Goal: Task Accomplishment & Management: Complete application form

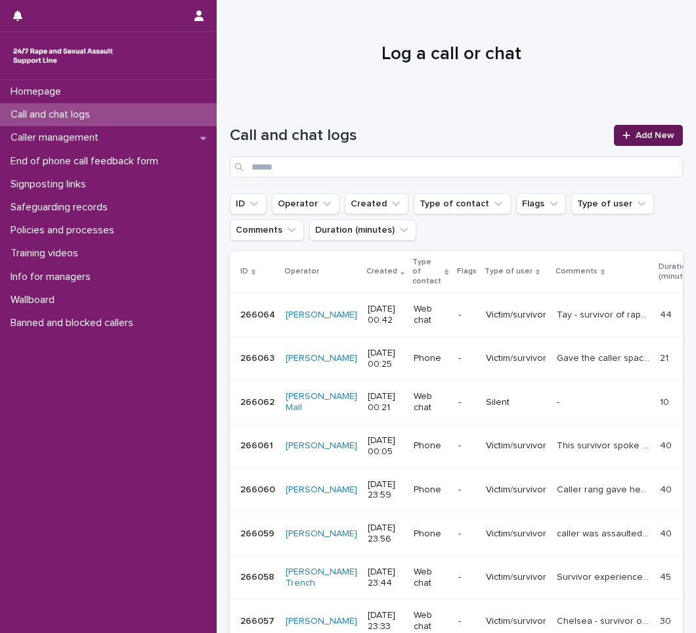
click at [653, 139] on span "Add New" at bounding box center [655, 135] width 39 height 9
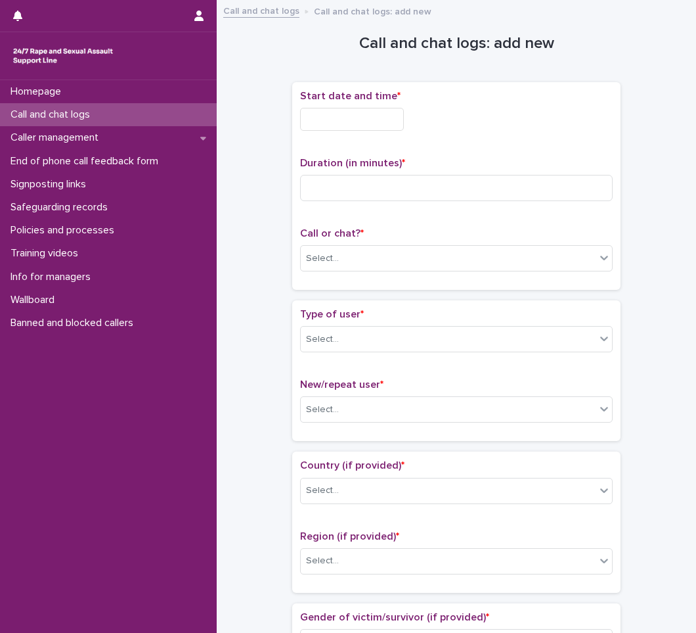
click at [375, 117] on input "text" at bounding box center [352, 119] width 104 height 23
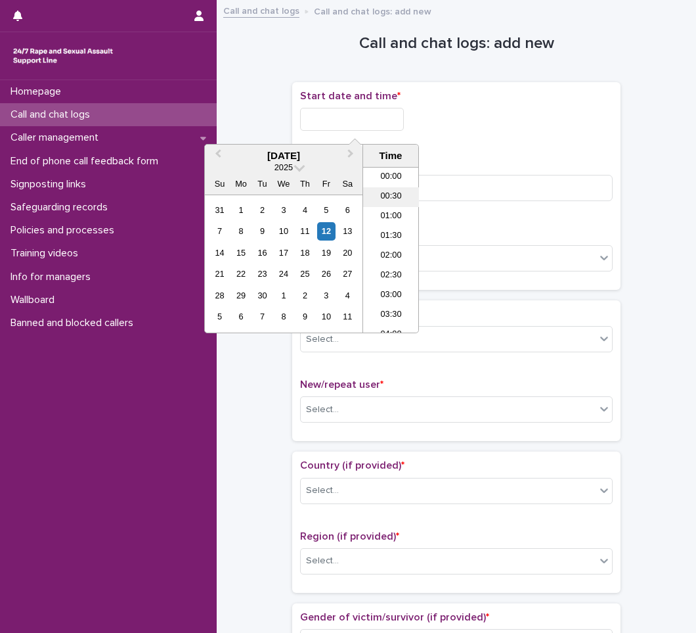
click at [397, 192] on li "00:30" at bounding box center [391, 197] width 56 height 20
click at [393, 122] on input "**********" at bounding box center [352, 119] width 104 height 23
type input "**********"
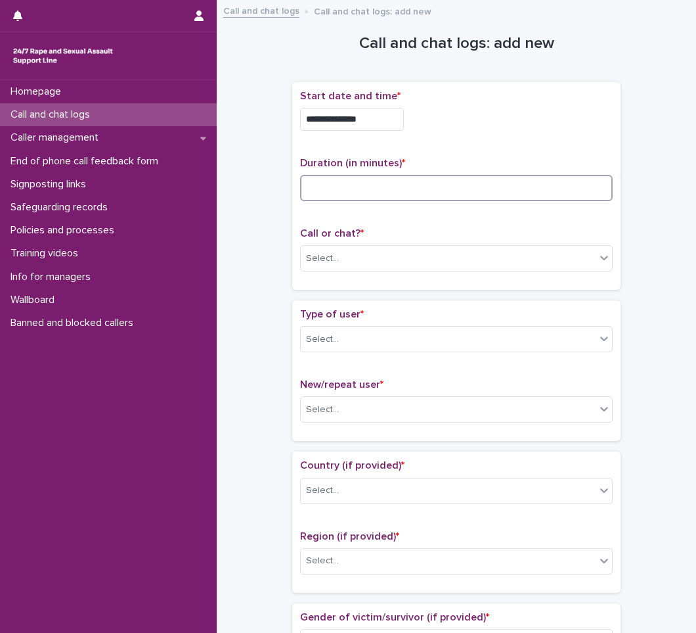
click at [359, 183] on input at bounding box center [456, 188] width 313 height 26
type input "*"
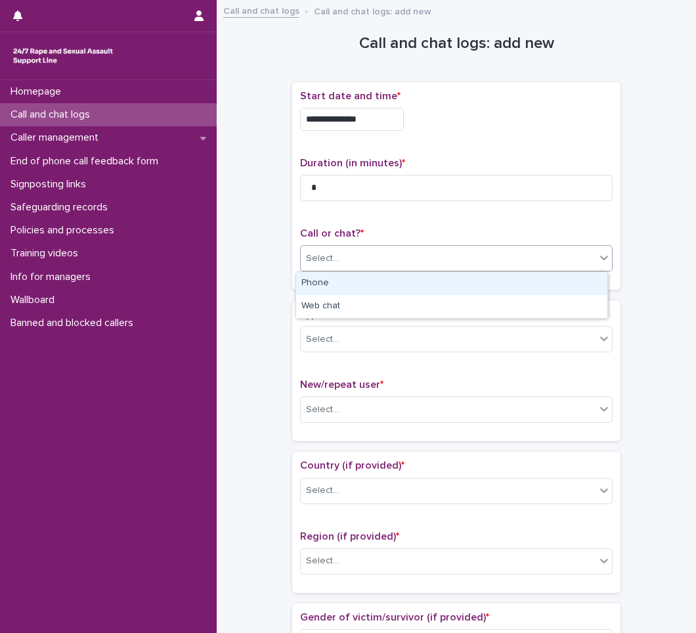
click at [331, 254] on div "Select..." at bounding box center [322, 259] width 33 height 14
click at [351, 280] on div "Phone" at bounding box center [451, 283] width 311 height 23
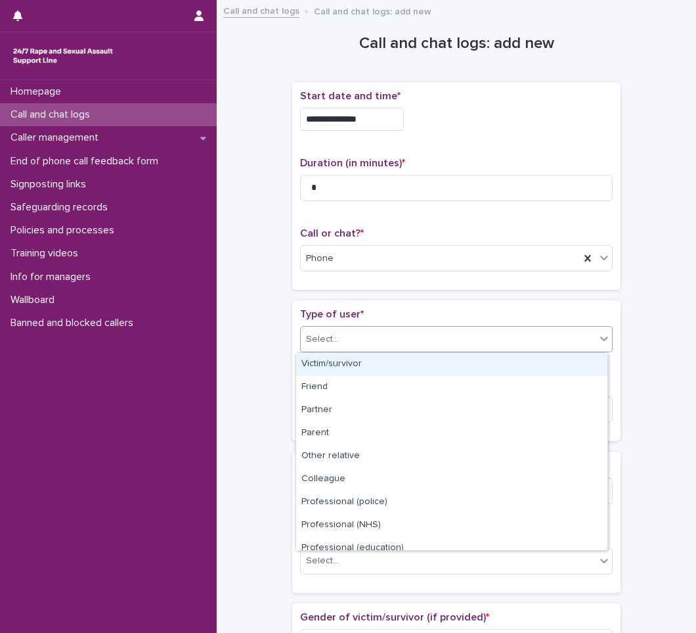
click at [341, 349] on div "Select..." at bounding box center [448, 339] width 295 height 22
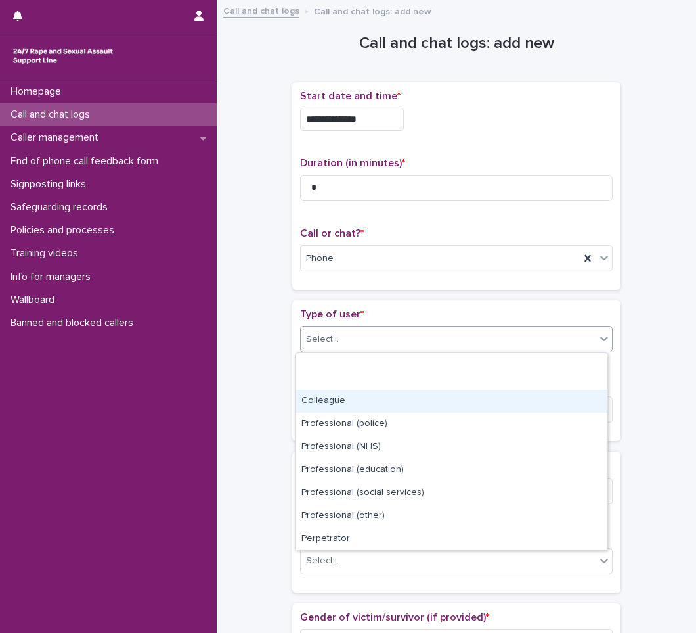
scroll to position [148, 0]
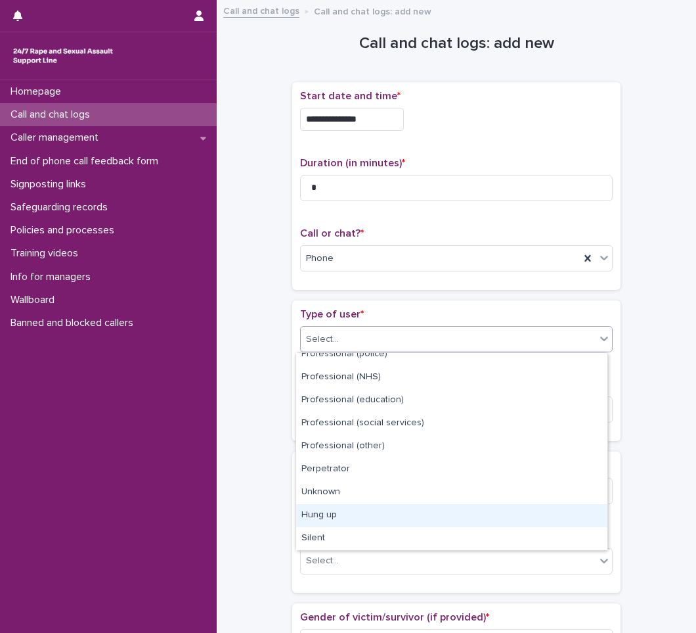
click at [338, 514] on div "Hung up" at bounding box center [451, 515] width 311 height 23
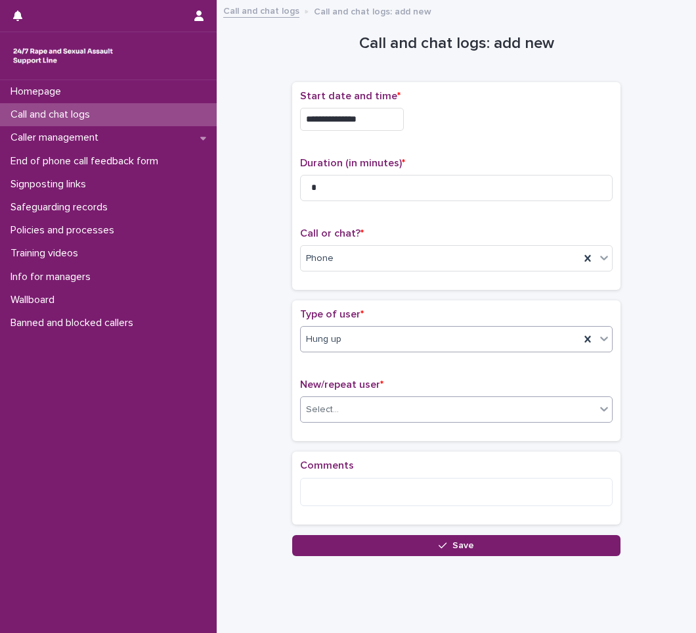
click at [365, 410] on div "Select..." at bounding box center [448, 410] width 295 height 22
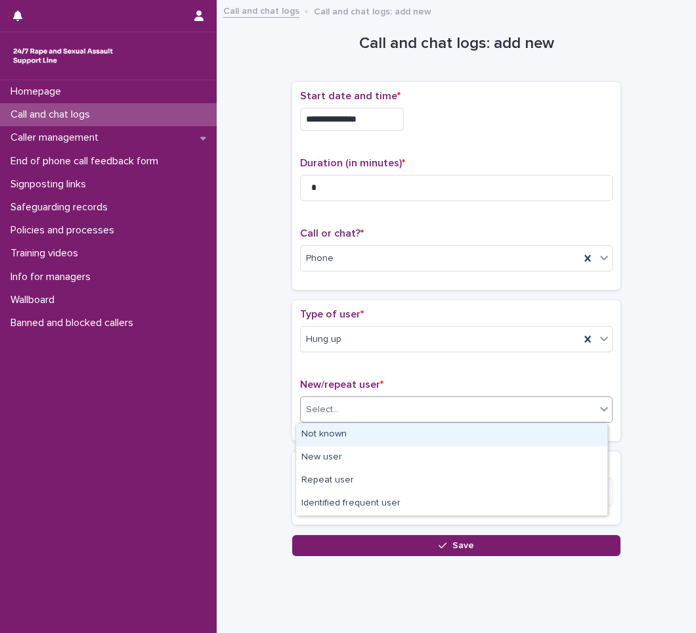
click at [345, 433] on div "Not known" at bounding box center [451, 434] width 311 height 23
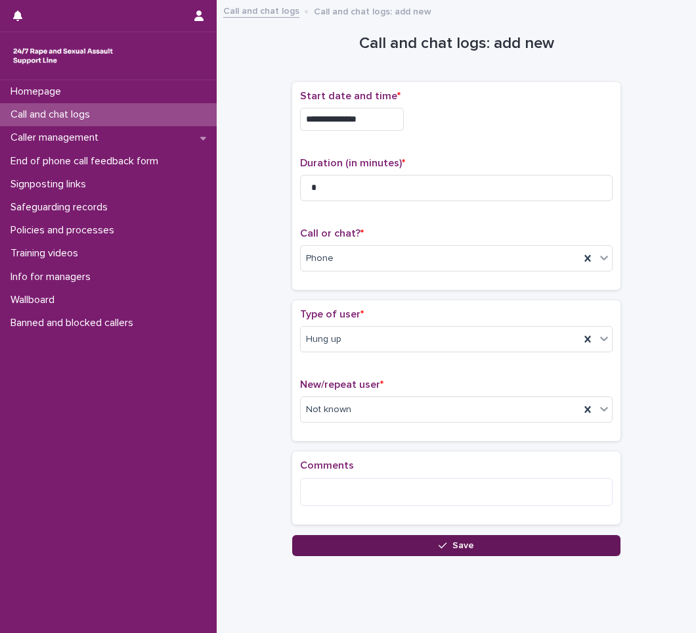
click at [433, 545] on button "Save" at bounding box center [456, 545] width 328 height 21
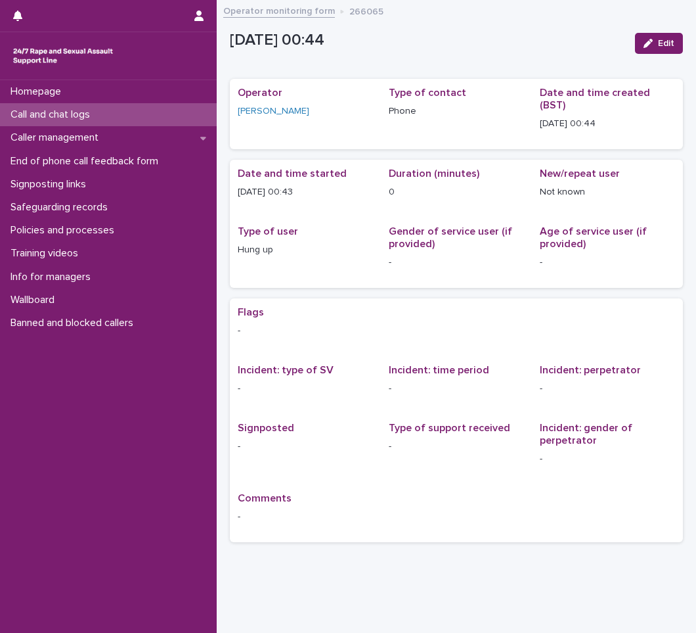
click at [66, 118] on p "Call and chat logs" at bounding box center [52, 114] width 95 height 12
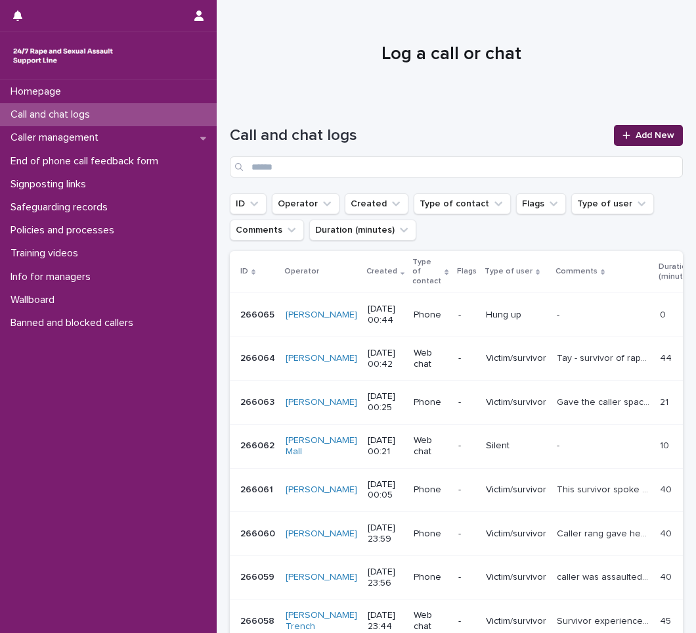
click at [650, 143] on link "Add New" at bounding box center [648, 135] width 69 height 21
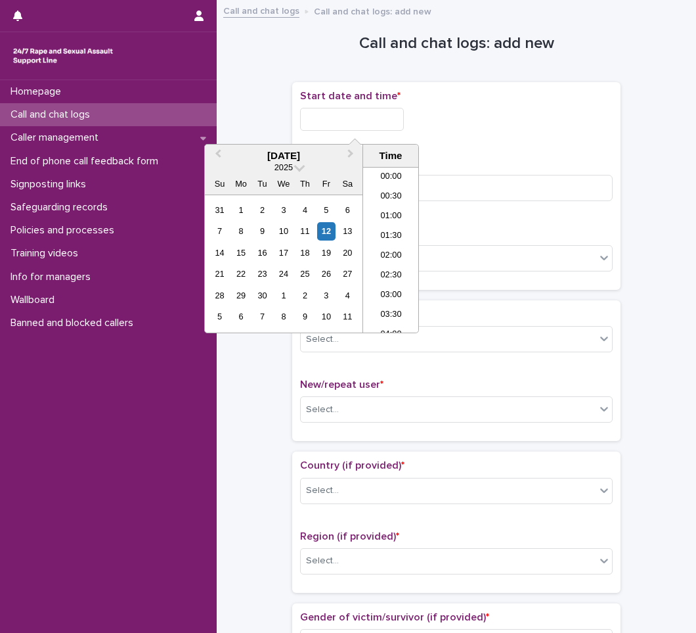
click at [357, 121] on input "text" at bounding box center [352, 119] width 104 height 23
click at [393, 202] on li "00:30" at bounding box center [391, 197] width 56 height 20
click at [401, 120] on input "**********" at bounding box center [352, 119] width 104 height 23
type input "**********"
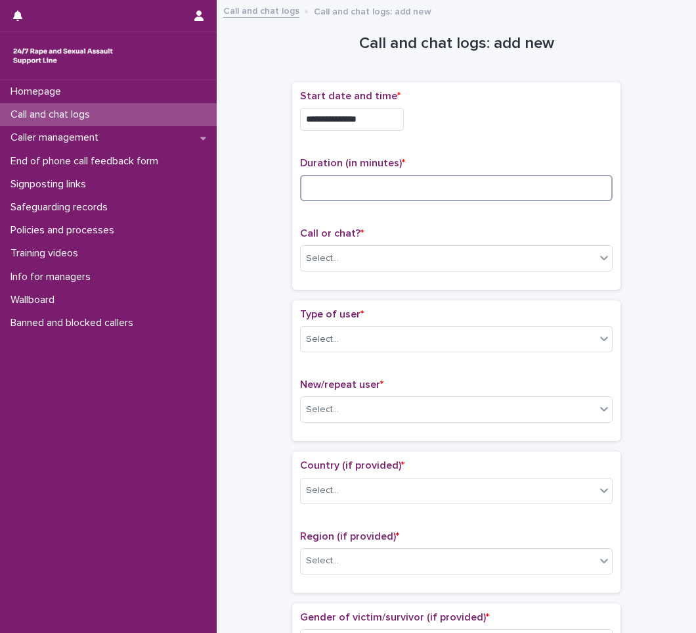
click at [330, 186] on input at bounding box center [456, 188] width 313 height 26
type input "*"
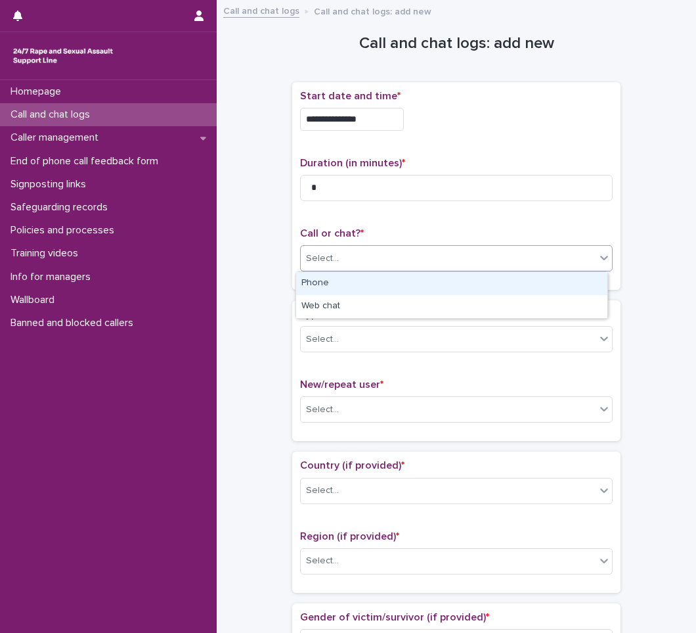
click at [324, 267] on div "Select..." at bounding box center [448, 259] width 295 height 22
click at [336, 291] on div "Phone" at bounding box center [451, 283] width 311 height 23
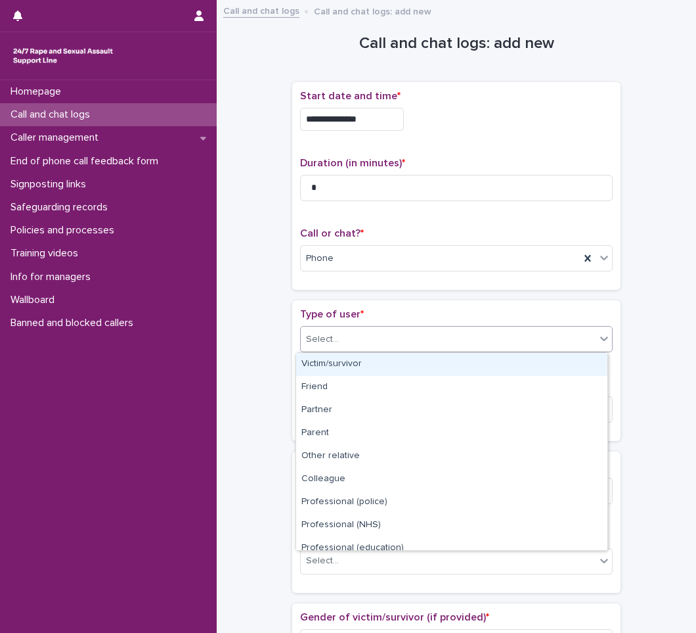
click at [357, 342] on div "Select..." at bounding box center [448, 339] width 295 height 22
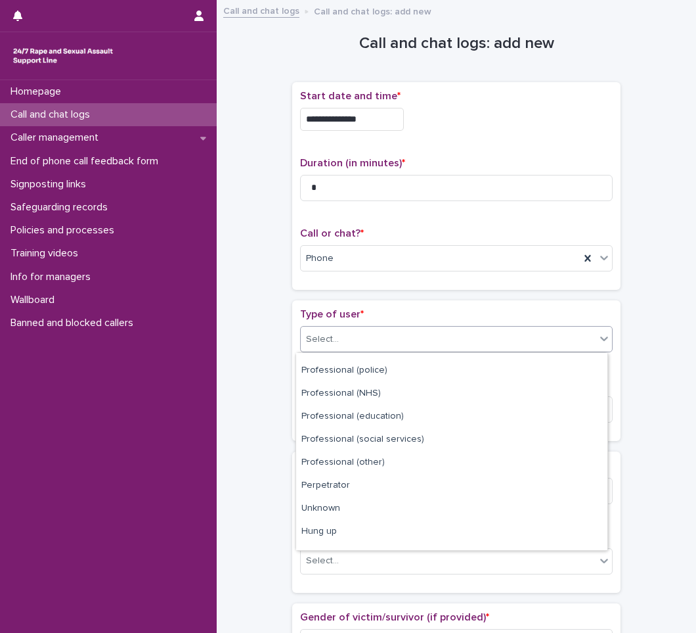
scroll to position [148, 0]
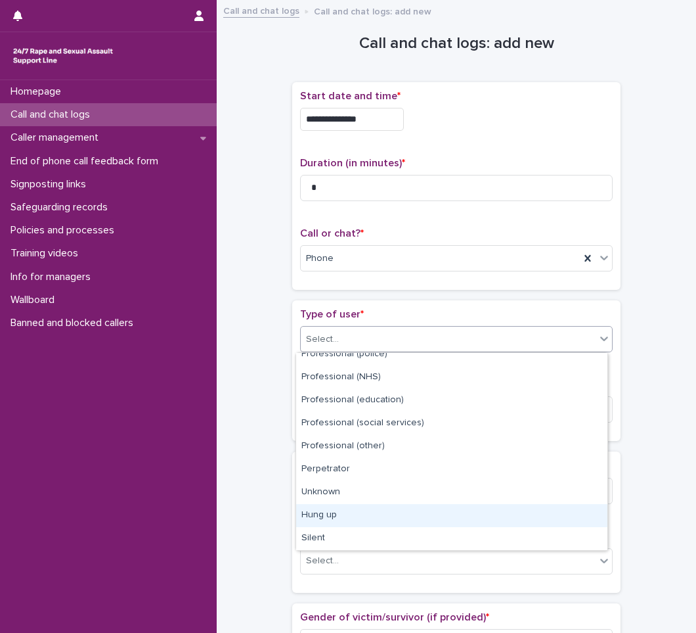
click at [365, 508] on div "Hung up" at bounding box center [451, 515] width 311 height 23
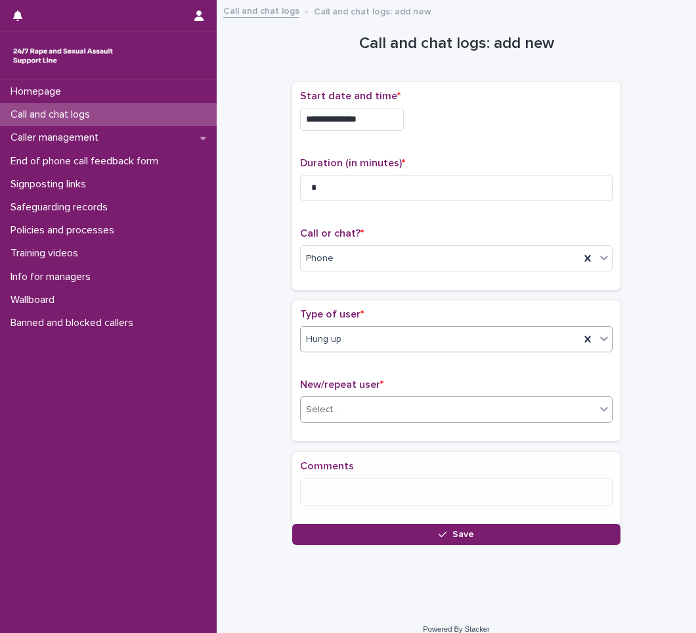
click at [377, 406] on div "Select..." at bounding box center [448, 410] width 295 height 22
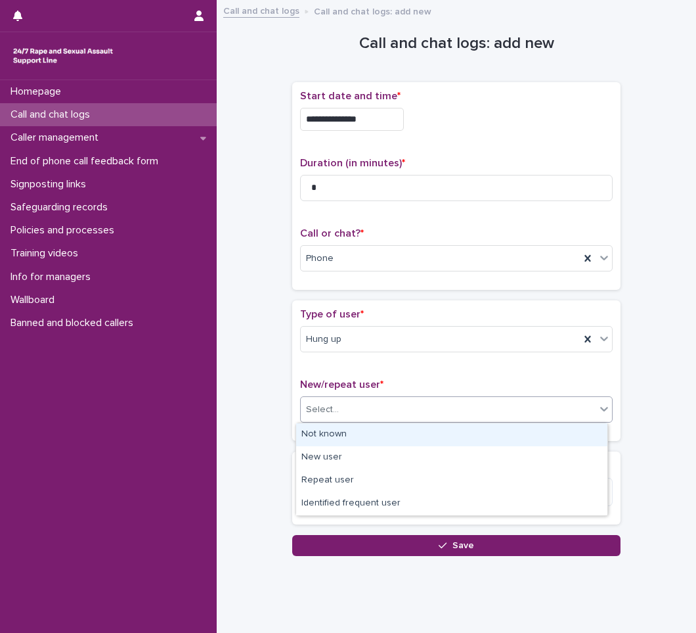
click at [338, 430] on div "Not known" at bounding box center [451, 434] width 311 height 23
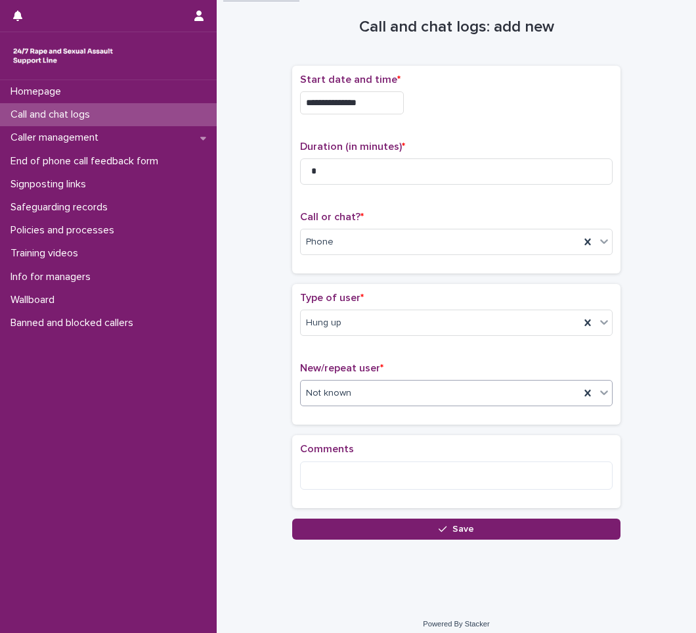
scroll to position [26, 0]
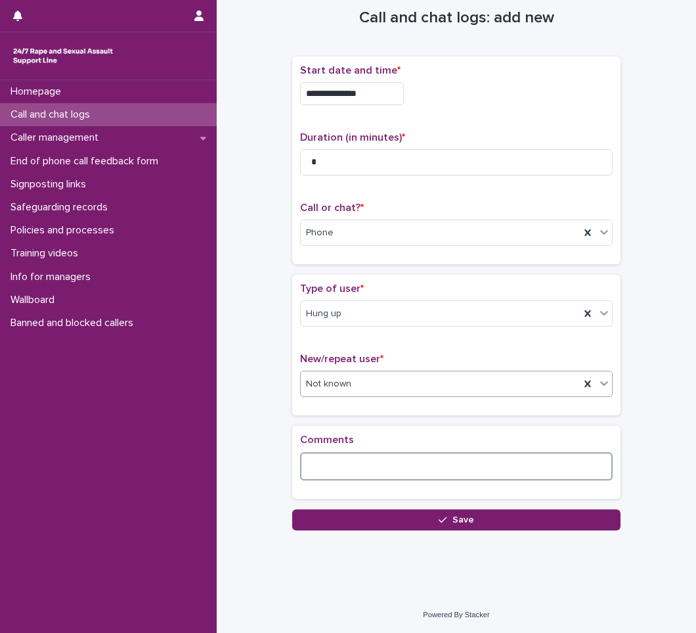
click at [439, 465] on textarea at bounding box center [456, 466] width 313 height 28
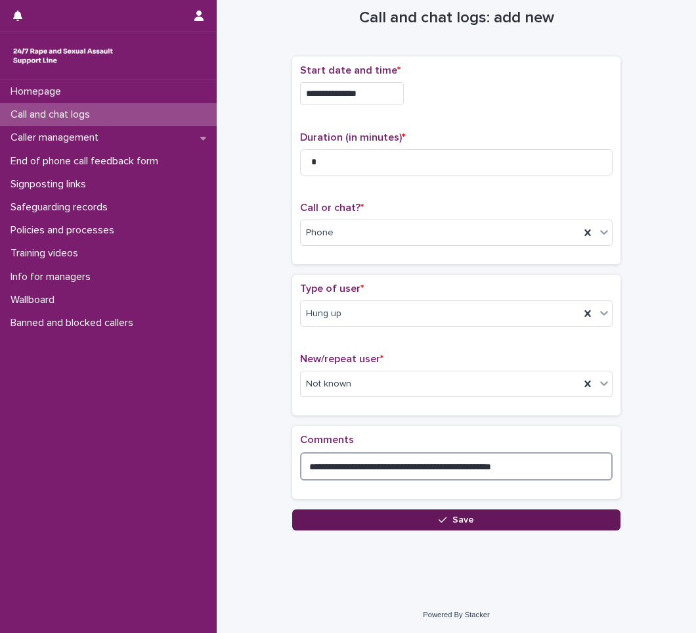
type textarea "**********"
click at [429, 516] on button "Save" at bounding box center [456, 519] width 328 height 21
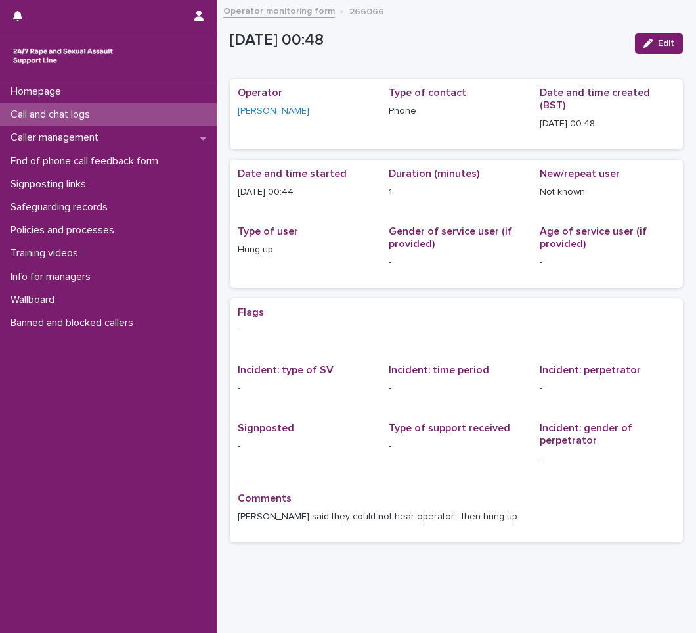
click at [100, 108] on p "Call and chat logs" at bounding box center [52, 114] width 95 height 12
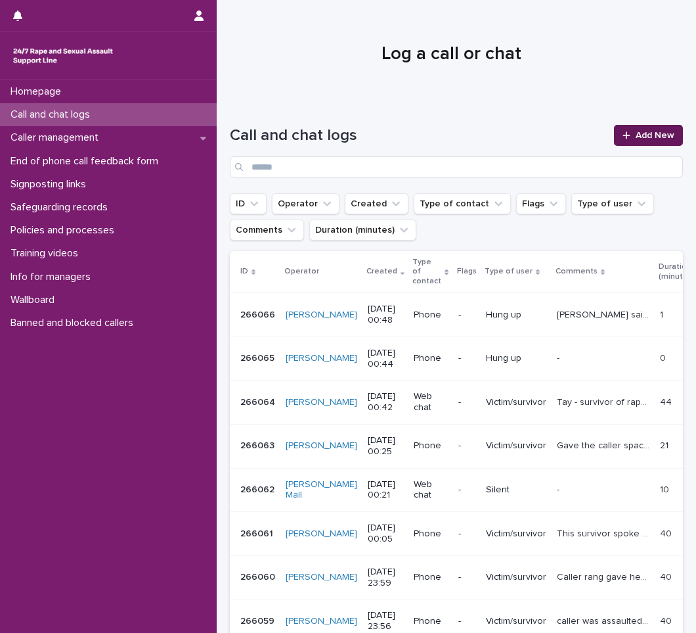
click at [624, 134] on div at bounding box center [629, 135] width 13 height 9
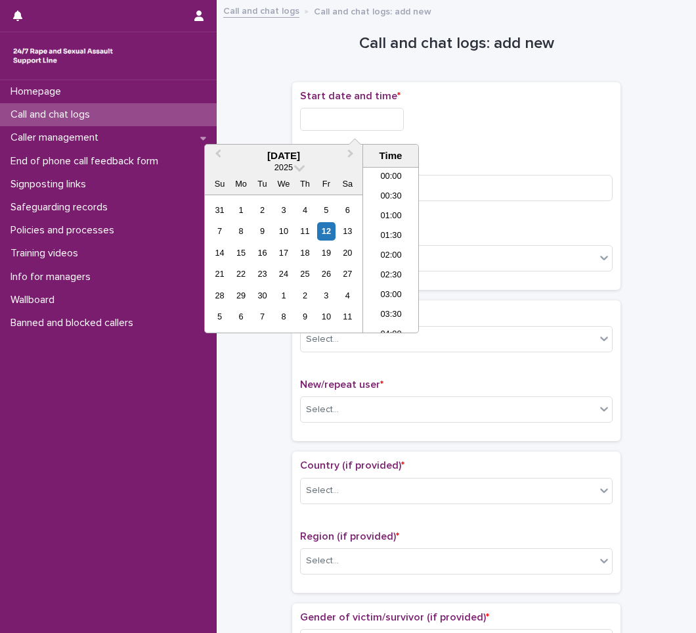
click at [327, 123] on input "text" at bounding box center [352, 119] width 104 height 23
click at [393, 198] on li "00:30" at bounding box center [391, 197] width 56 height 20
click at [386, 121] on input "**********" at bounding box center [352, 119] width 104 height 23
type input "**********"
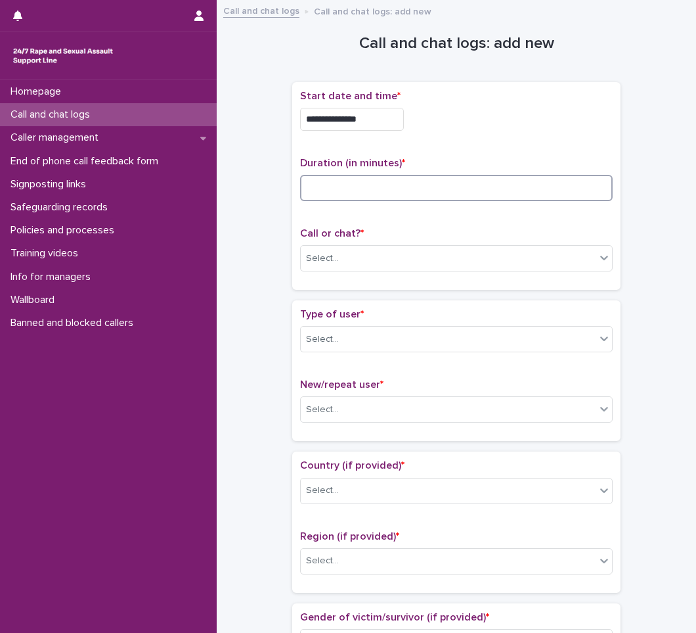
click at [410, 186] on input at bounding box center [456, 188] width 313 height 26
type input "*"
click at [403, 257] on div "Select..." at bounding box center [448, 259] width 295 height 22
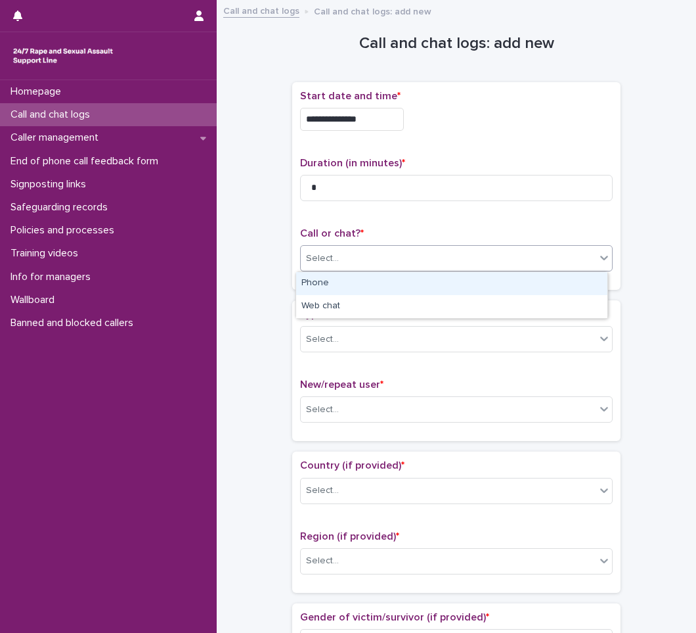
click at [344, 288] on div "Phone" at bounding box center [451, 283] width 311 height 23
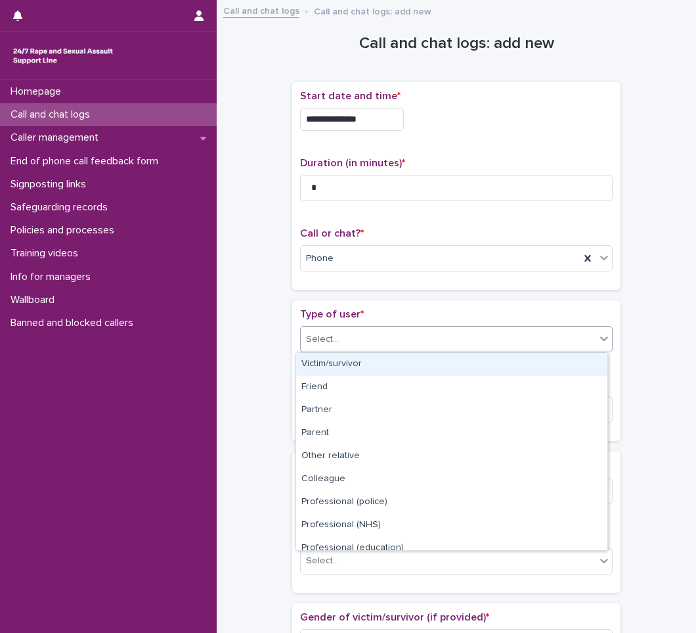
click at [332, 340] on div "Select..." at bounding box center [322, 339] width 33 height 14
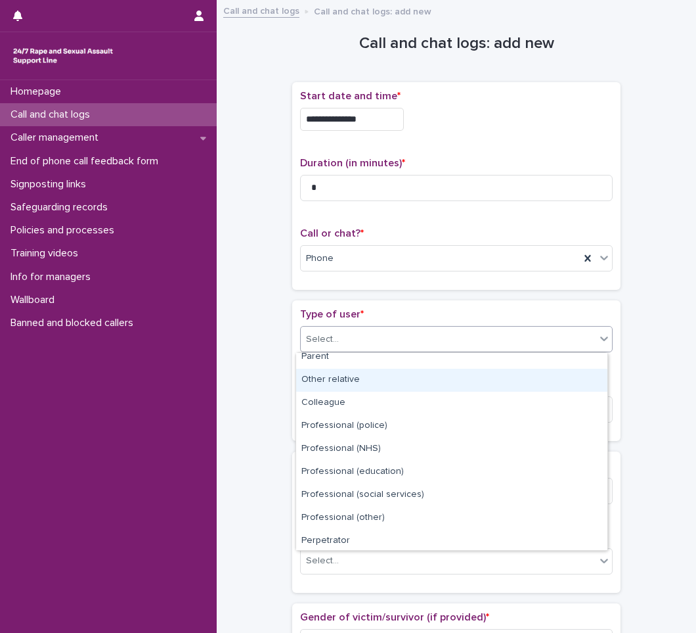
scroll to position [148, 0]
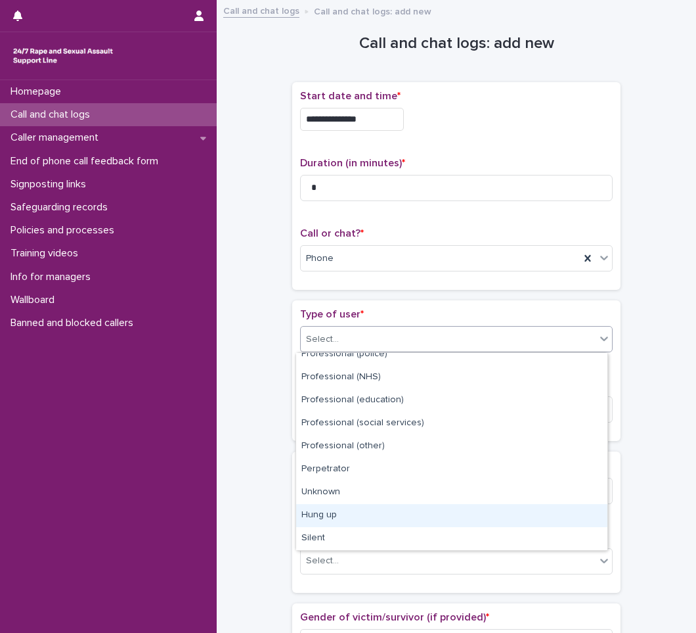
click at [341, 513] on div "Hung up" at bounding box center [451, 515] width 311 height 23
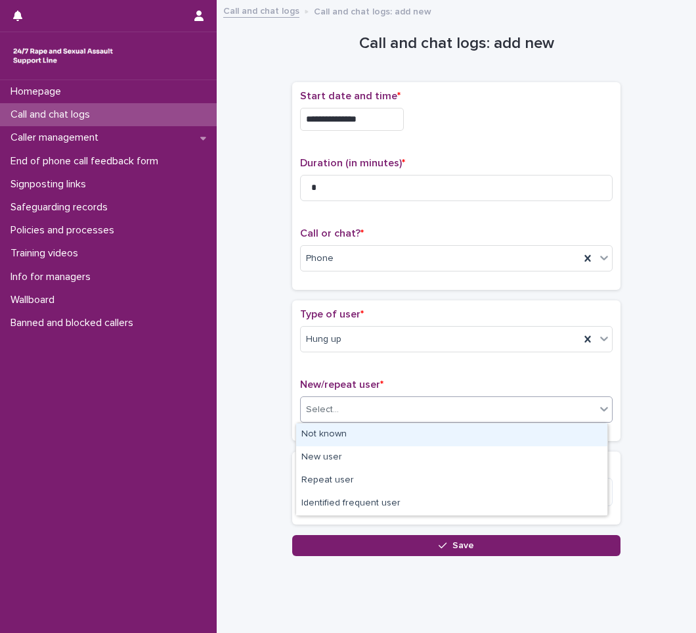
click at [376, 399] on div "Select..." at bounding box center [448, 410] width 295 height 22
click at [318, 436] on div "Not known" at bounding box center [451, 434] width 311 height 23
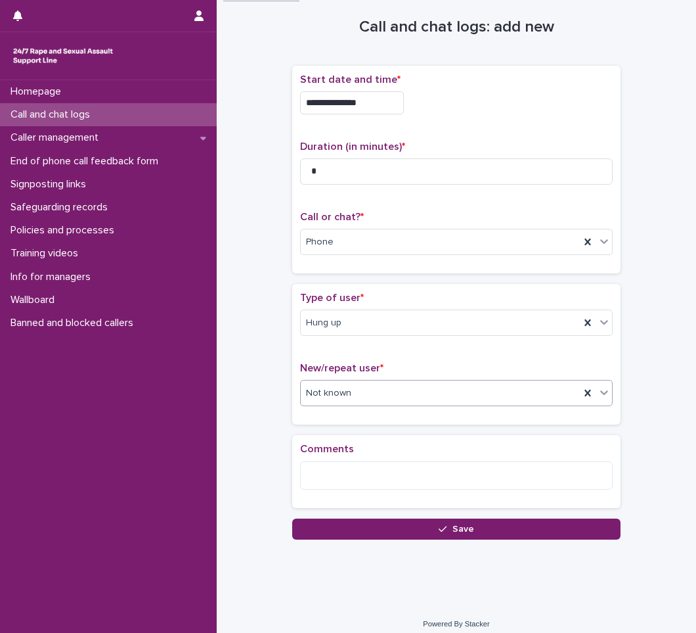
scroll to position [26, 0]
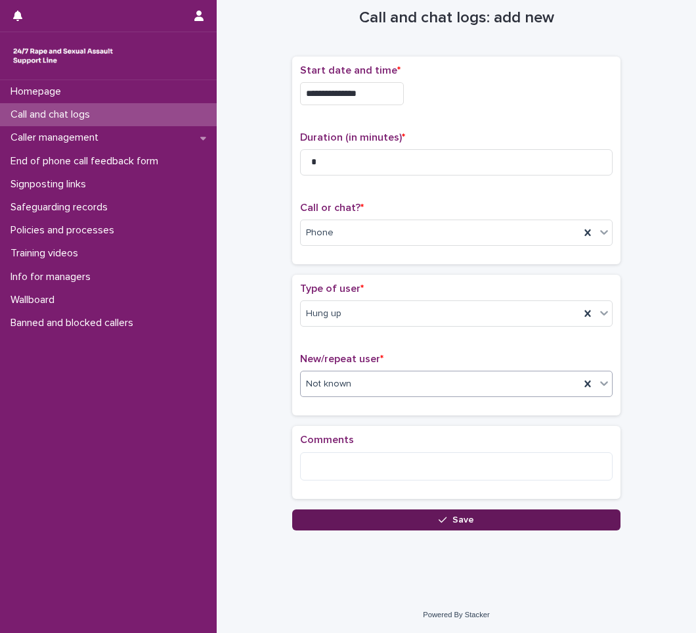
click at [443, 520] on div "button" at bounding box center [445, 519] width 13 height 9
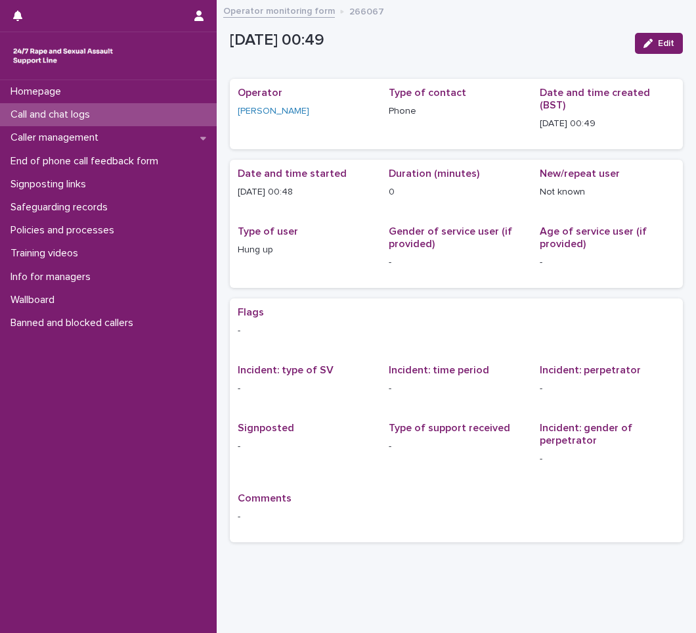
click at [64, 106] on div "Call and chat logs" at bounding box center [108, 114] width 217 height 23
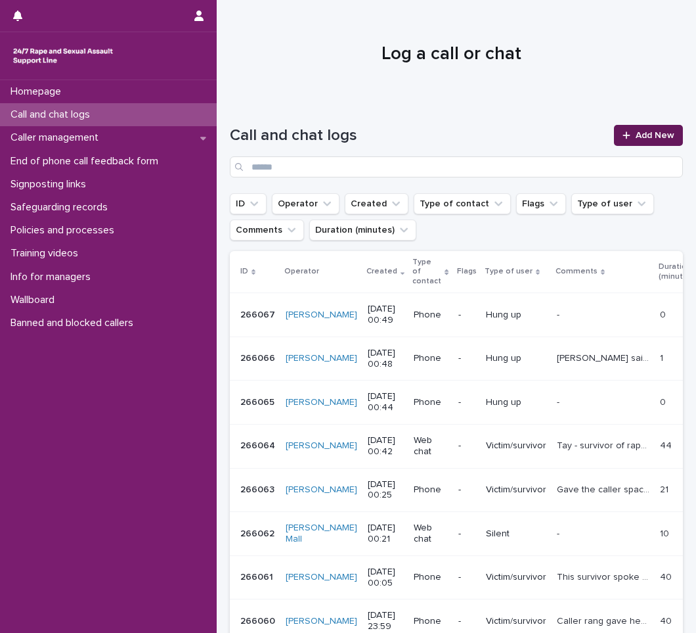
click at [652, 128] on link "Add New" at bounding box center [648, 135] width 69 height 21
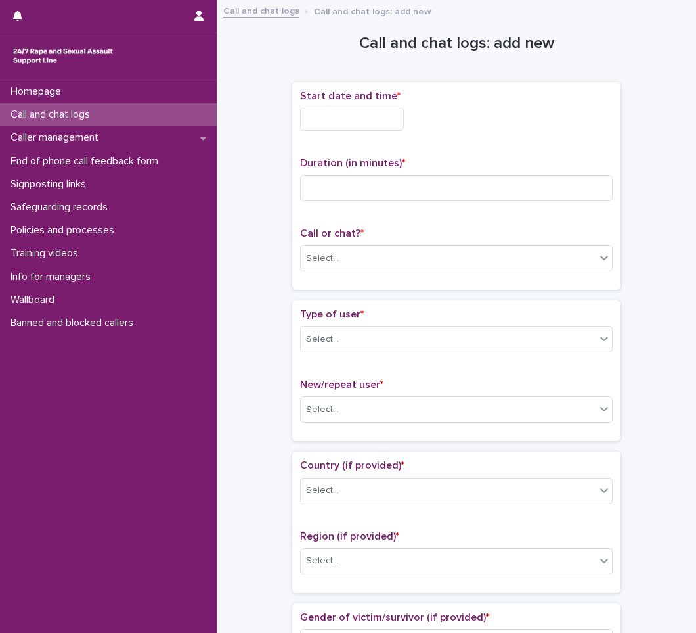
click at [373, 125] on input "text" at bounding box center [352, 119] width 104 height 23
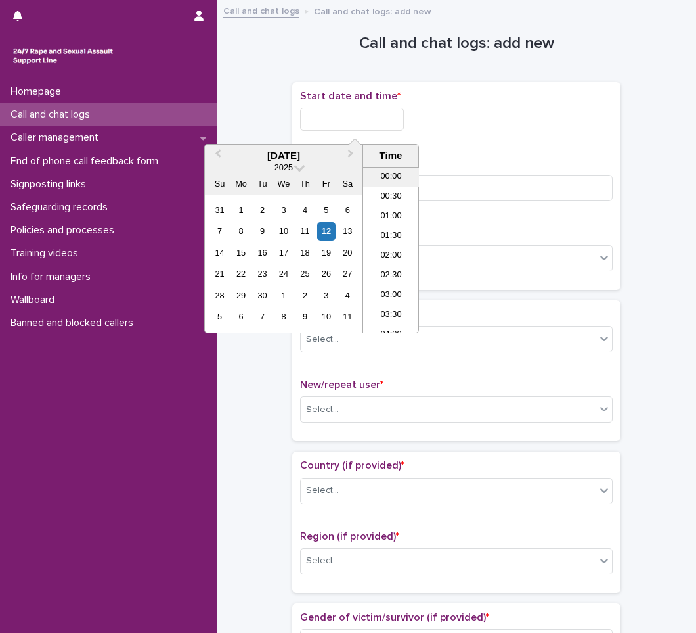
click at [391, 181] on li "00:00" at bounding box center [391, 177] width 56 height 20
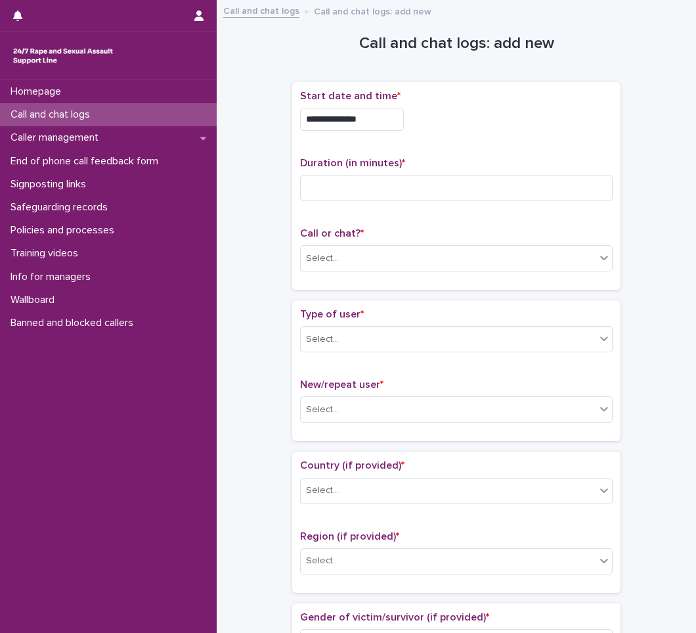
click at [382, 120] on input "**********" at bounding box center [352, 119] width 104 height 23
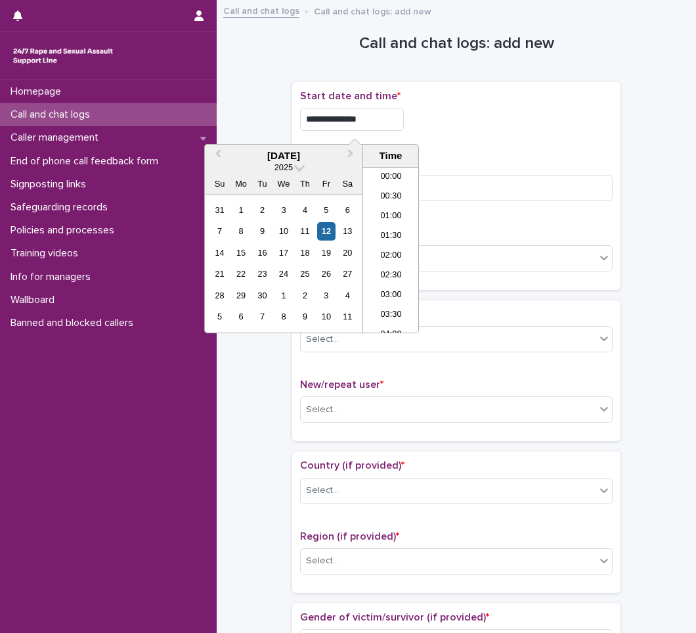
type input "**********"
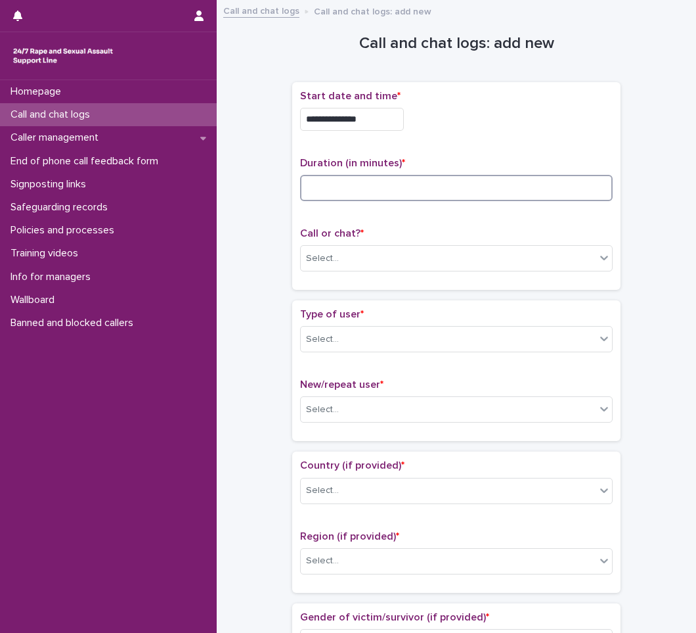
click at [404, 195] on input at bounding box center [456, 188] width 313 height 26
type input "*"
click at [353, 257] on div "Select..." at bounding box center [448, 259] width 295 height 22
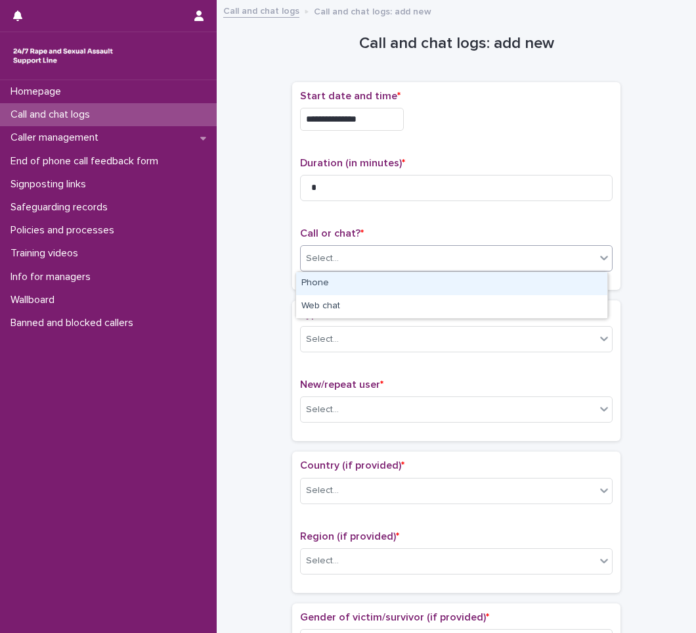
click at [358, 288] on div "Phone" at bounding box center [451, 283] width 311 height 23
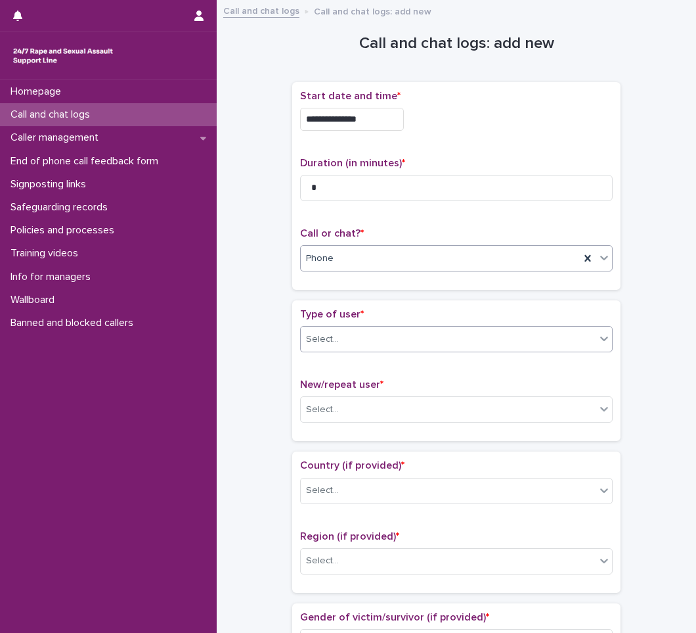
click at [365, 334] on div "Select..." at bounding box center [448, 339] width 295 height 22
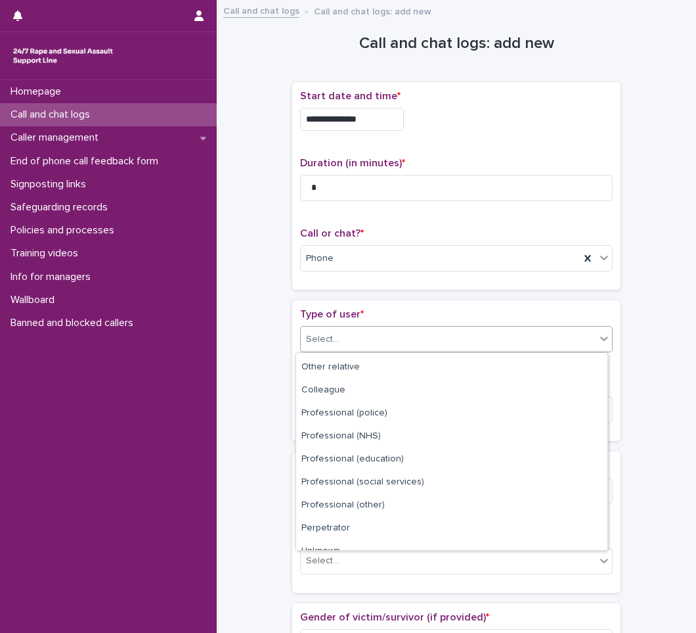
scroll to position [148, 0]
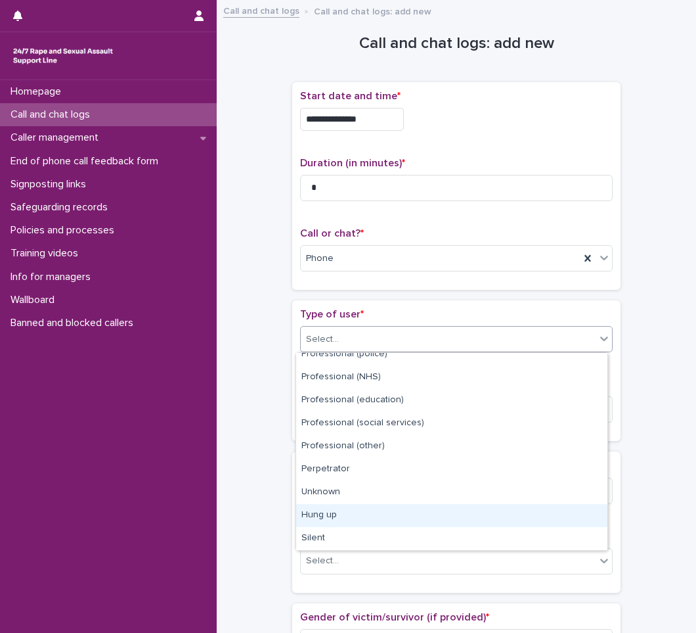
click at [336, 516] on div "Hung up" at bounding box center [451, 515] width 311 height 23
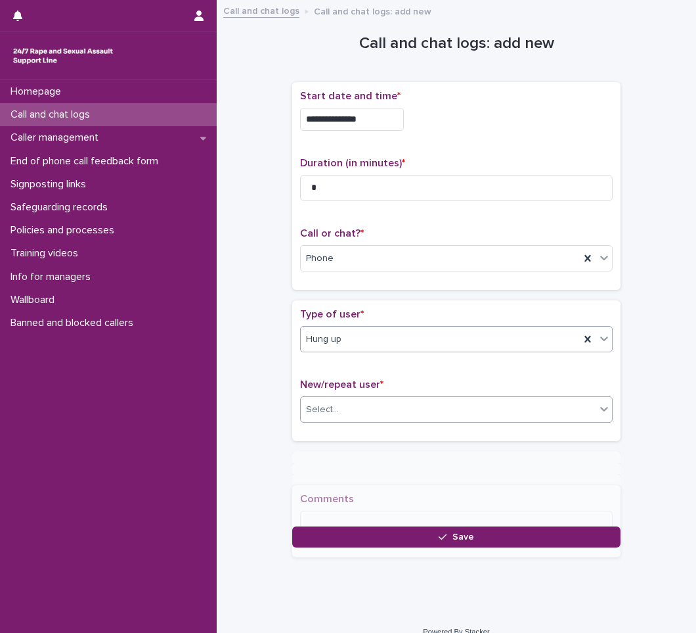
click at [374, 410] on div "Select..." at bounding box center [448, 410] width 295 height 22
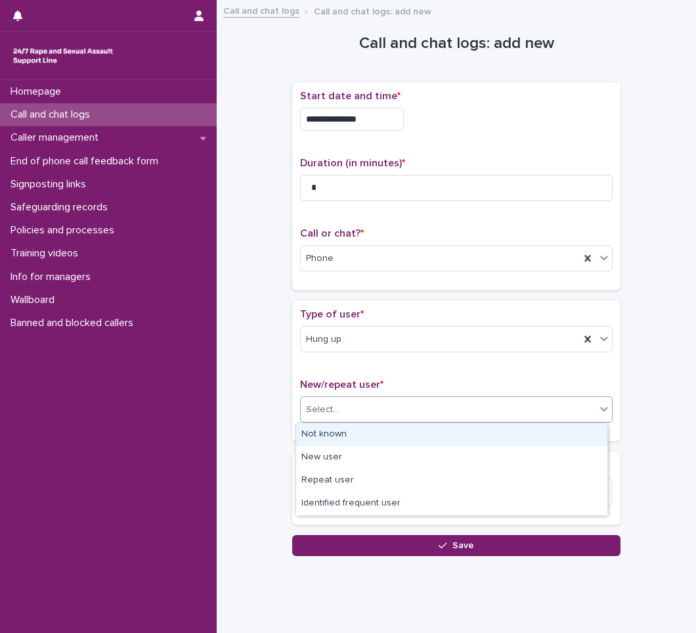
click at [347, 430] on div "Not known" at bounding box center [451, 434] width 311 height 23
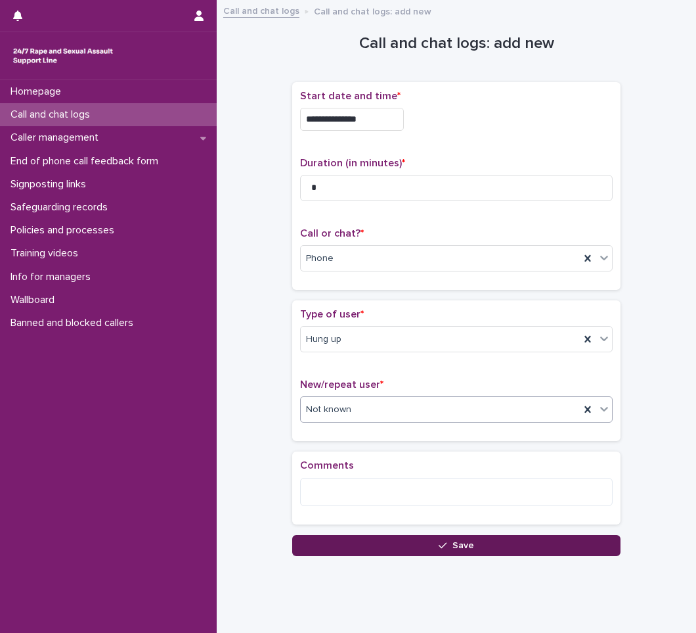
click at [409, 543] on button "Save" at bounding box center [456, 545] width 328 height 21
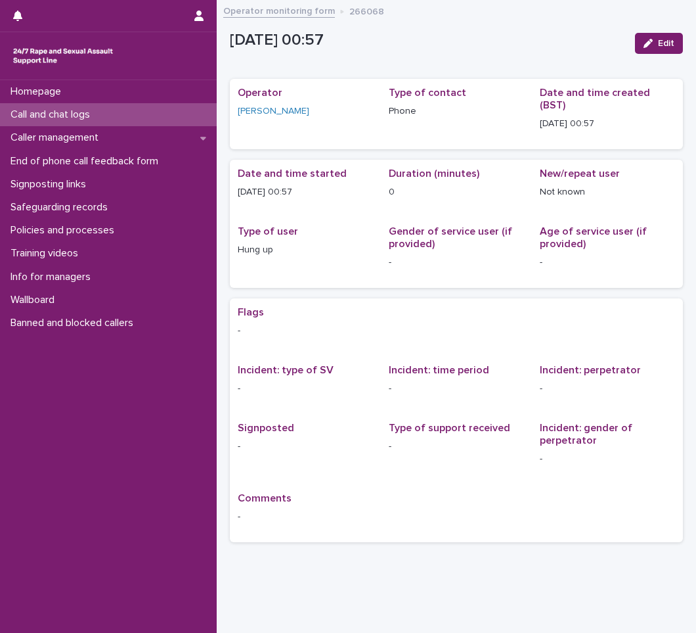
click at [100, 118] on p "Call and chat logs" at bounding box center [52, 114] width 95 height 12
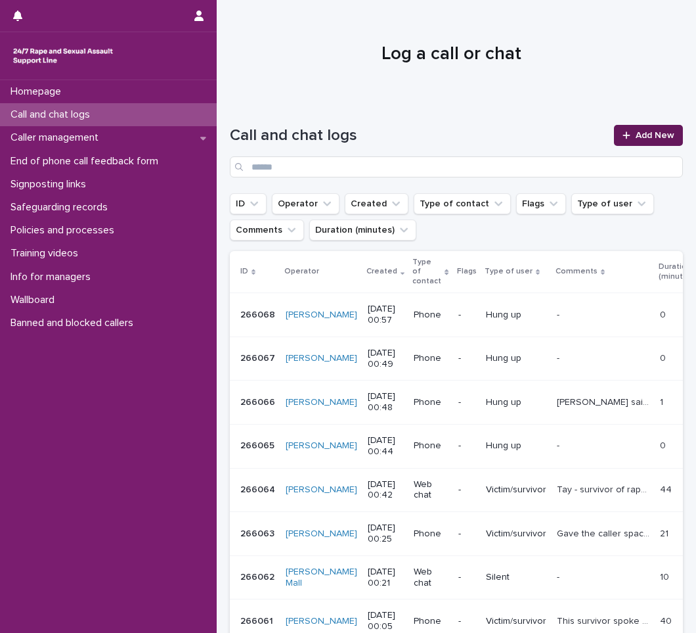
click at [656, 139] on span "Add New" at bounding box center [655, 135] width 39 height 9
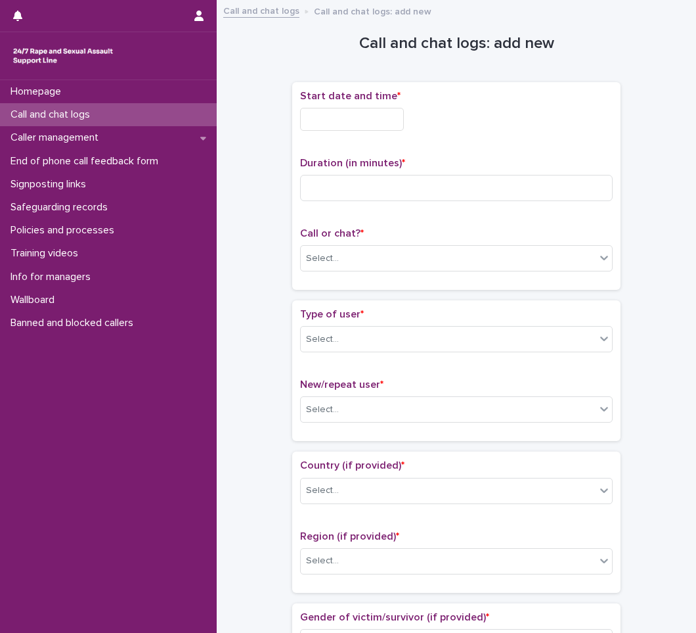
click at [345, 123] on input "text" at bounding box center [352, 119] width 104 height 23
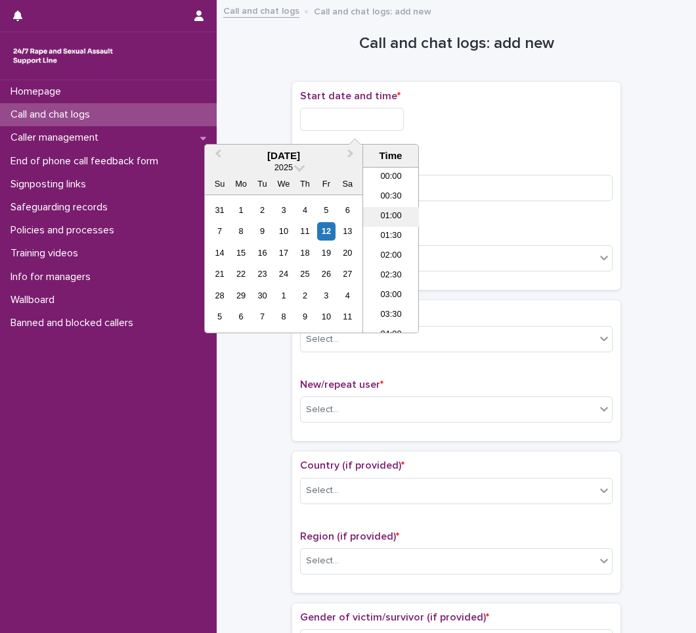
click at [408, 220] on li "01:00" at bounding box center [391, 217] width 56 height 20
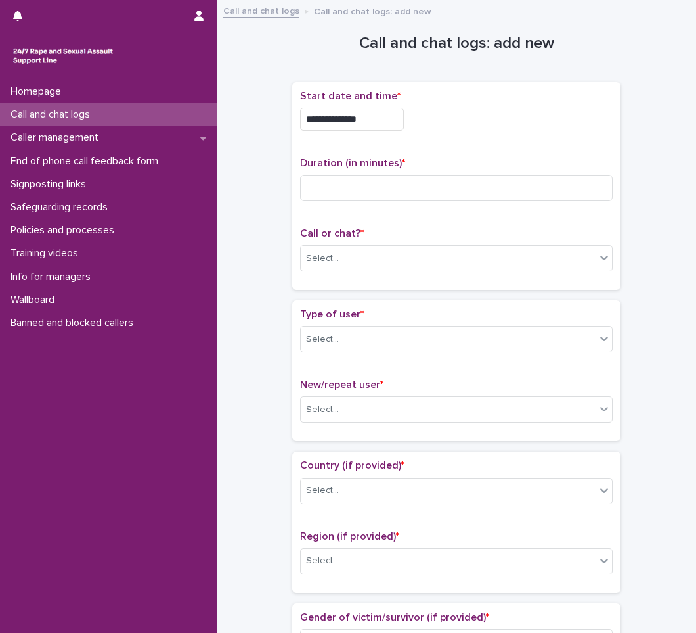
click at [395, 122] on input "**********" at bounding box center [352, 119] width 104 height 23
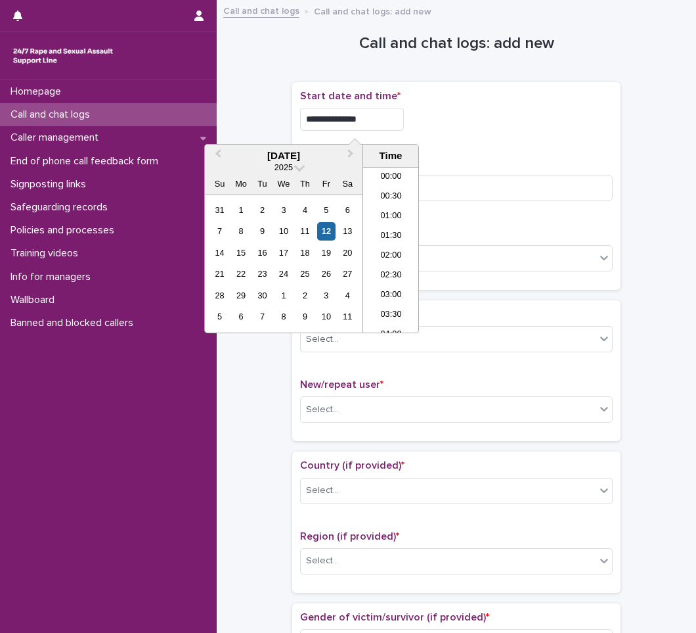
type input "**********"
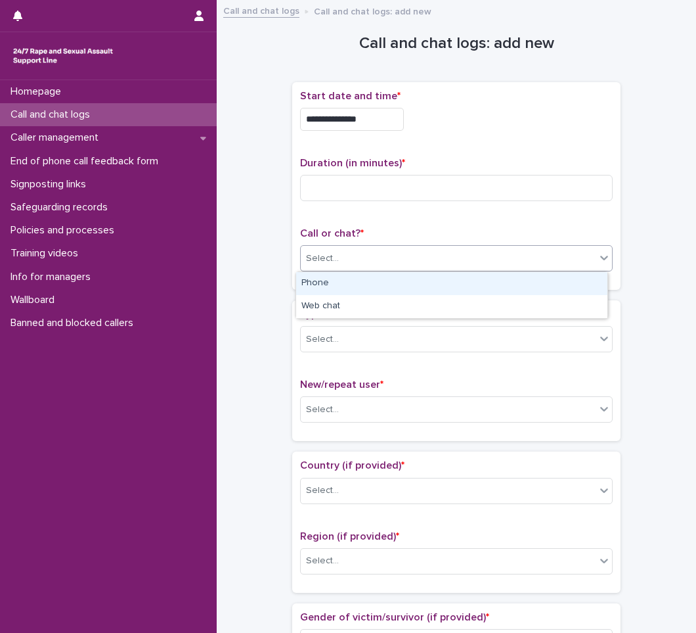
click at [330, 261] on div "Select..." at bounding box center [322, 259] width 33 height 14
click at [315, 288] on div "Phone" at bounding box center [451, 283] width 311 height 23
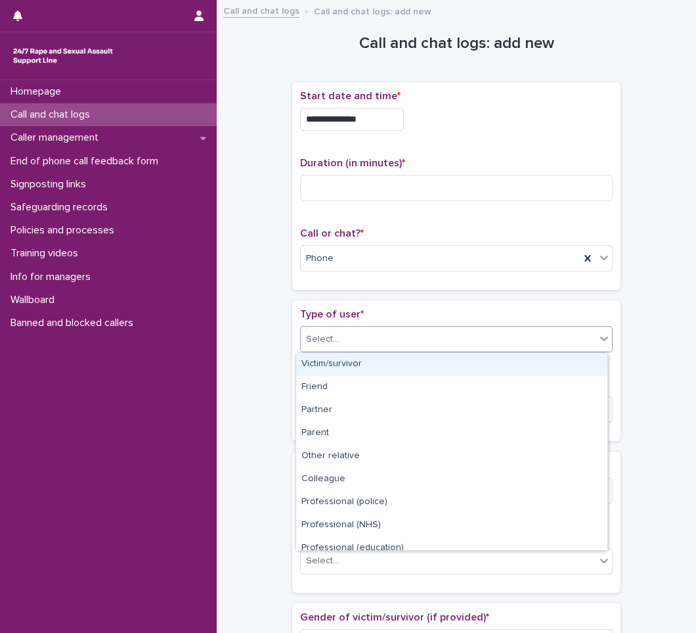
click at [315, 328] on div "Select..." at bounding box center [448, 339] width 295 height 22
click at [319, 370] on div "Victim/survivor" at bounding box center [451, 364] width 311 height 23
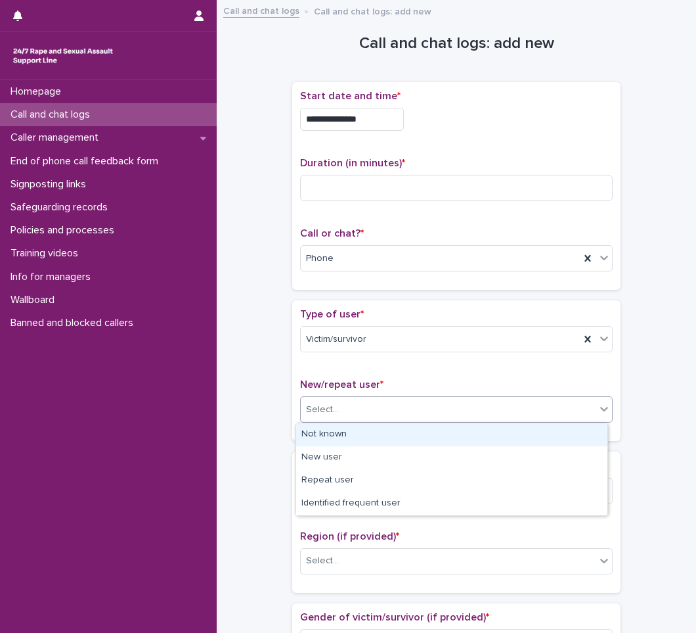
click at [312, 397] on div "Select..." at bounding box center [456, 409] width 313 height 26
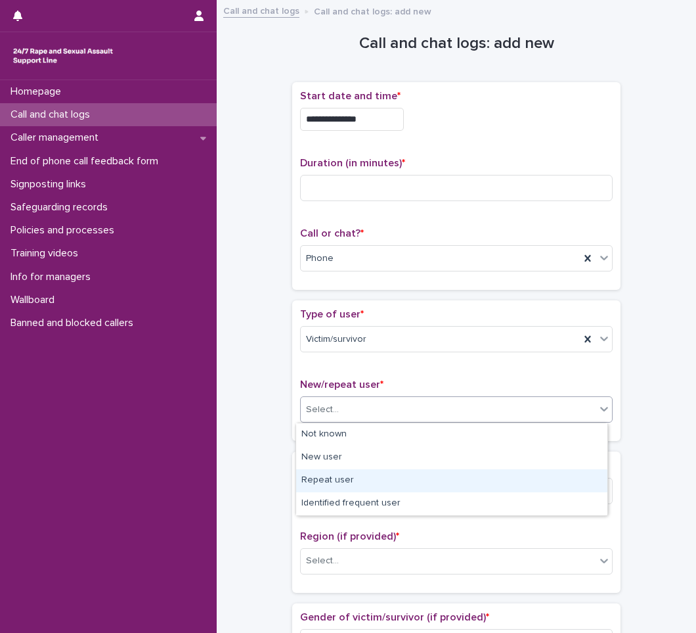
click at [310, 480] on div "Repeat user" at bounding box center [451, 480] width 311 height 23
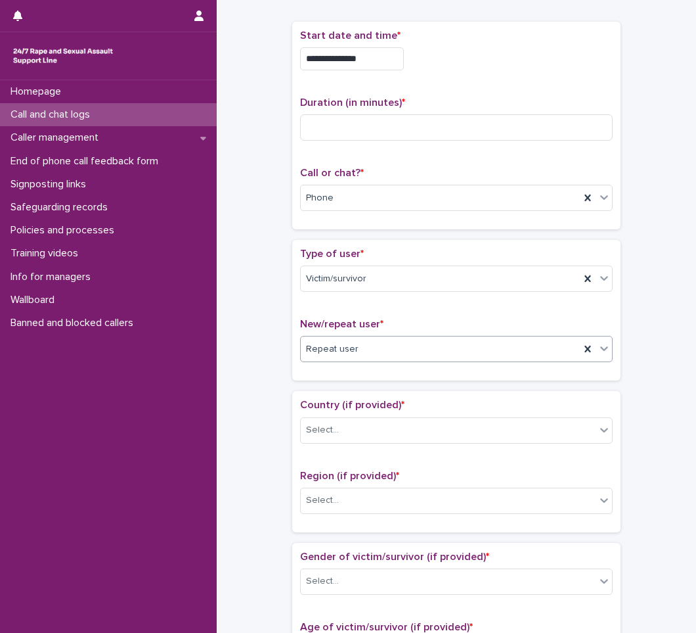
scroll to position [131, 0]
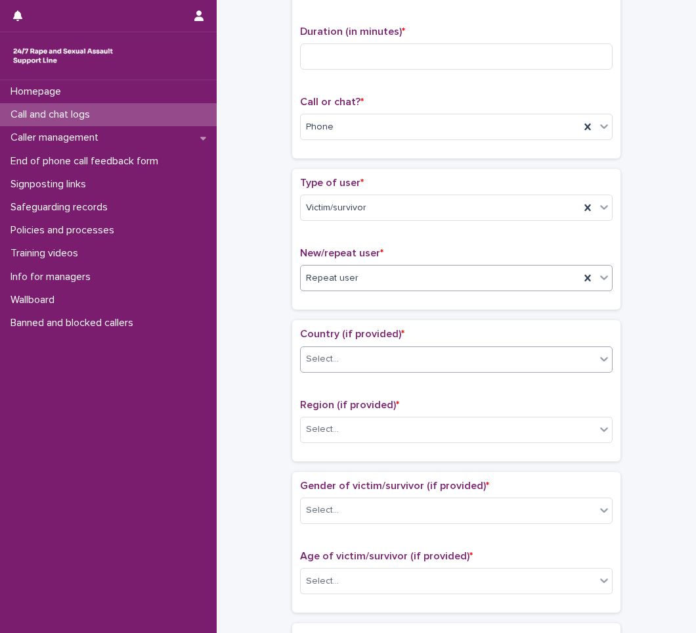
click at [333, 364] on div "Select..." at bounding box center [448, 359] width 295 height 22
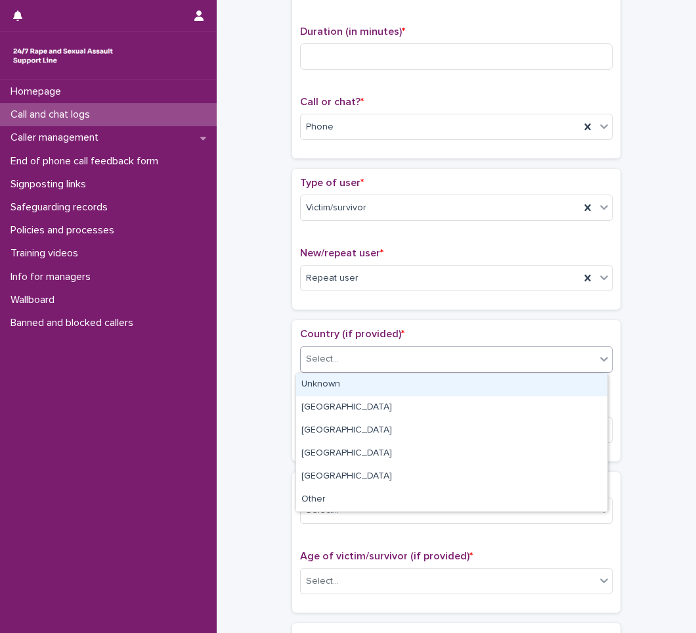
click at [330, 389] on div "Unknown" at bounding box center [451, 384] width 311 height 23
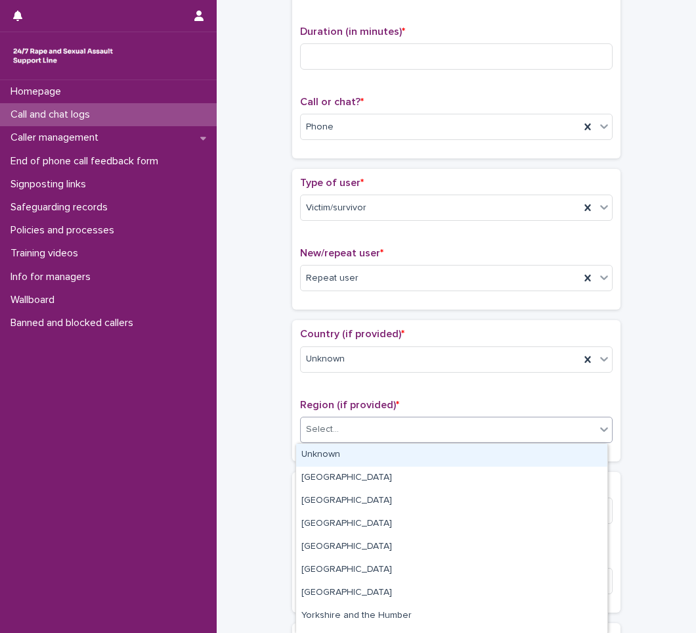
click at [325, 420] on div "Select..." at bounding box center [448, 429] width 295 height 22
click at [316, 448] on div "Unknown" at bounding box center [451, 454] width 311 height 23
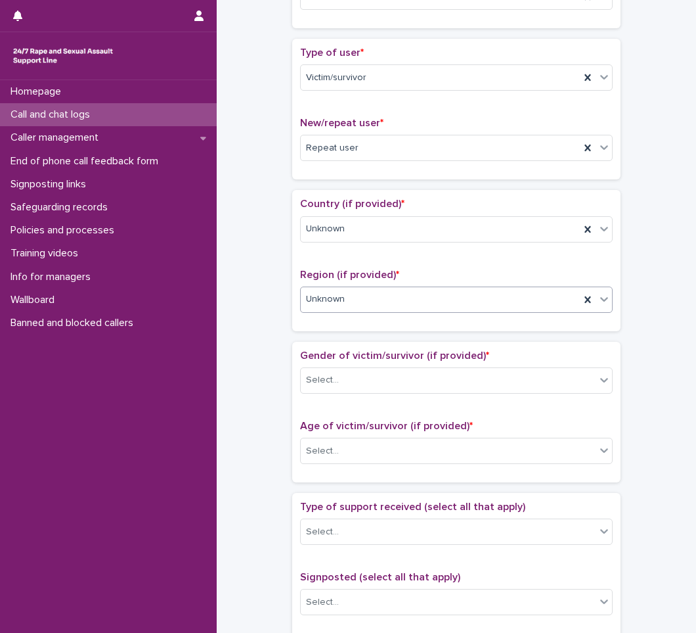
scroll to position [263, 0]
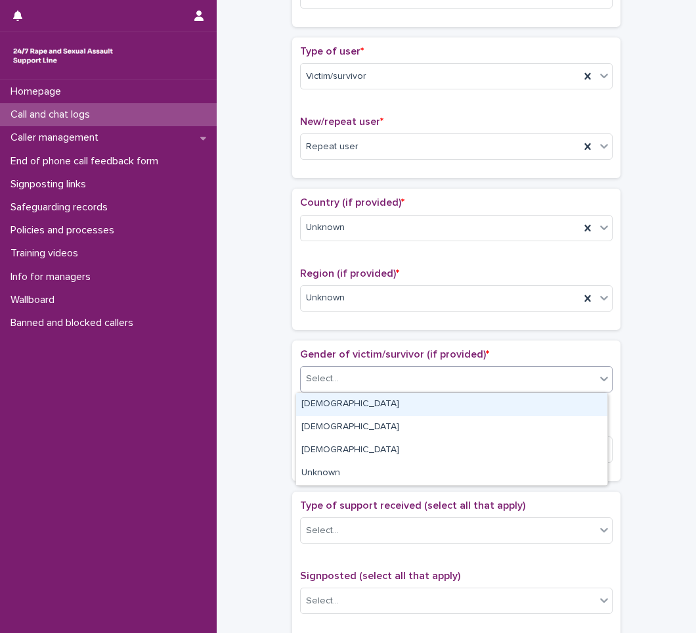
click at [347, 378] on div "Select..." at bounding box center [448, 379] width 295 height 22
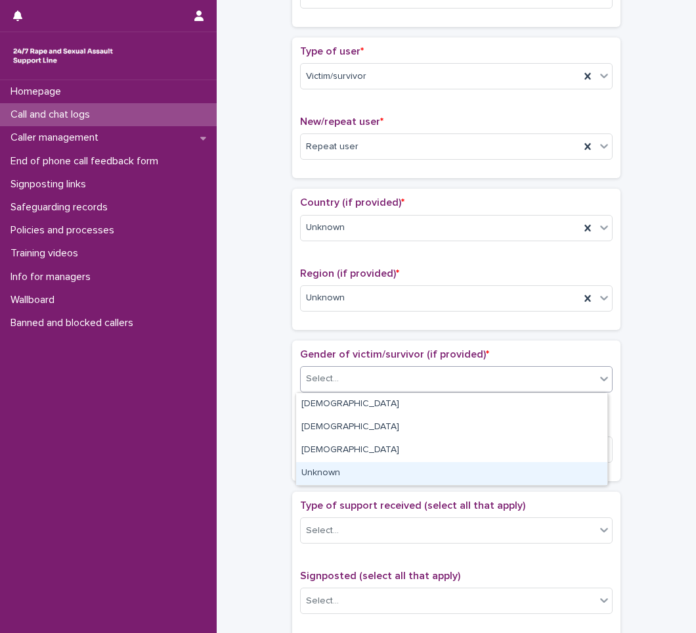
click at [315, 462] on div "Unknown" at bounding box center [451, 473] width 311 height 23
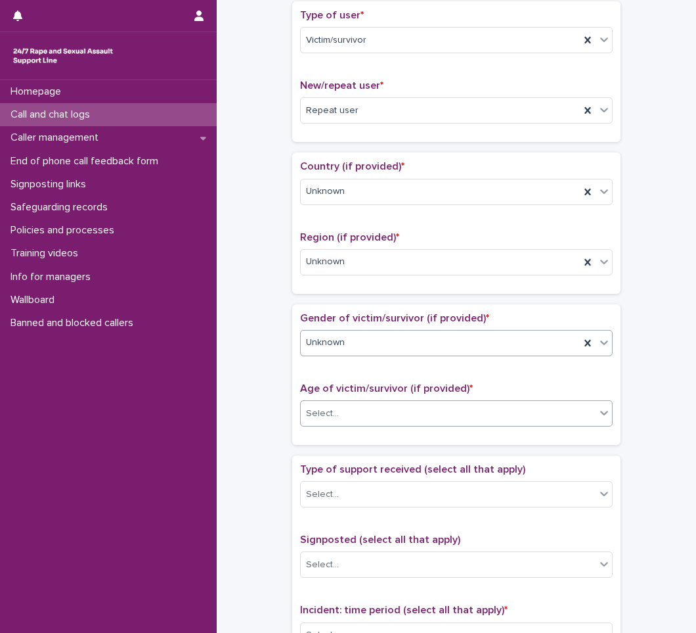
scroll to position [328, 0]
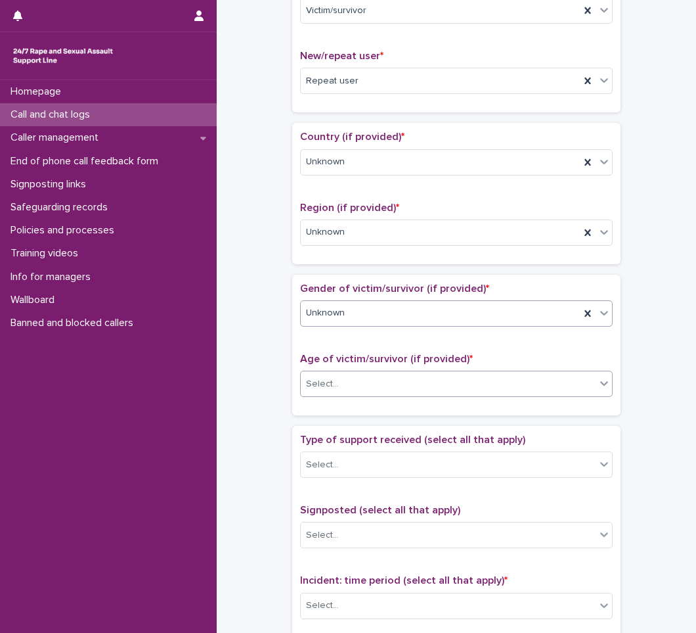
click at [346, 381] on div "Select..." at bounding box center [448, 384] width 295 height 22
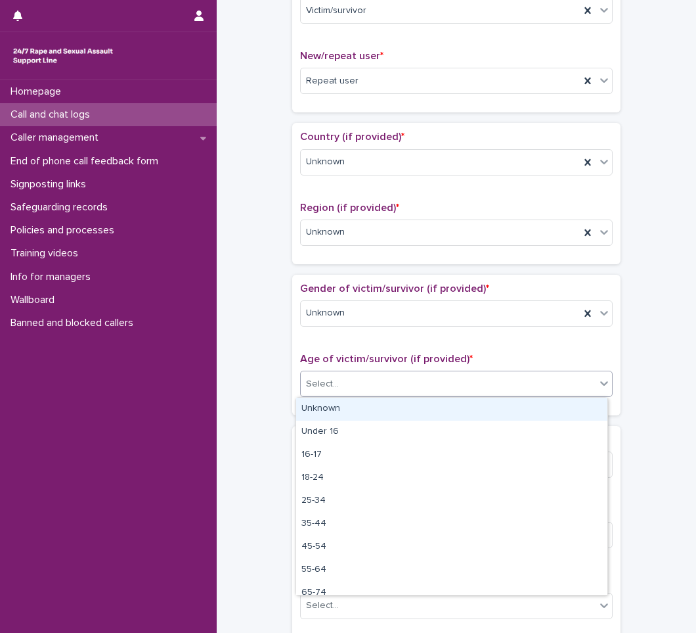
click at [336, 412] on div "Unknown" at bounding box center [451, 408] width 311 height 23
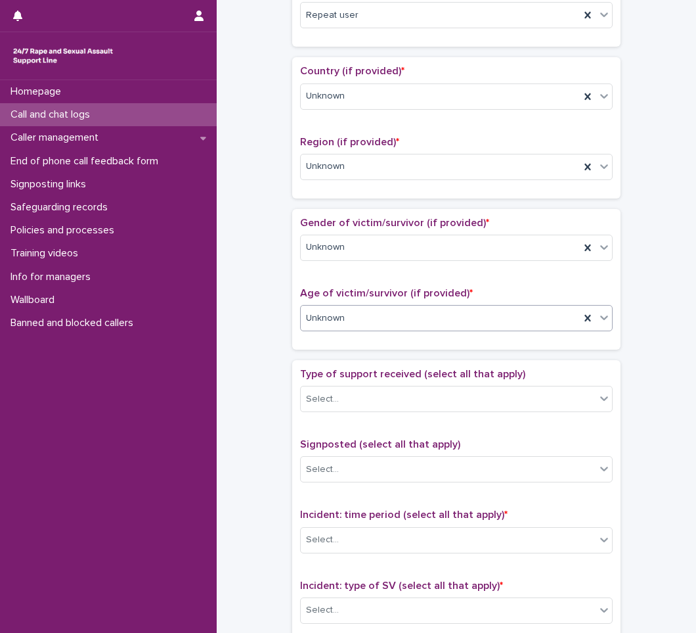
scroll to position [460, 0]
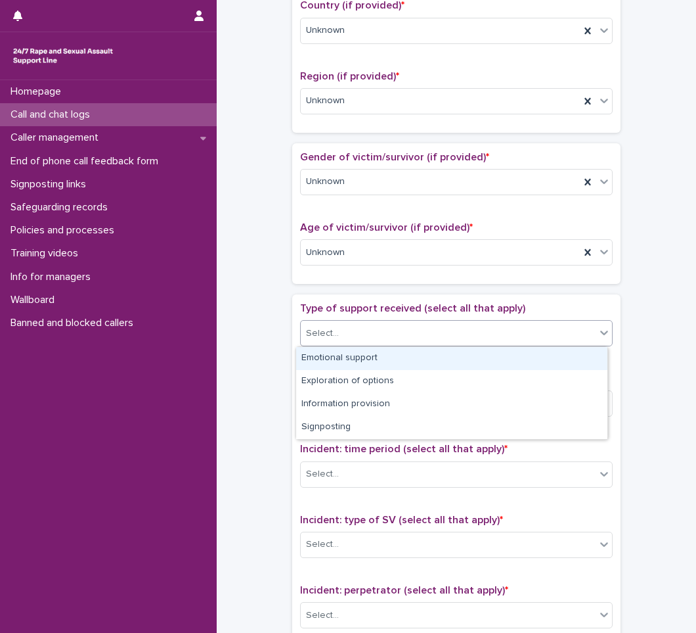
click at [365, 343] on div "Select..." at bounding box center [448, 334] width 295 height 22
click at [359, 365] on div "Emotional support" at bounding box center [451, 358] width 311 height 23
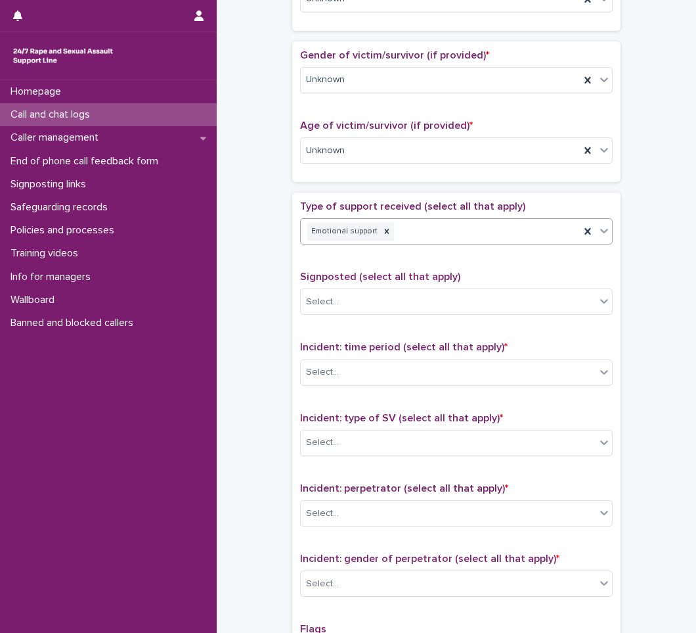
scroll to position [591, 0]
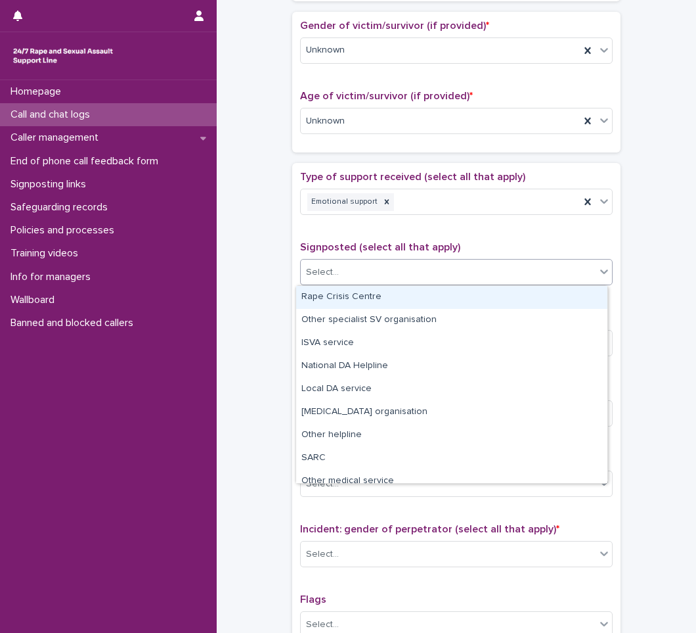
click at [407, 275] on div "Select..." at bounding box center [448, 272] width 295 height 22
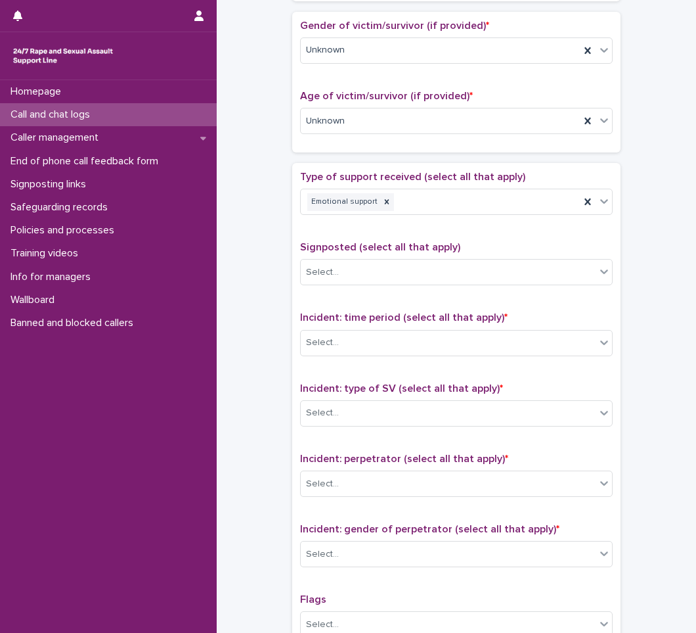
click at [229, 384] on div "**********" at bounding box center [456, 105] width 466 height 1376
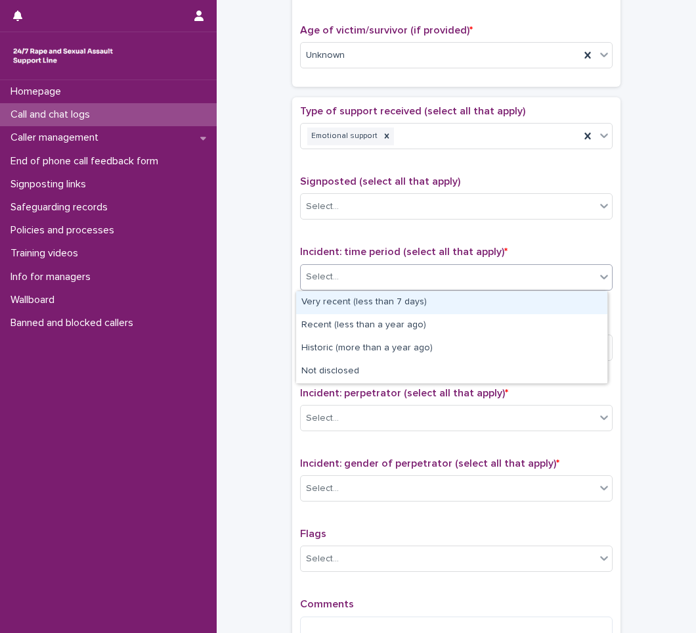
click at [389, 275] on div "Select..." at bounding box center [448, 277] width 295 height 22
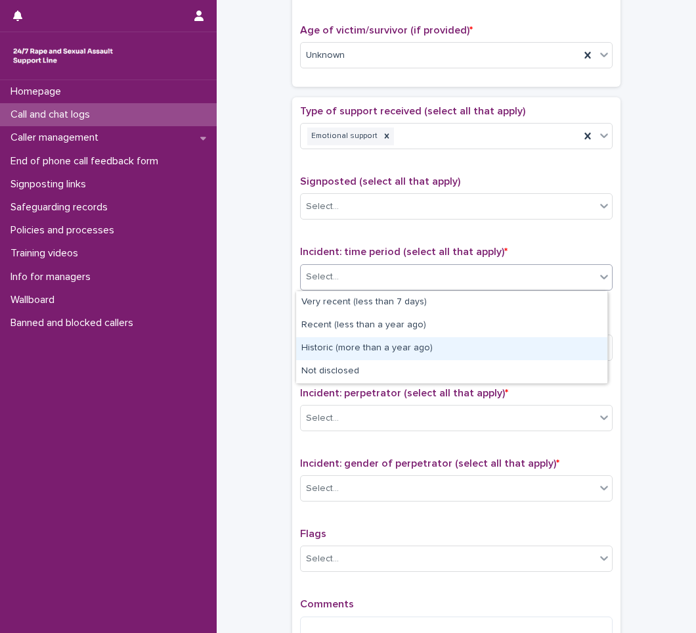
click at [356, 353] on div "Historic (more than a year ago)" at bounding box center [451, 348] width 311 height 23
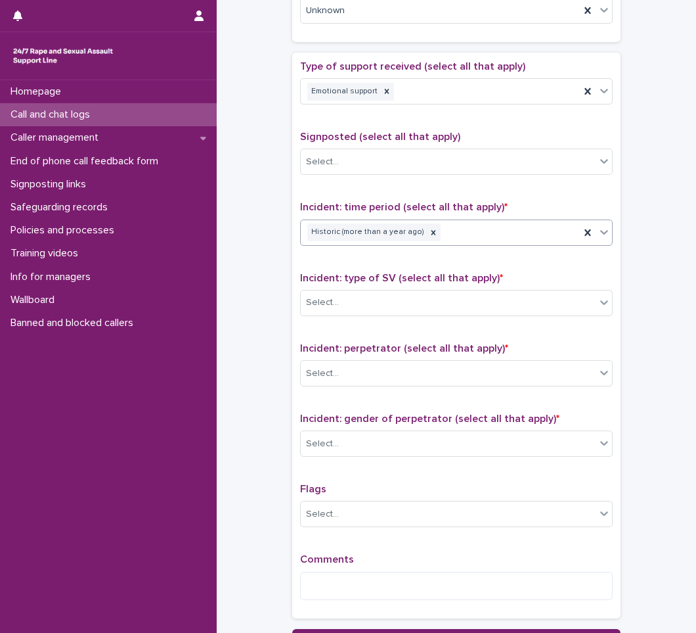
scroll to position [723, 0]
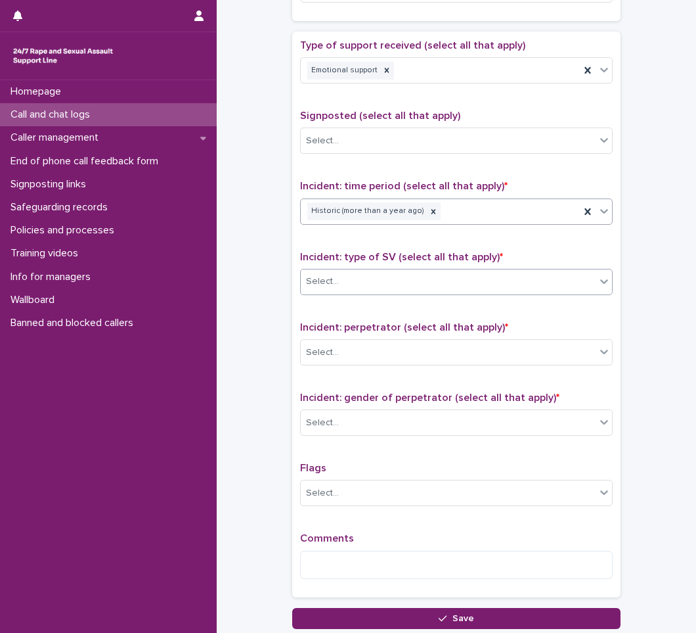
click at [399, 284] on div "Select..." at bounding box center [448, 282] width 295 height 22
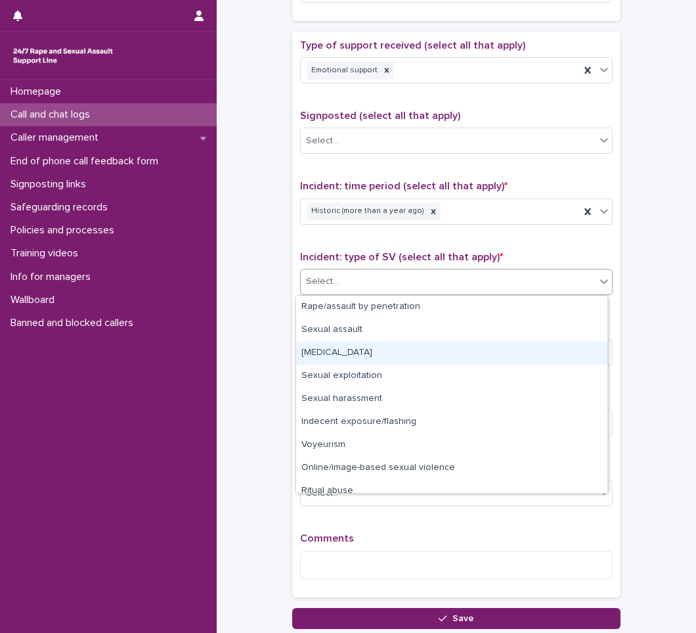
click at [374, 351] on div "[MEDICAL_DATA]" at bounding box center [451, 353] width 311 height 23
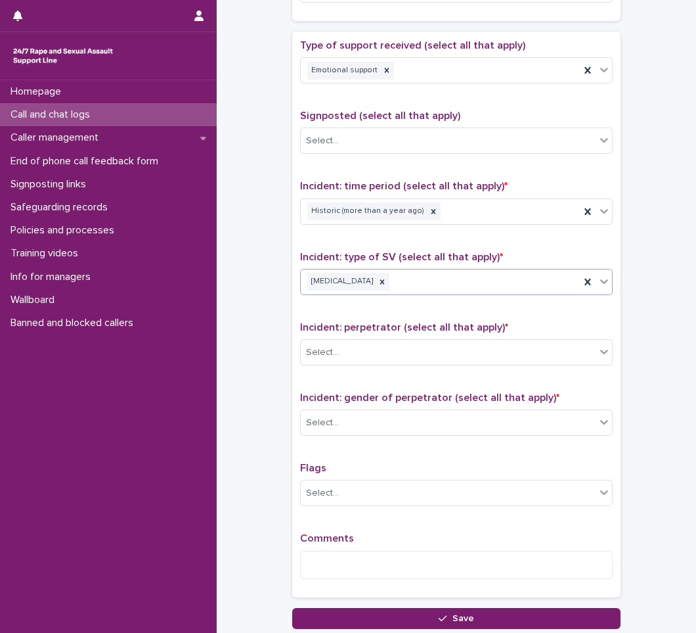
scroll to position [788, 0]
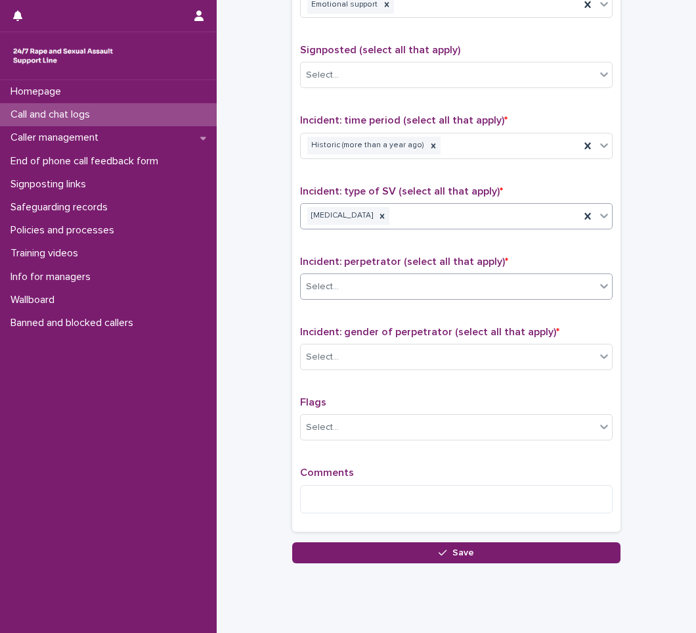
click at [377, 286] on div "Select..." at bounding box center [448, 287] width 295 height 22
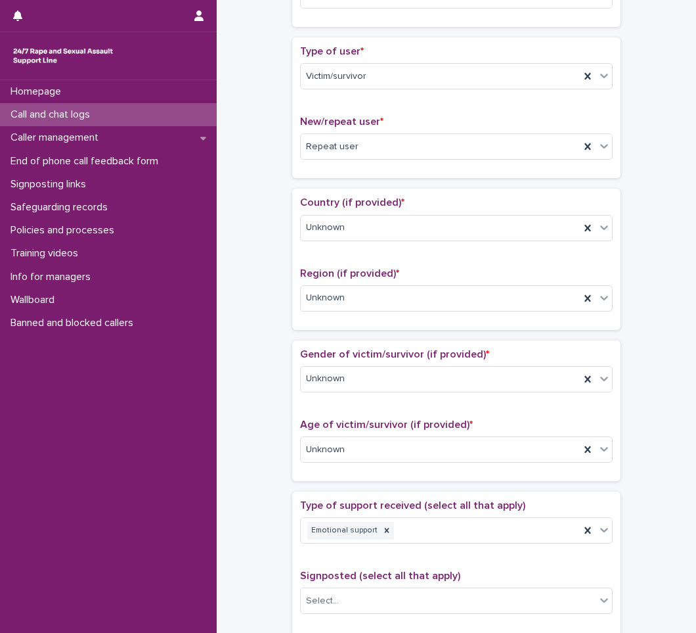
scroll to position [0, 0]
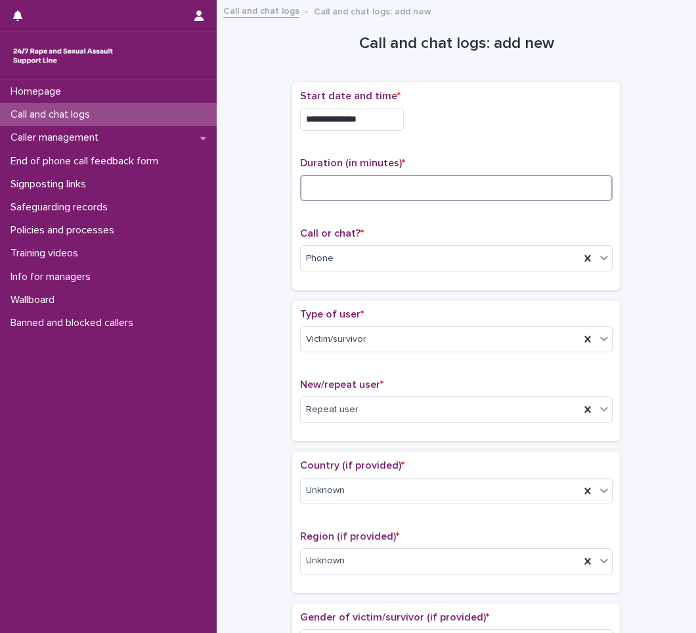
click at [393, 189] on input at bounding box center [456, 188] width 313 height 26
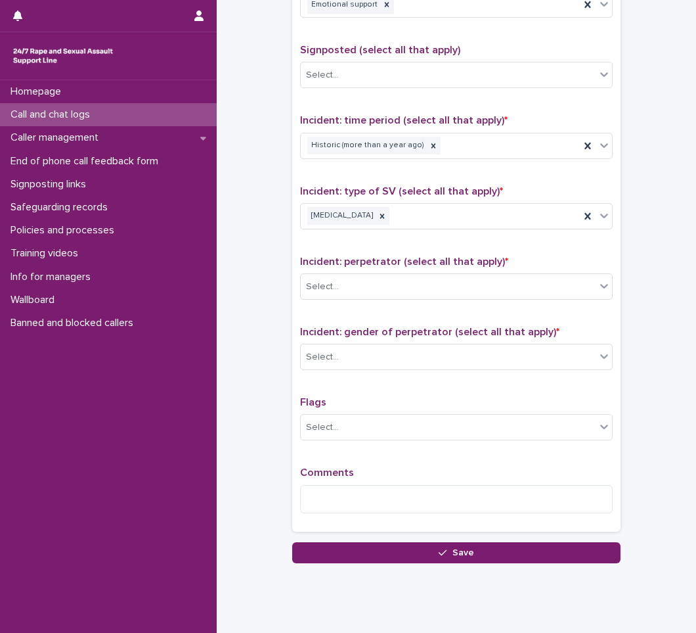
scroll to position [821, 0]
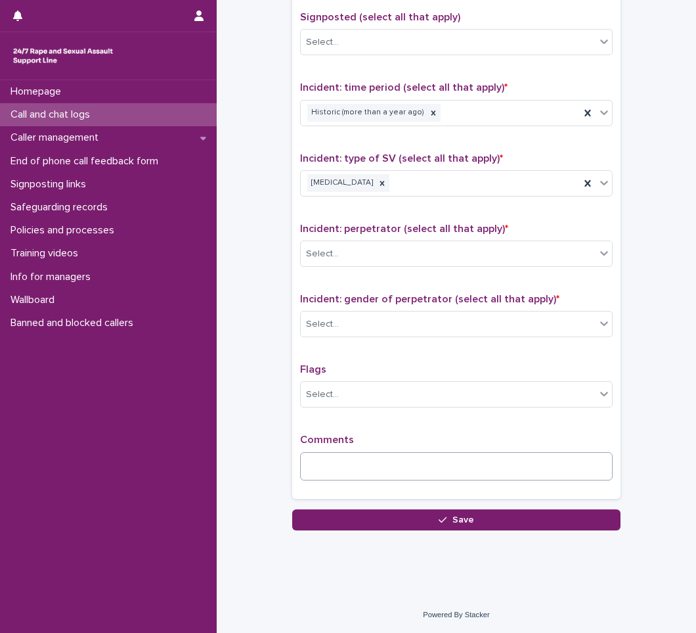
type input "*"
click at [335, 464] on textarea at bounding box center [456, 466] width 313 height 28
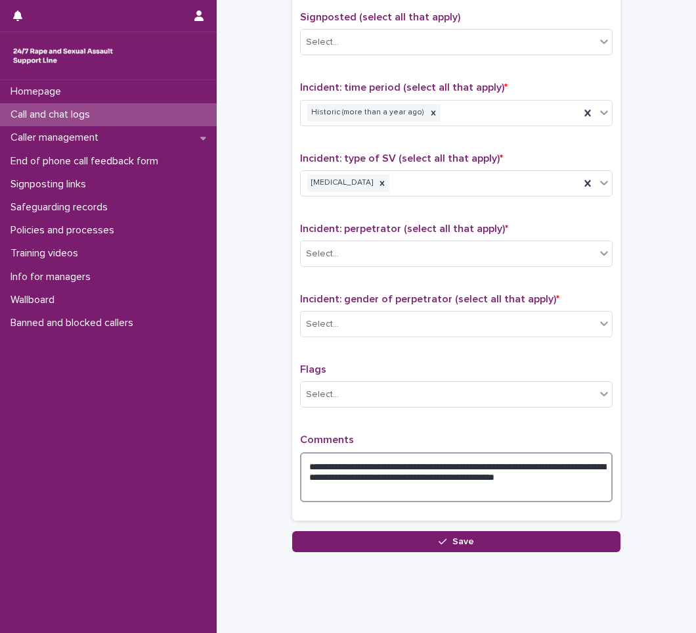
click at [562, 474] on textarea "**********" at bounding box center [456, 477] width 313 height 50
click at [338, 493] on textarea "**********" at bounding box center [456, 477] width 313 height 50
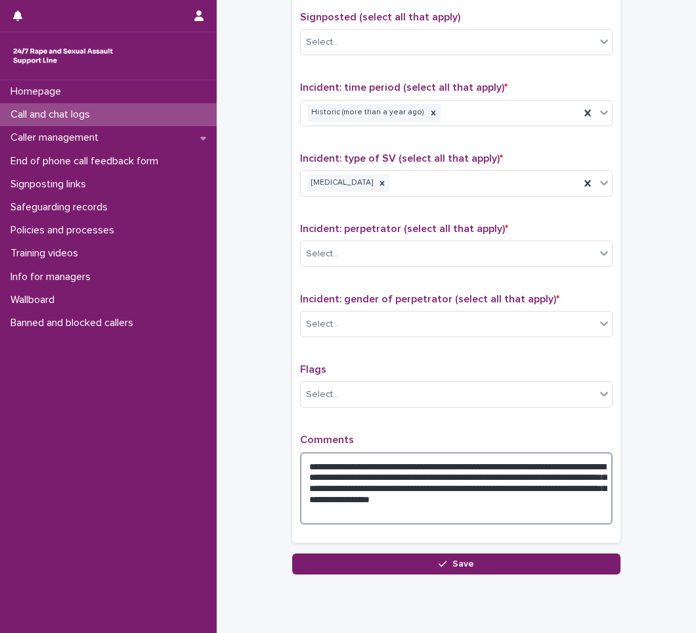
click at [323, 492] on textarea "**********" at bounding box center [456, 488] width 313 height 72
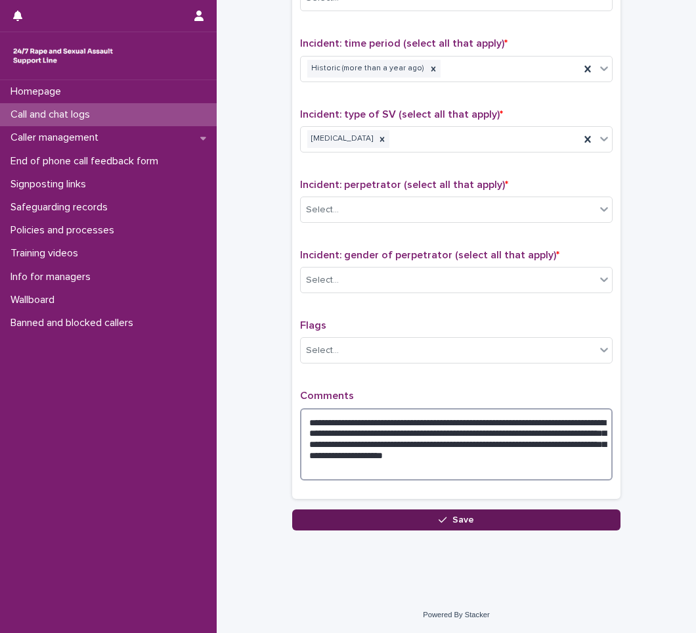
type textarea "**********"
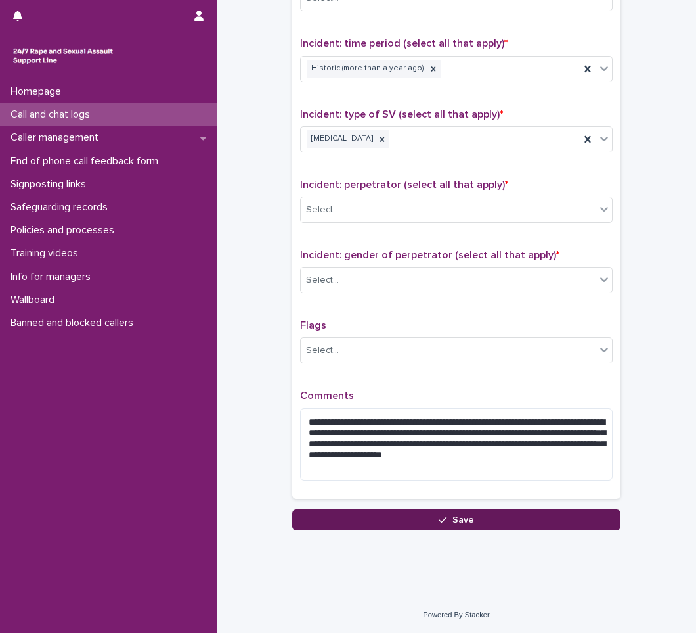
click at [453, 515] on span "Save" at bounding box center [464, 519] width 22 height 9
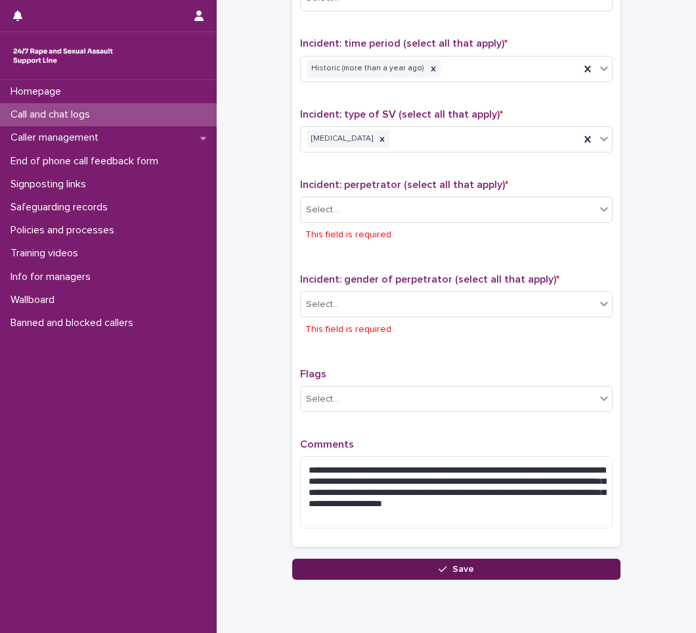
scroll to position [914, 0]
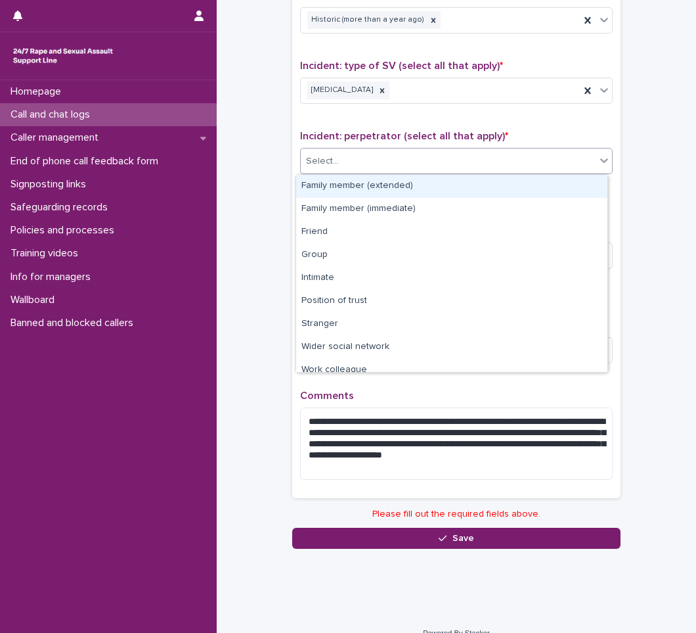
click at [361, 164] on div "Select..." at bounding box center [448, 161] width 295 height 22
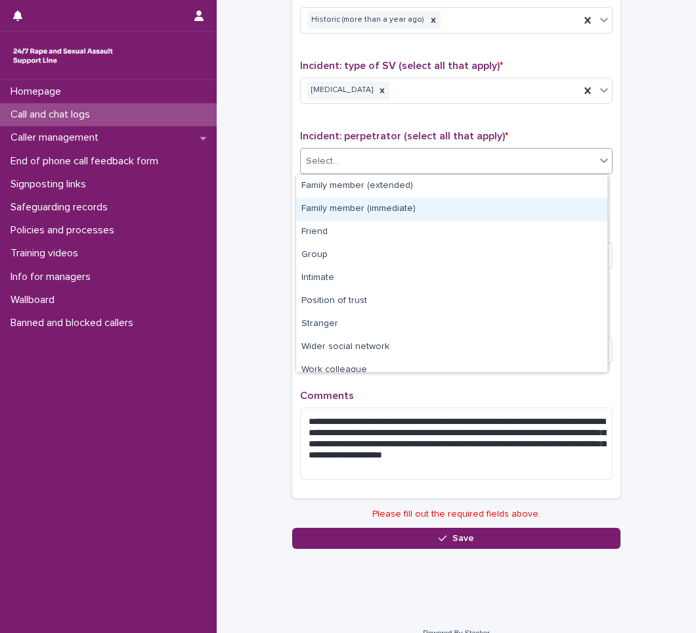
click at [361, 212] on div "Family member (immediate)" at bounding box center [451, 209] width 311 height 23
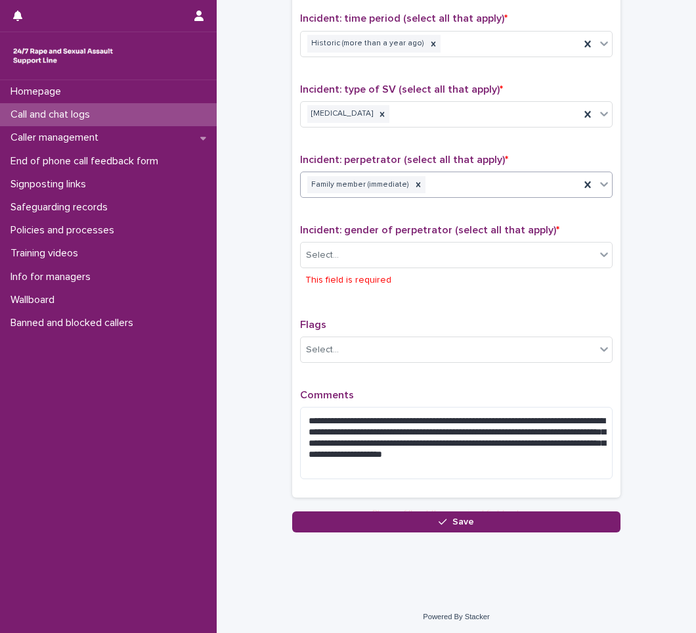
scroll to position [889, 0]
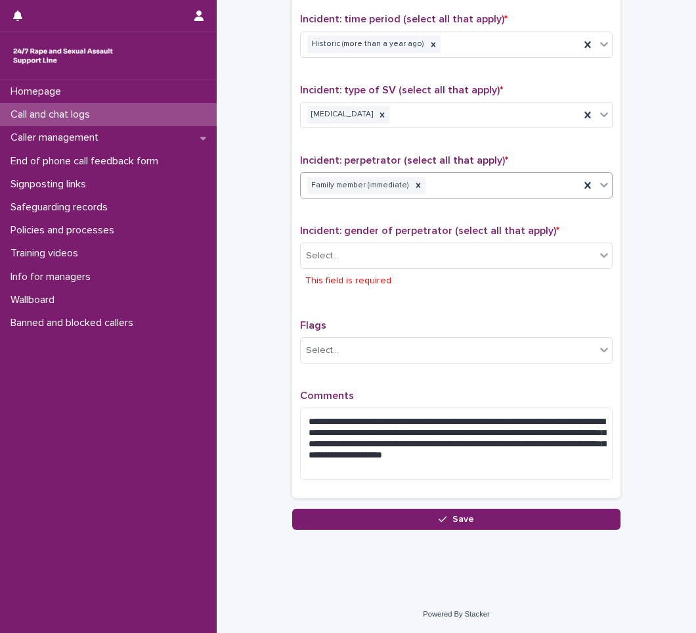
click at [443, 174] on div "Family member (immediate)" at bounding box center [440, 185] width 279 height 23
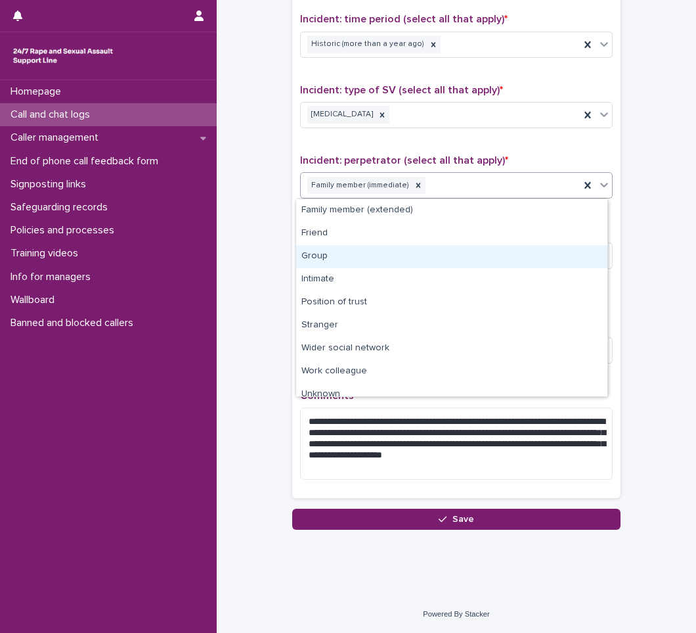
click at [347, 257] on div "Group" at bounding box center [451, 256] width 311 height 23
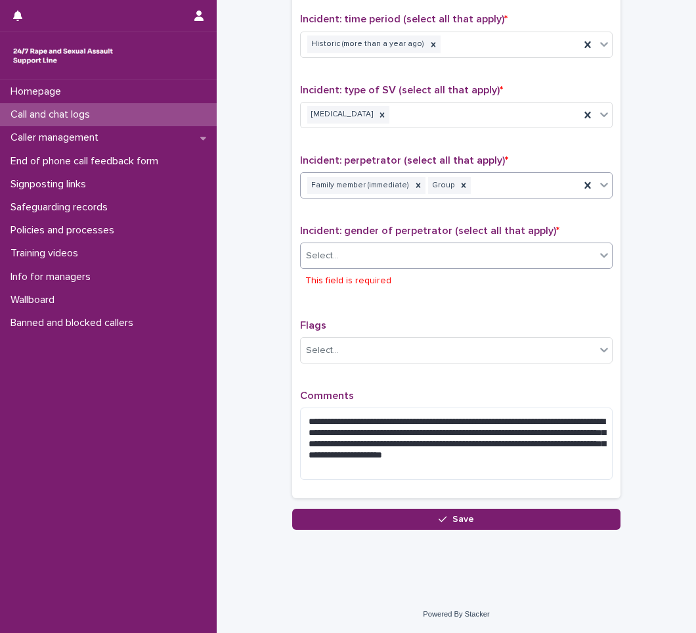
click at [360, 259] on div "Select..." at bounding box center [448, 256] width 295 height 22
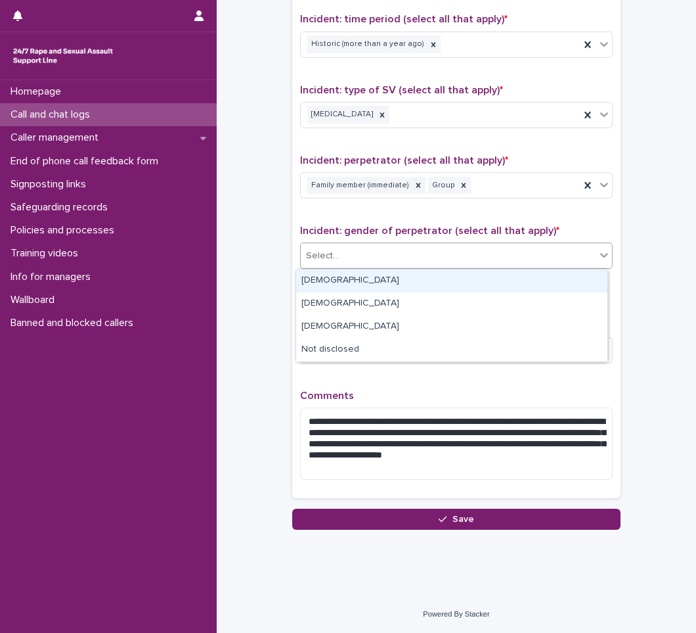
click at [350, 291] on div "[DEMOGRAPHIC_DATA]" at bounding box center [451, 280] width 311 height 23
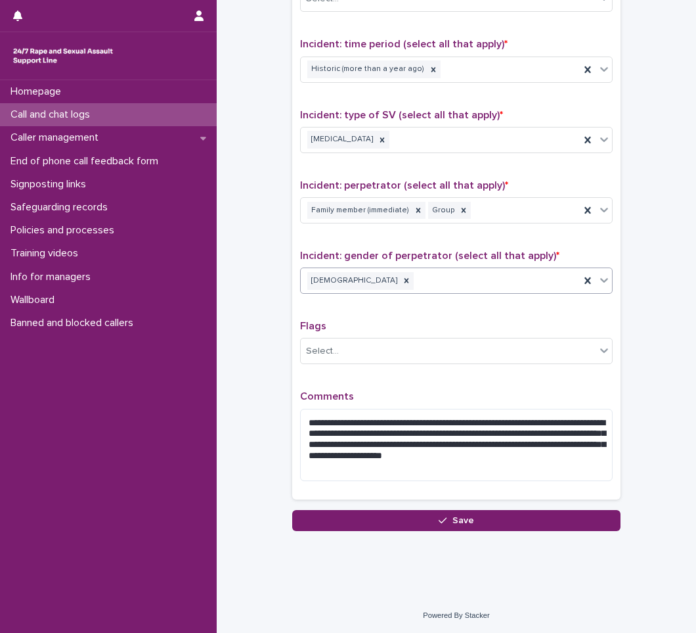
scroll to position [865, 0]
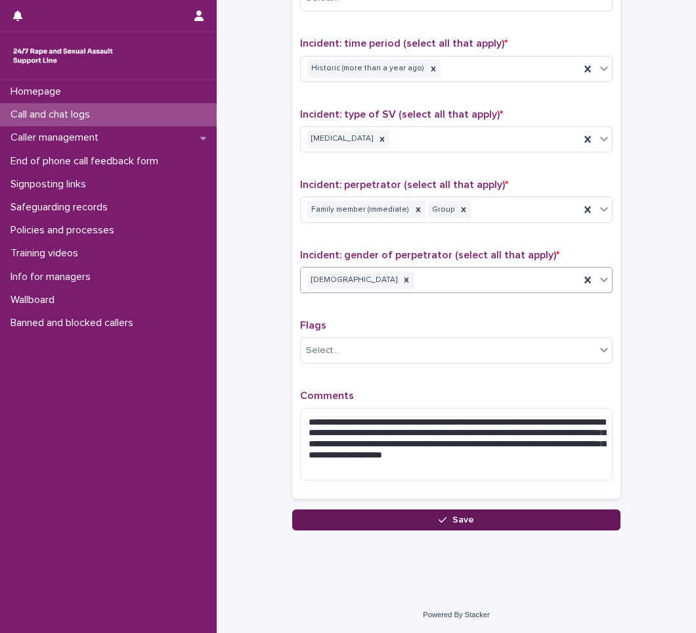
click at [395, 526] on button "Save" at bounding box center [456, 519] width 328 height 21
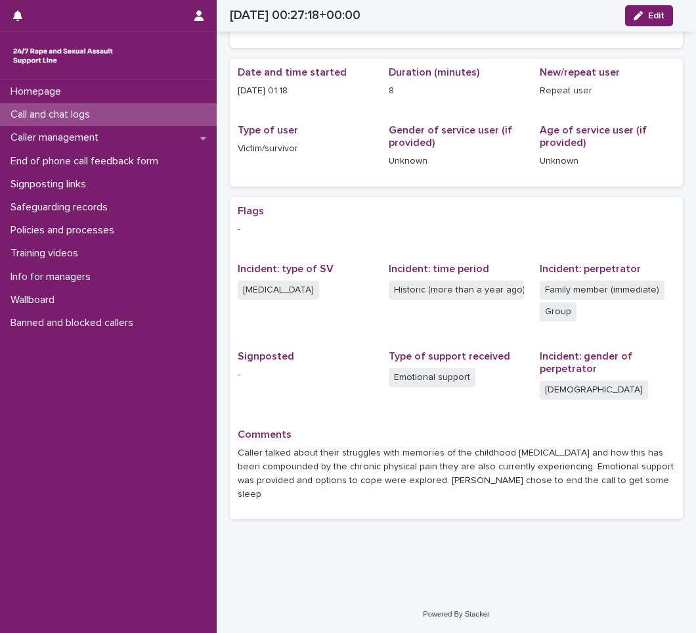
scroll to position [75, 0]
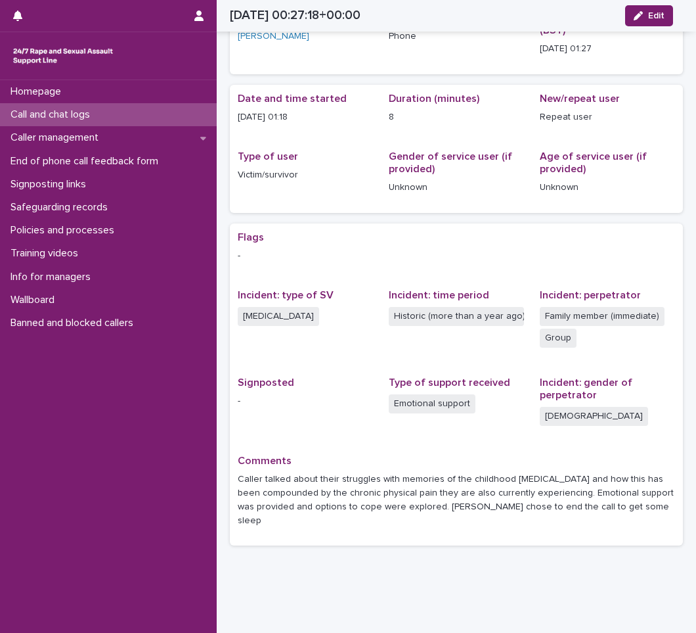
click at [108, 472] on div "Homepage Call and chat logs Caller management End of phone call feedback form S…" at bounding box center [108, 356] width 217 height 552
click at [202, 139] on icon at bounding box center [203, 137] width 6 height 9
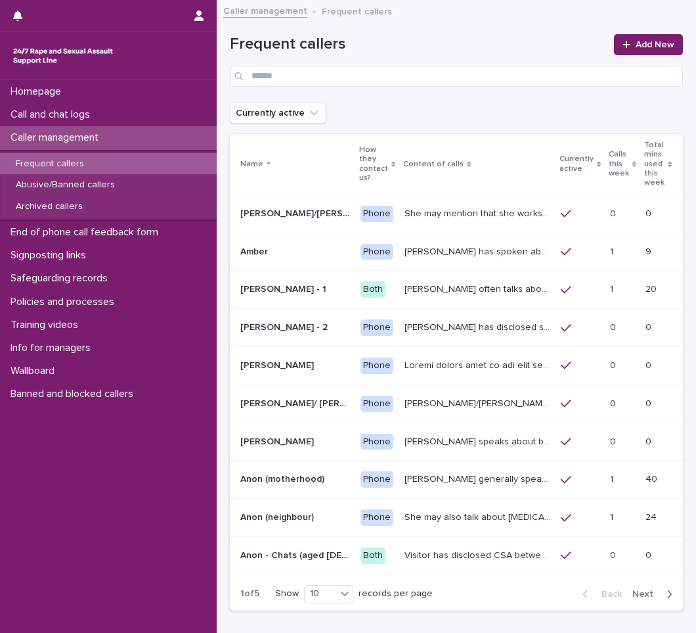
click at [103, 161] on div "Frequent callers" at bounding box center [108, 164] width 217 height 22
click at [311, 79] on input "Search" at bounding box center [456, 76] width 453 height 21
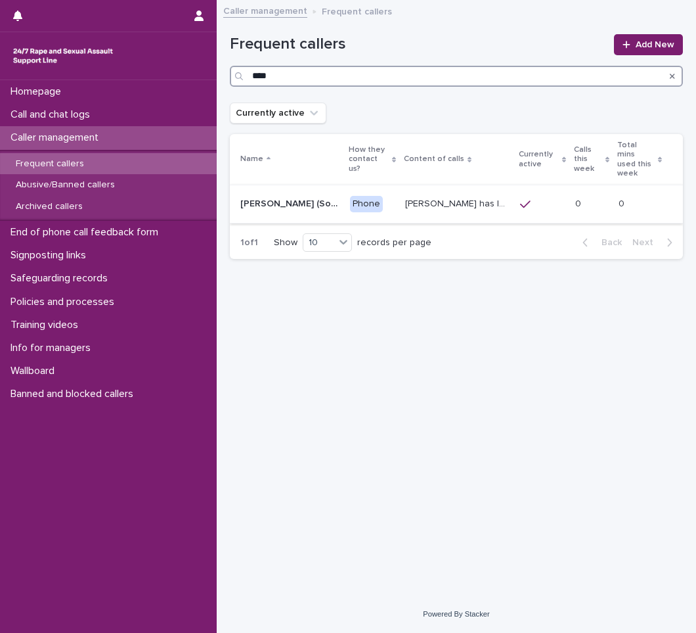
type input "****"
click at [428, 196] on p "[PERSON_NAME] has let us know that she experienced [MEDICAL_DATA] by a doctor. …" at bounding box center [458, 203] width 107 height 14
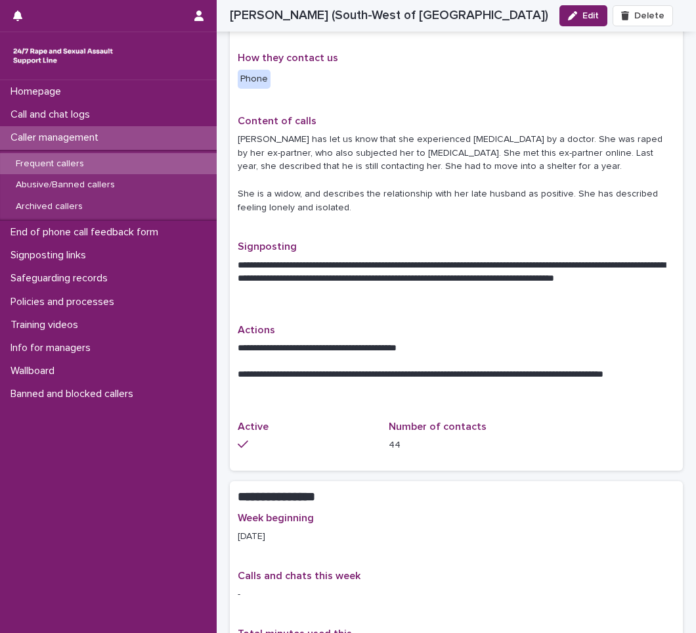
scroll to position [263, 0]
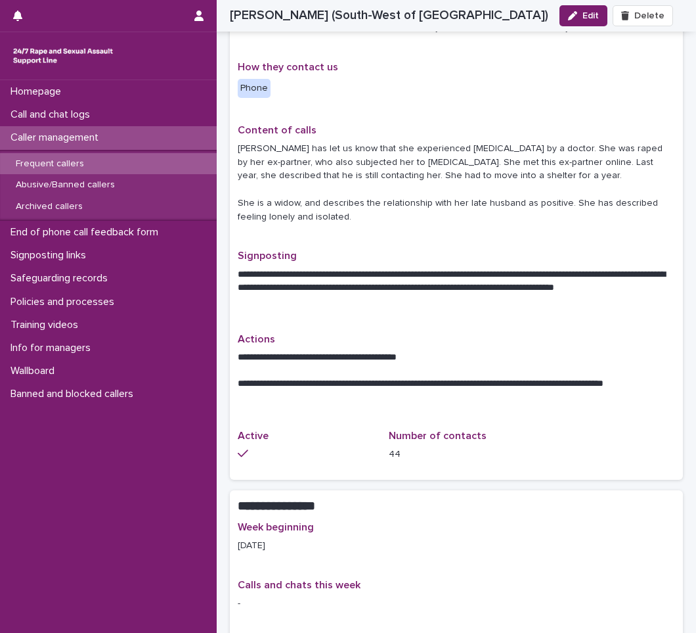
click at [395, 290] on p "**********" at bounding box center [452, 287] width 428 height 39
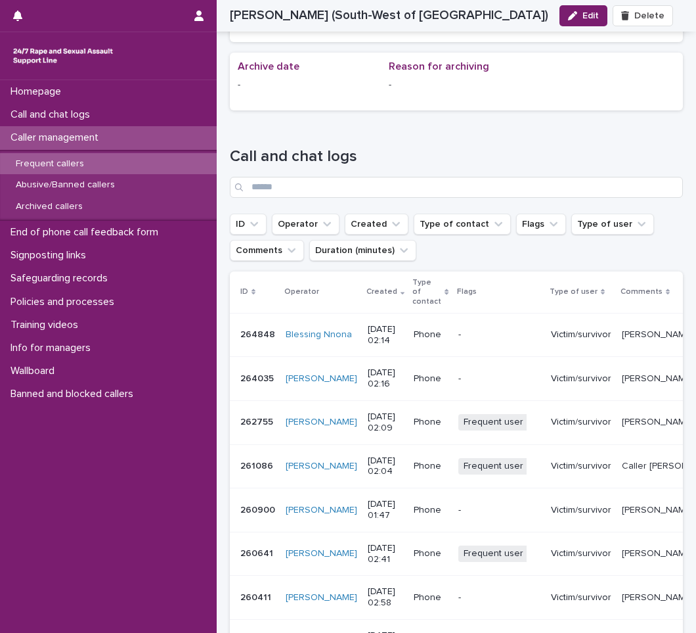
scroll to position [985, 0]
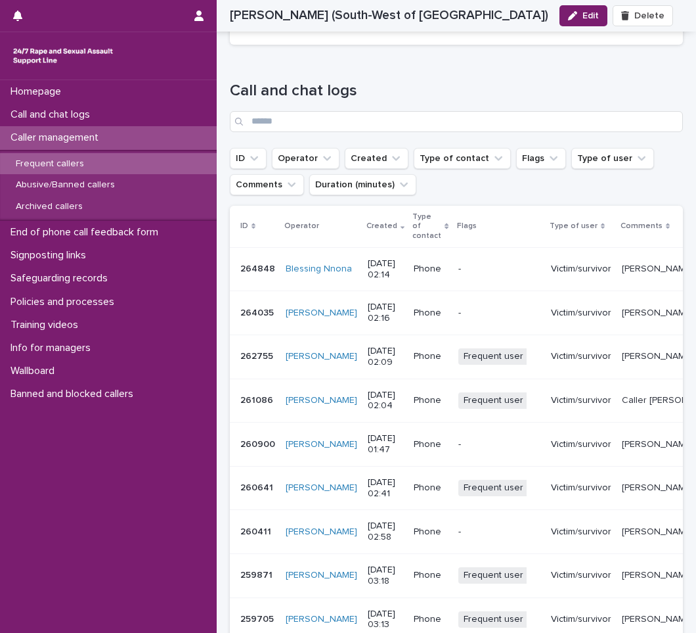
click at [412, 279] on td "Phone" at bounding box center [431, 269] width 44 height 44
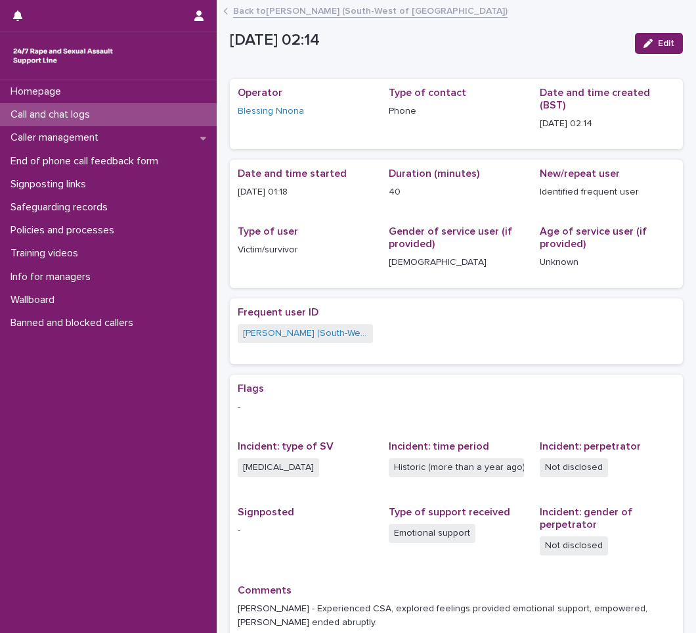
click at [116, 110] on div "Call and chat logs" at bounding box center [108, 114] width 217 height 23
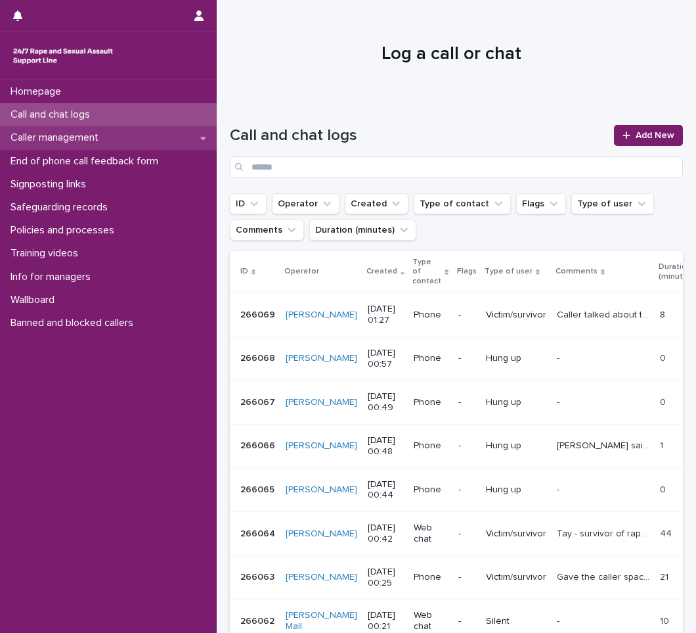
click at [206, 137] on div "Caller management" at bounding box center [108, 137] width 217 height 23
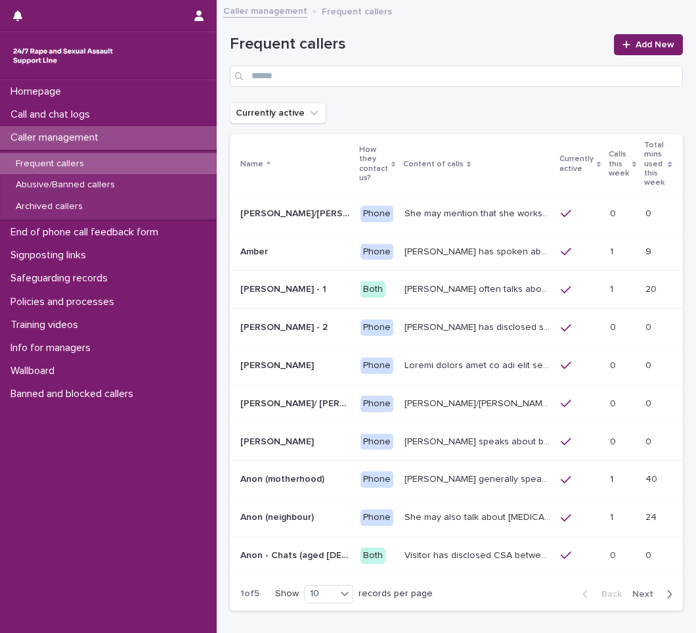
click at [112, 166] on div "Frequent callers" at bounding box center [108, 164] width 217 height 22
click at [301, 72] on input "Search" at bounding box center [456, 76] width 453 height 21
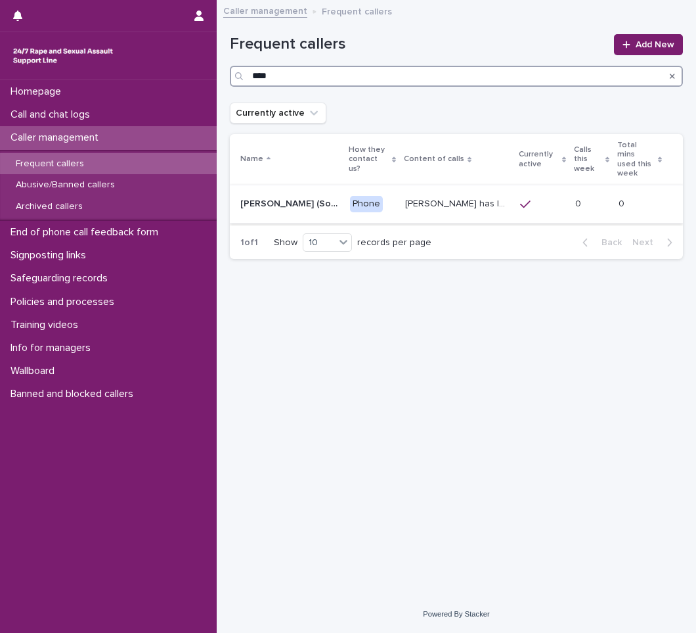
type input "****"
click at [470, 196] on p "[PERSON_NAME] has let us know that she experienced [MEDICAL_DATA] by a doctor. …" at bounding box center [458, 203] width 107 height 14
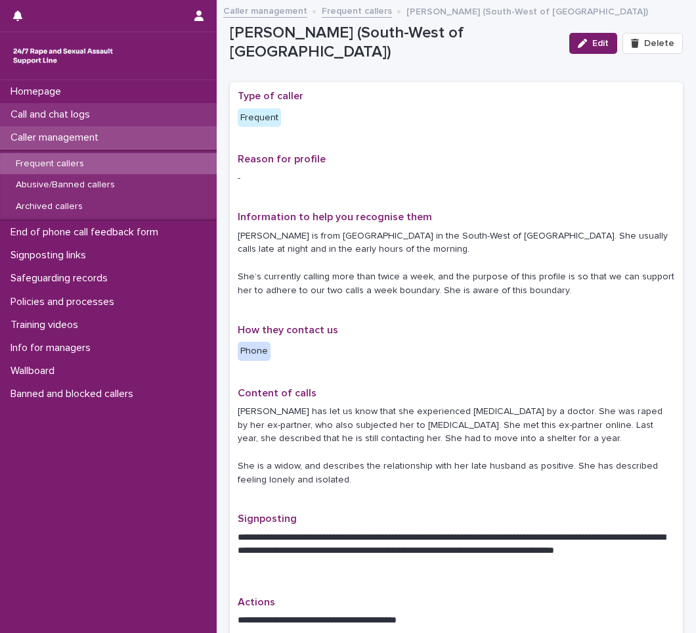
click at [133, 116] on div "Call and chat logs" at bounding box center [108, 114] width 217 height 23
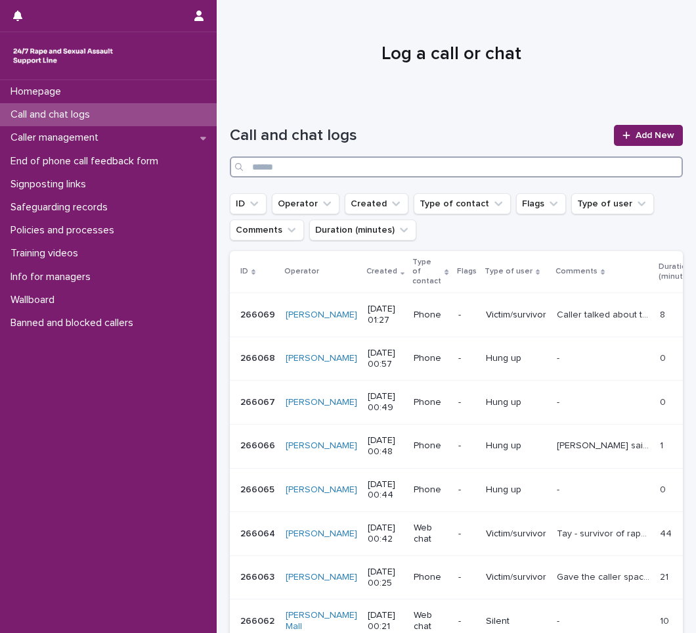
click at [436, 169] on input "Search" at bounding box center [456, 166] width 453 height 21
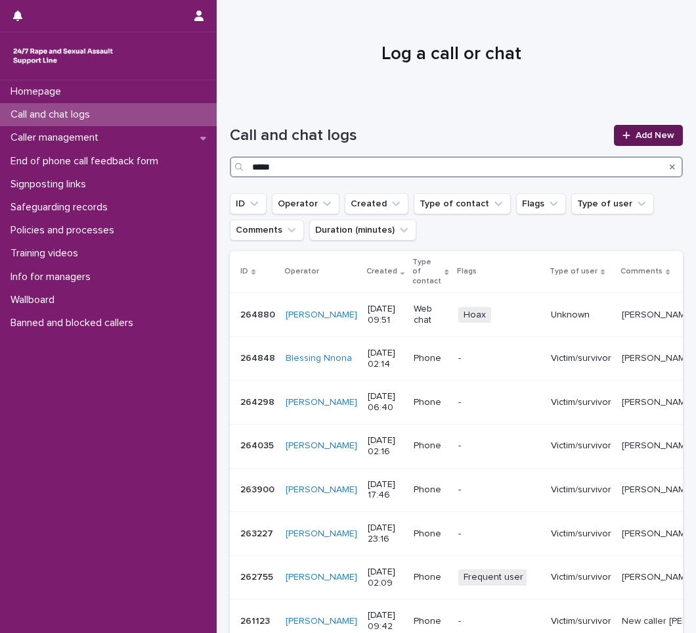
type input "*****"
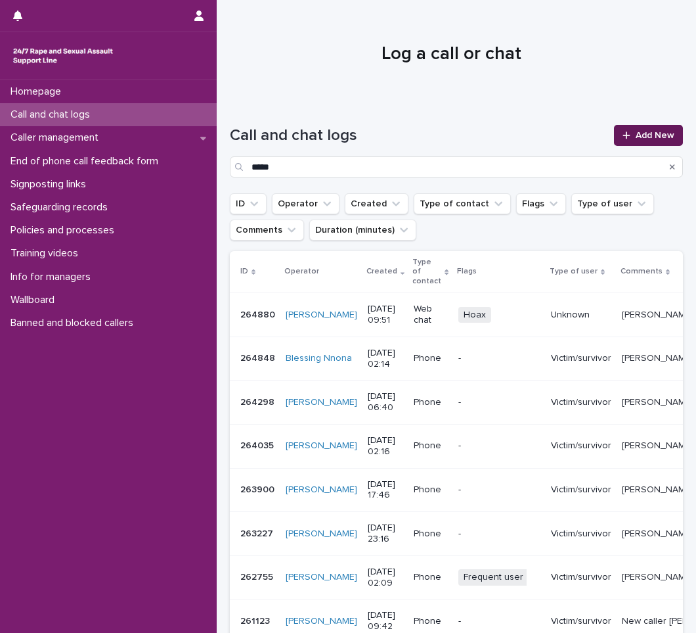
click at [641, 130] on link "Add New" at bounding box center [648, 135] width 69 height 21
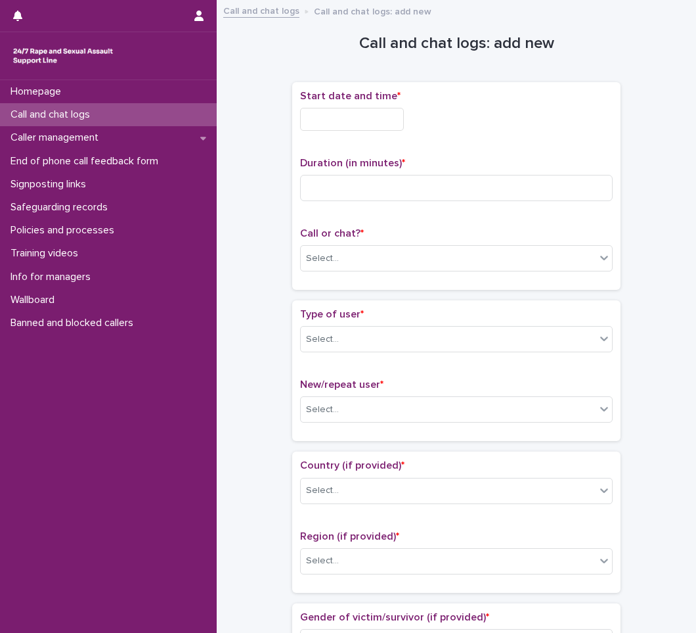
click at [365, 117] on input "text" at bounding box center [352, 119] width 104 height 23
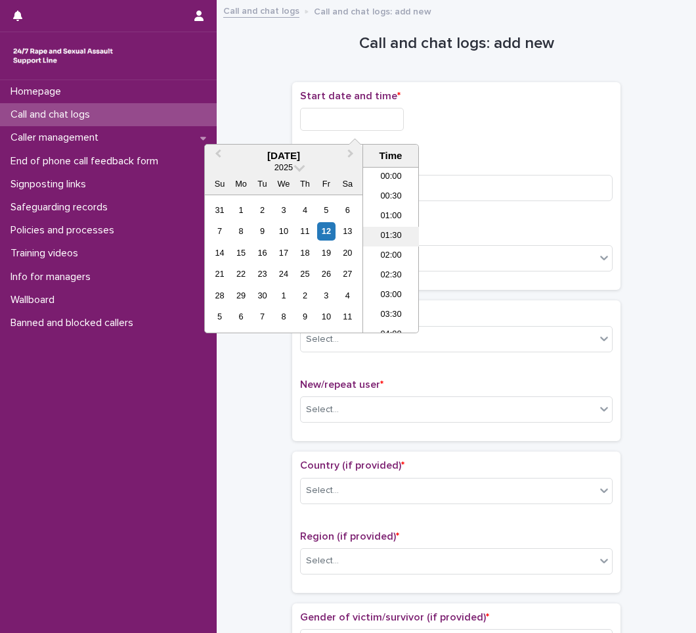
click at [391, 233] on li "01:30" at bounding box center [391, 237] width 56 height 20
click at [387, 122] on input "**********" at bounding box center [352, 119] width 104 height 23
type input "**********"
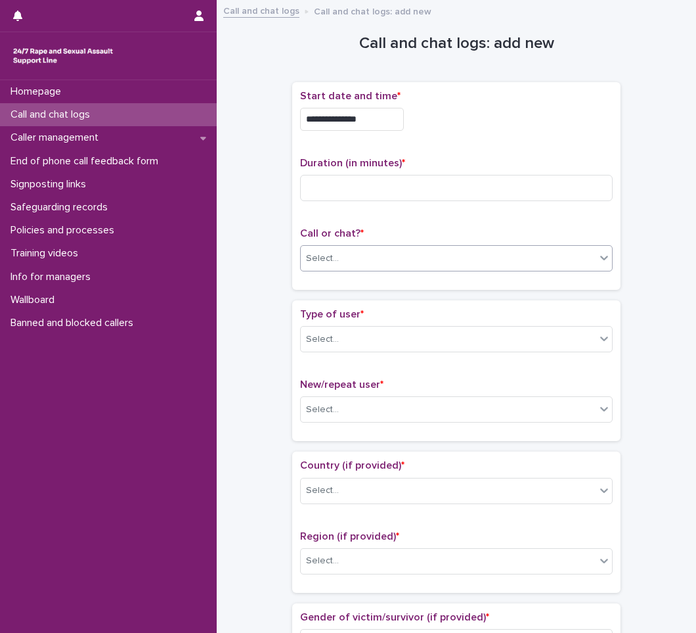
click at [369, 254] on div "Select..." at bounding box center [448, 259] width 295 height 22
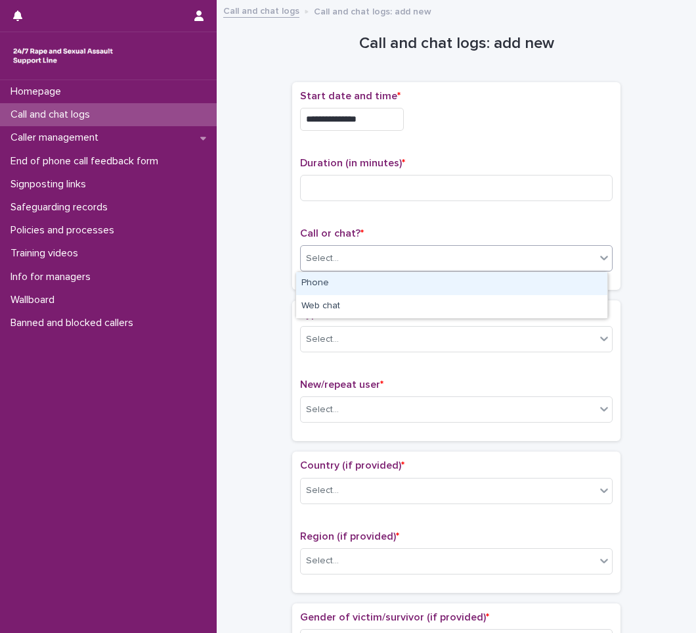
click at [363, 284] on div "Phone" at bounding box center [451, 283] width 311 height 23
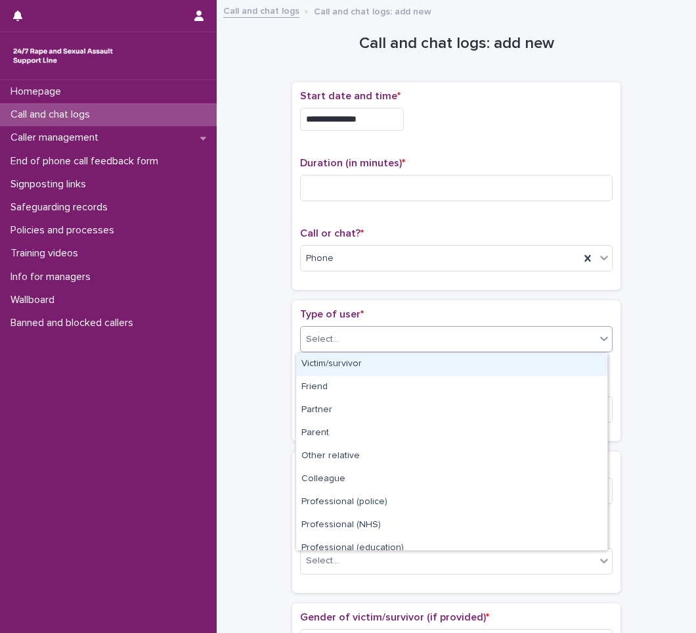
click at [350, 332] on div "Select..." at bounding box center [448, 339] width 295 height 22
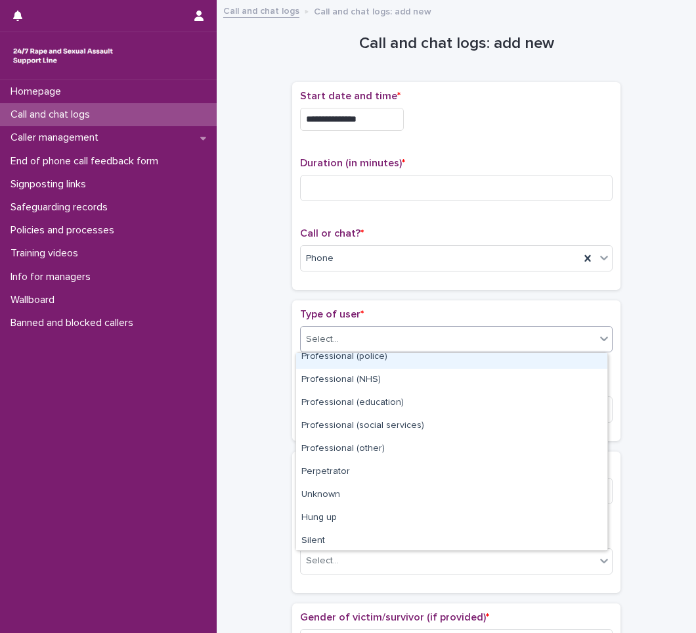
scroll to position [148, 0]
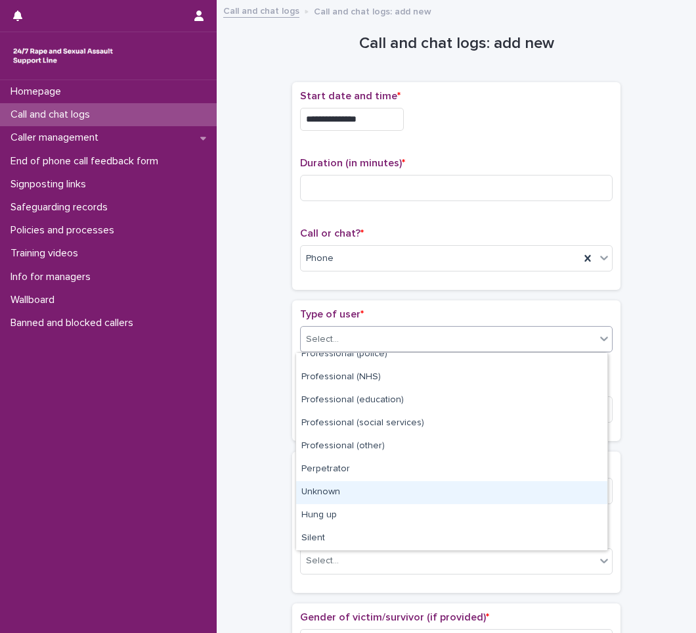
click at [357, 488] on div "Unknown" at bounding box center [451, 492] width 311 height 23
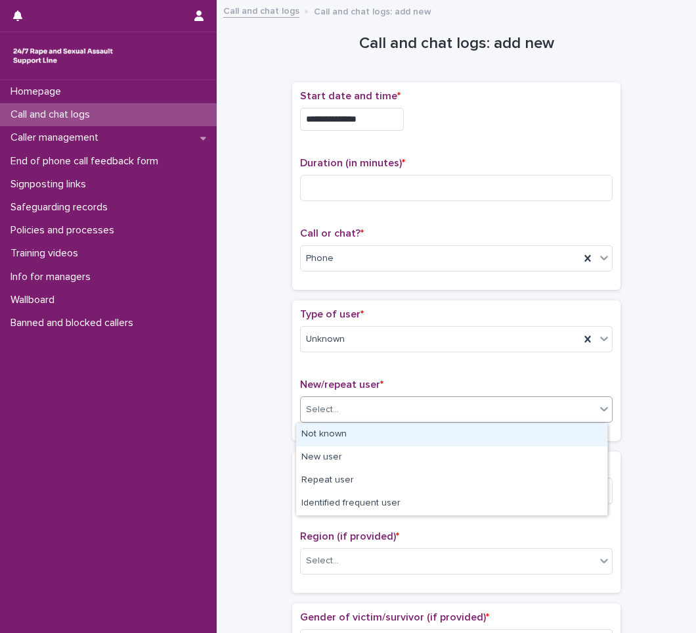
click at [369, 409] on div "Select..." at bounding box center [448, 410] width 295 height 22
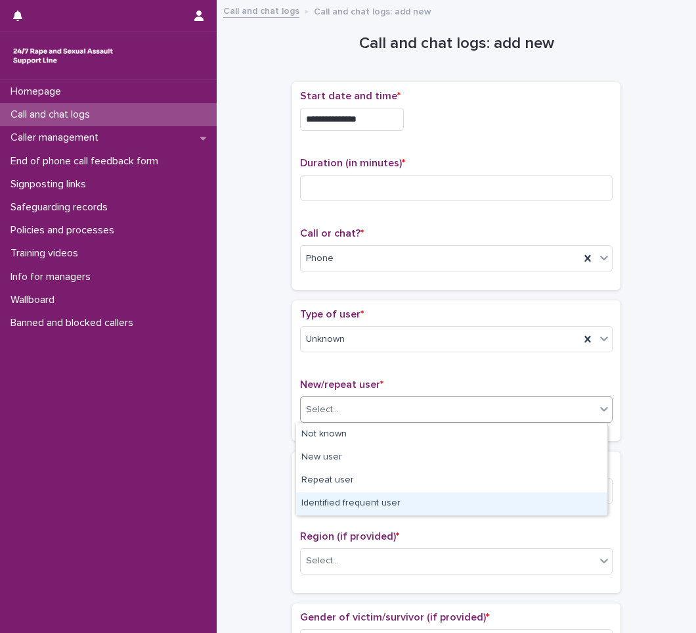
click at [321, 499] on div "Identified frequent user" at bounding box center [451, 503] width 311 height 23
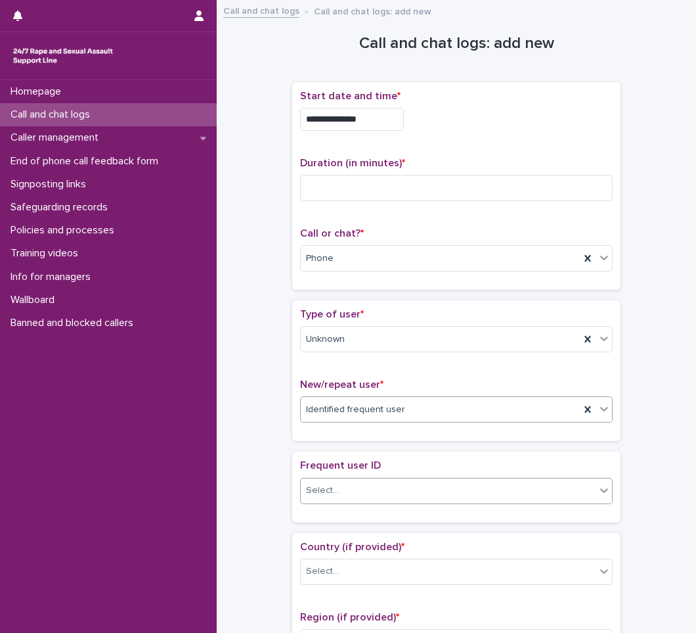
click at [327, 489] on div "Select..." at bounding box center [322, 490] width 33 height 14
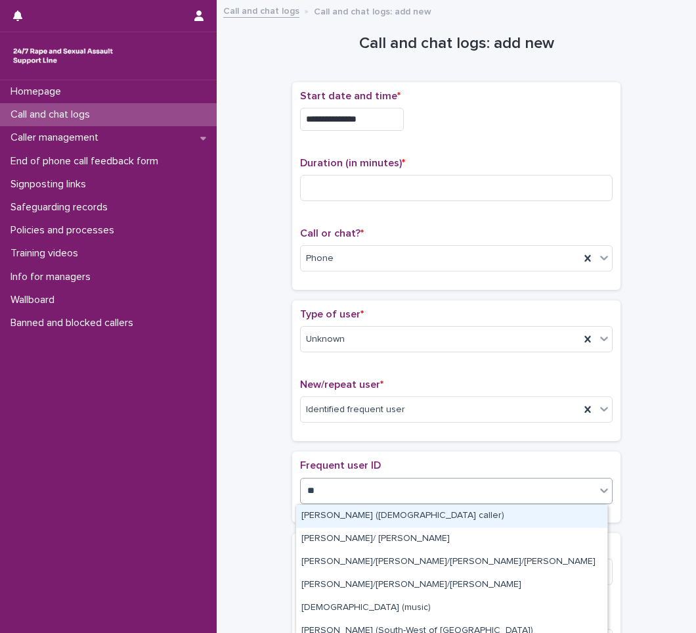
type input "***"
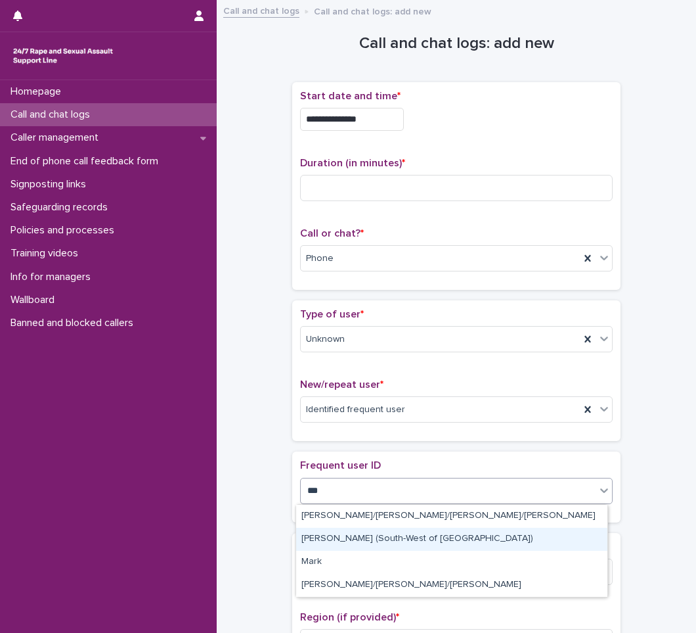
click at [336, 544] on div "[PERSON_NAME] (South-West of [GEOGRAPHIC_DATA])" at bounding box center [451, 538] width 311 height 23
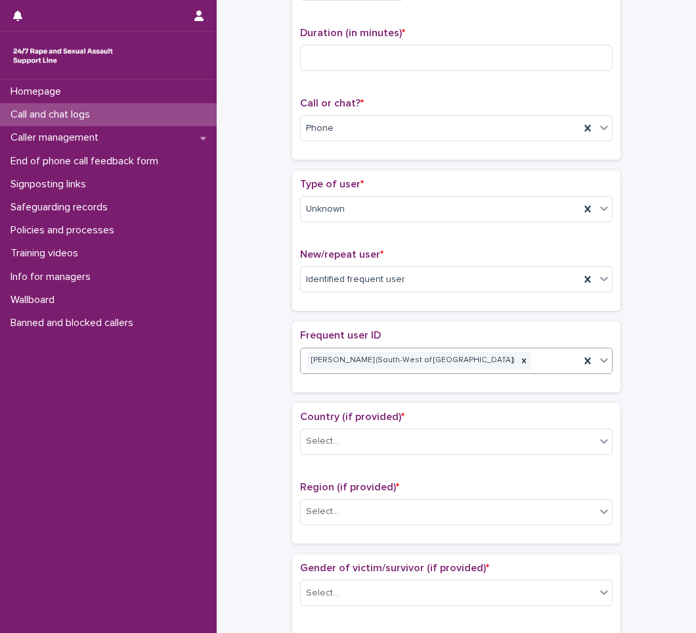
scroll to position [131, 0]
click at [354, 444] on div "Select..." at bounding box center [448, 440] width 295 height 22
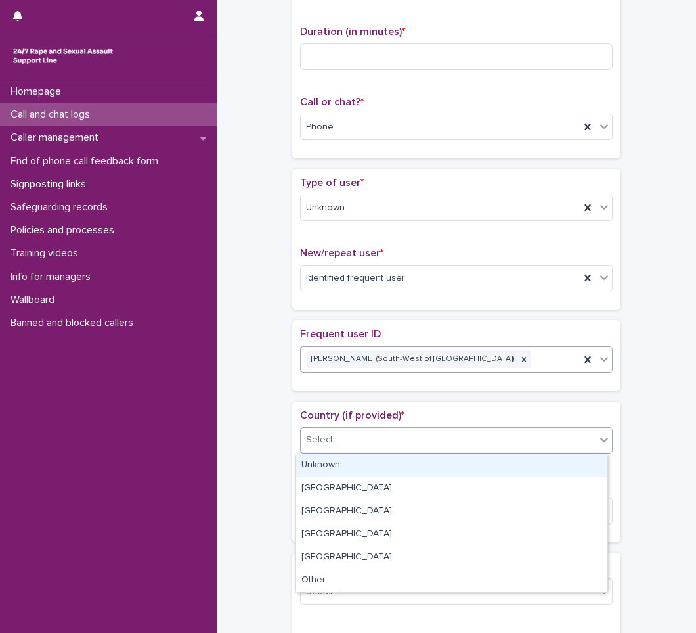
click at [343, 464] on div "Unknown" at bounding box center [451, 465] width 311 height 23
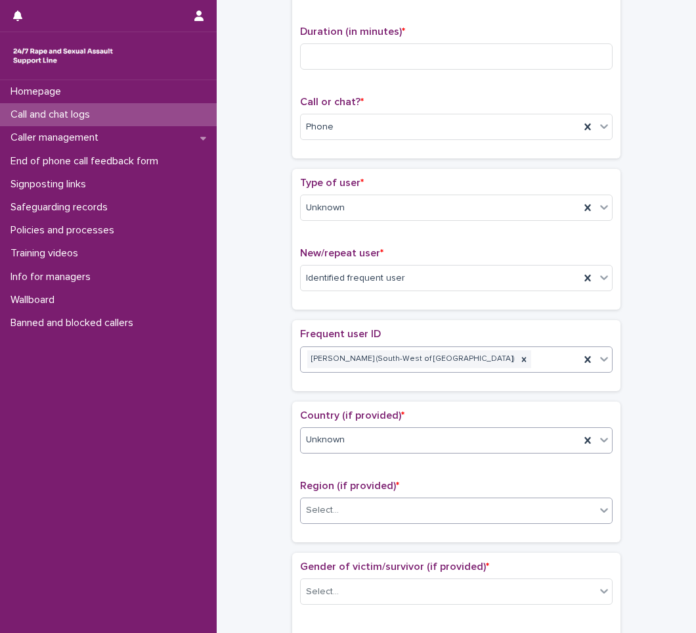
click at [322, 510] on div "Select..." at bounding box center [322, 510] width 33 height 14
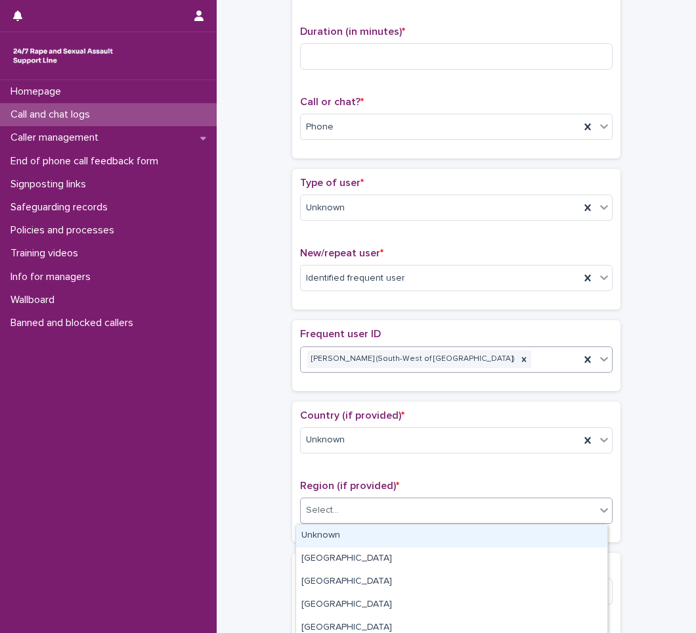
click at [323, 542] on div "Unknown" at bounding box center [451, 535] width 311 height 23
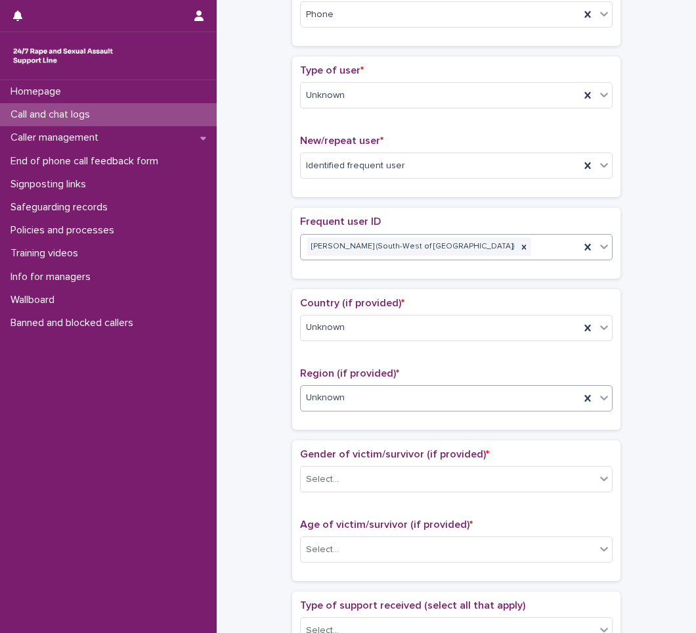
scroll to position [263, 0]
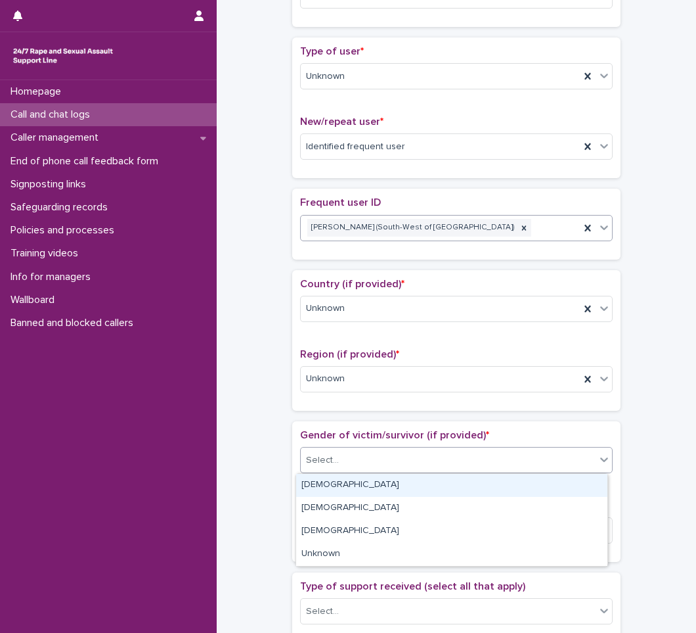
click at [350, 471] on div "Select..." at bounding box center [456, 460] width 313 height 26
click at [343, 488] on div "[DEMOGRAPHIC_DATA]" at bounding box center [451, 485] width 311 height 23
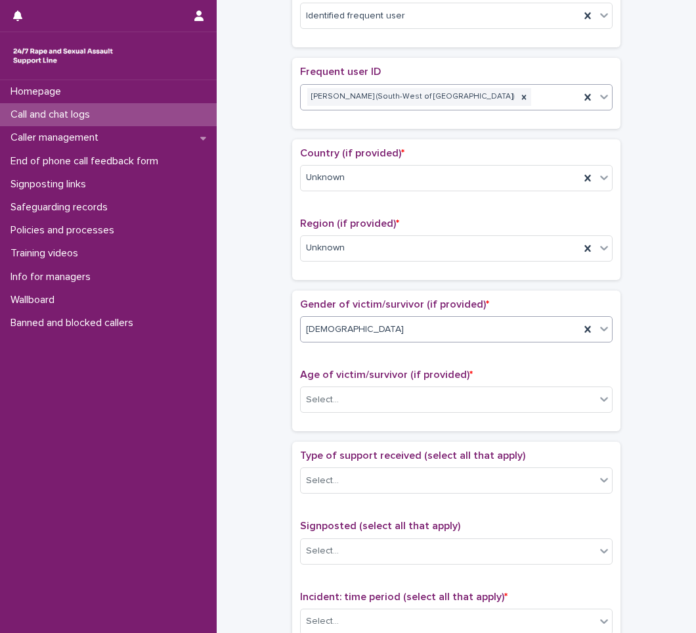
scroll to position [394, 0]
click at [409, 405] on div "Select..." at bounding box center [448, 399] width 295 height 22
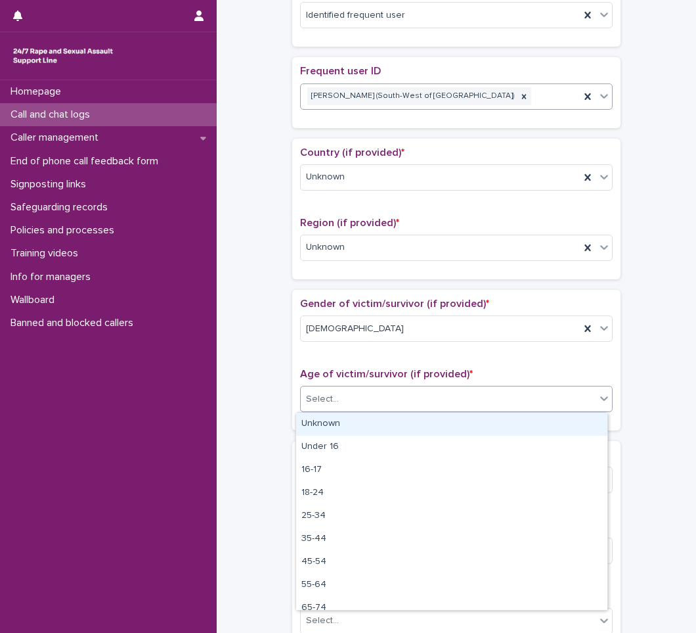
click at [395, 423] on div "Unknown" at bounding box center [451, 423] width 311 height 23
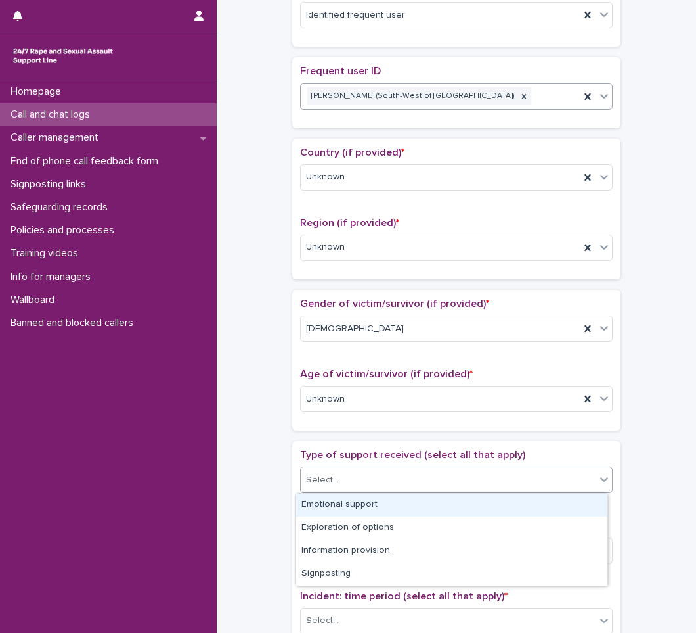
click at [371, 481] on div "Select..." at bounding box center [448, 480] width 295 height 22
click at [353, 504] on div "Emotional support" at bounding box center [451, 504] width 311 height 23
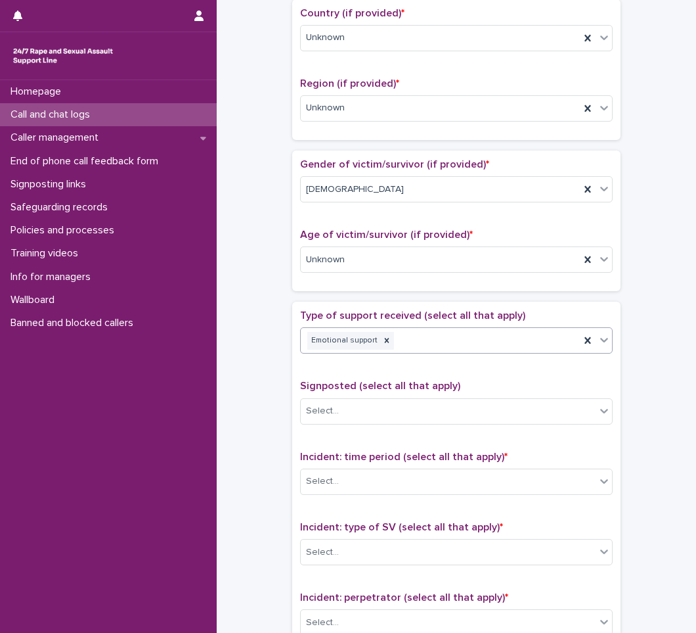
scroll to position [591, 0]
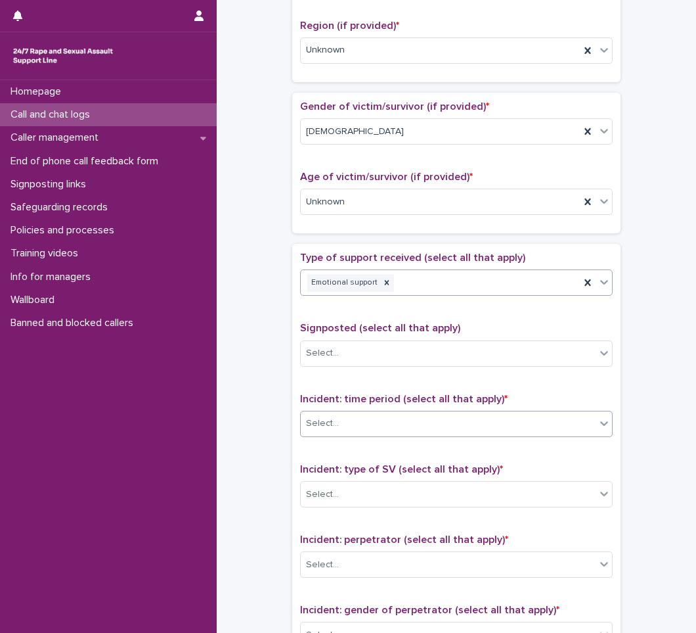
click at [365, 424] on div "Select..." at bounding box center [448, 423] width 295 height 22
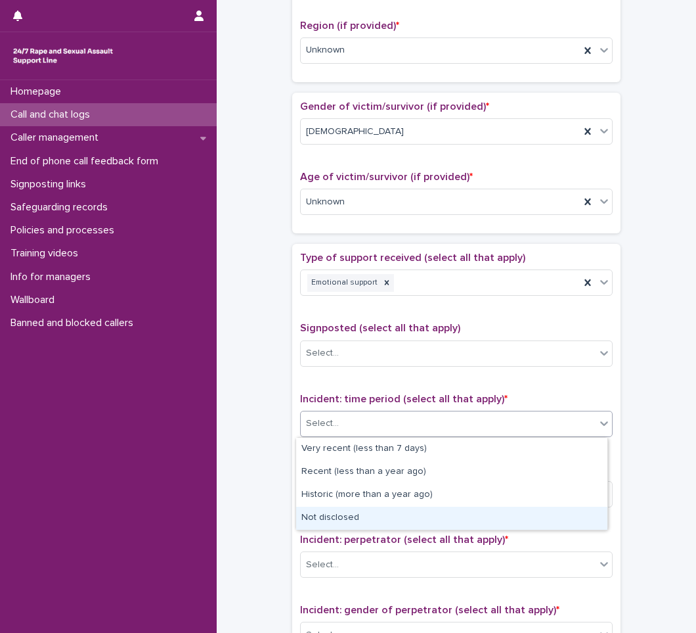
click at [319, 514] on div "Not disclosed" at bounding box center [451, 517] width 311 height 23
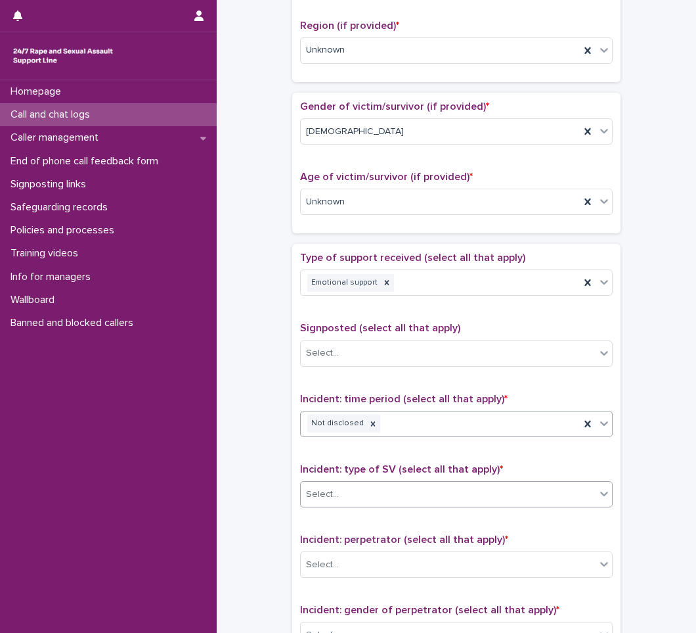
click at [342, 481] on div "Select..." at bounding box center [456, 494] width 313 height 26
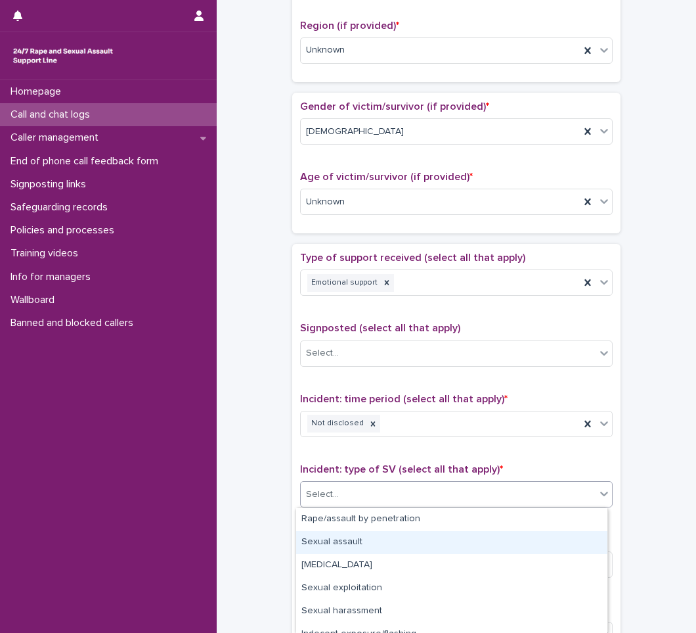
scroll to position [104, 0]
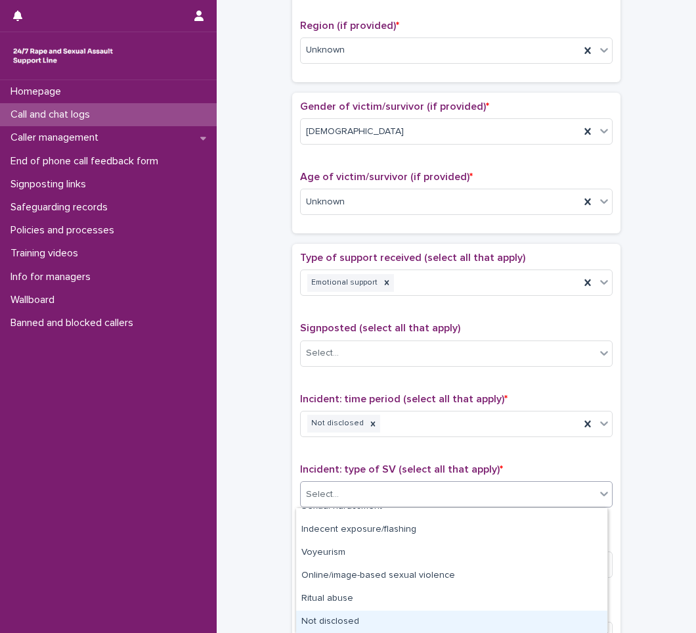
click at [316, 622] on div "Not disclosed" at bounding box center [451, 621] width 311 height 23
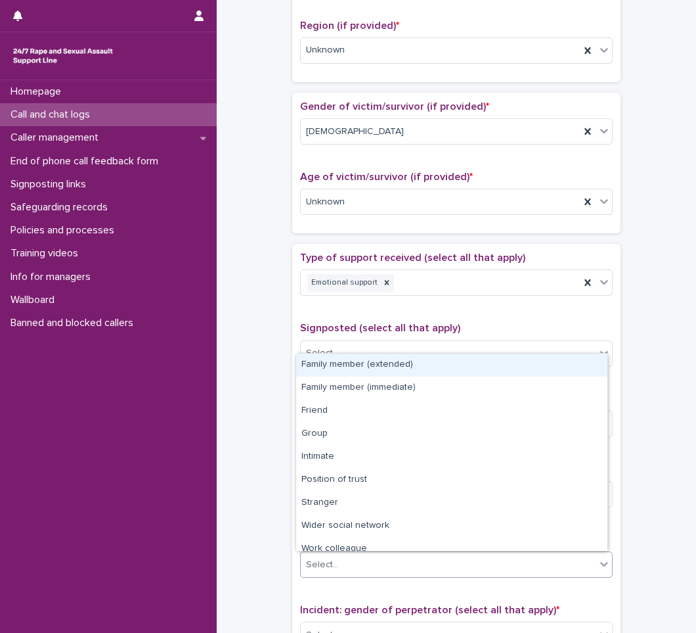
click at [353, 561] on div "Select..." at bounding box center [448, 565] width 295 height 22
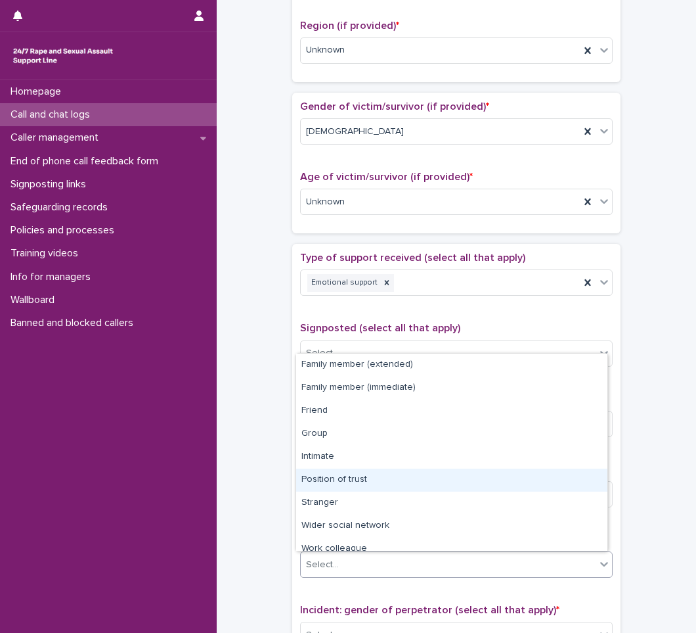
scroll to position [56, 0]
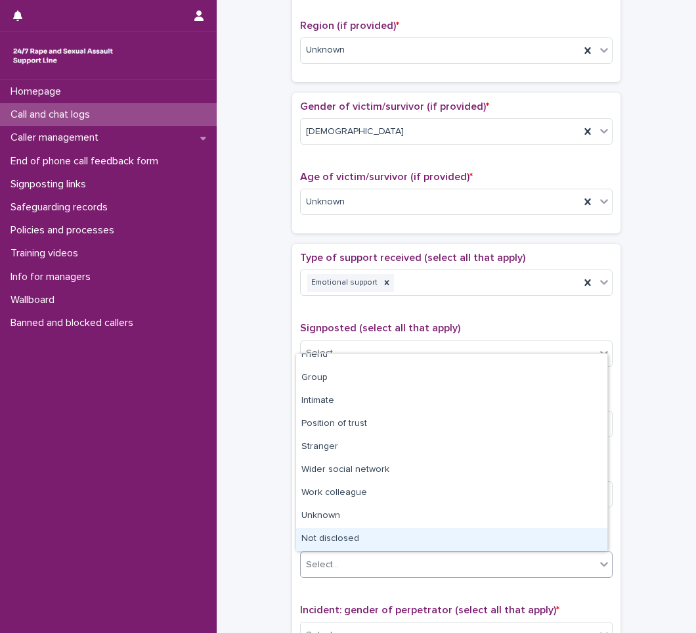
click at [342, 537] on div "Not disclosed" at bounding box center [451, 538] width 311 height 23
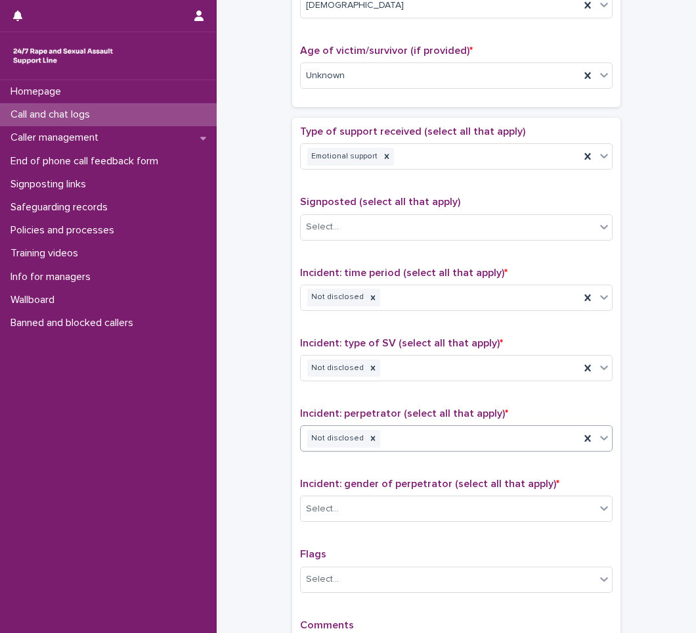
scroll to position [723, 0]
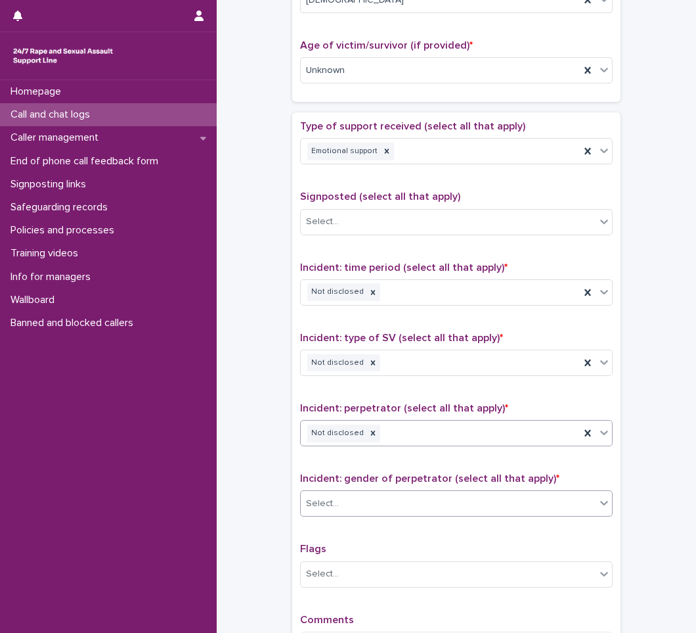
click at [356, 497] on div "Select..." at bounding box center [448, 504] width 295 height 22
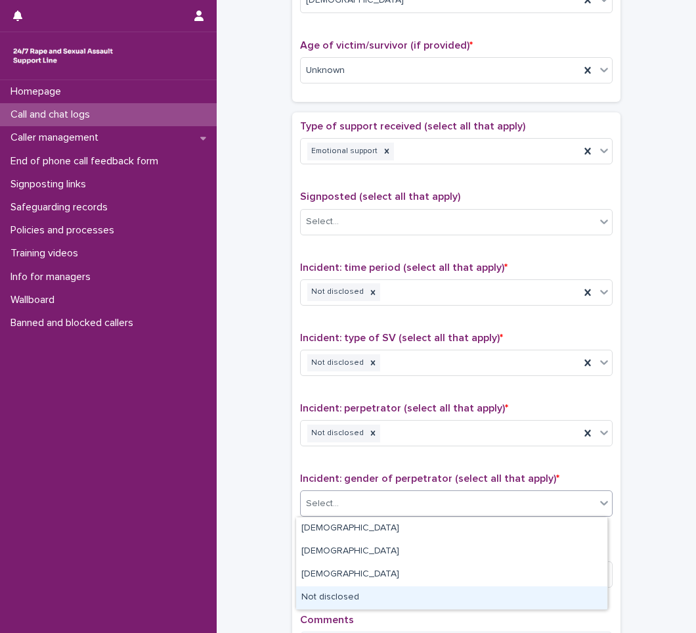
click at [347, 593] on div "Not disclosed" at bounding box center [451, 597] width 311 height 23
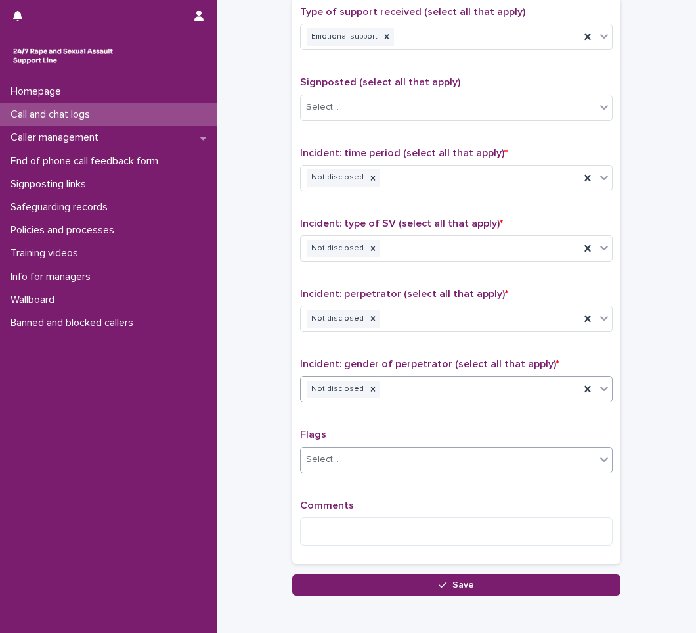
scroll to position [854, 0]
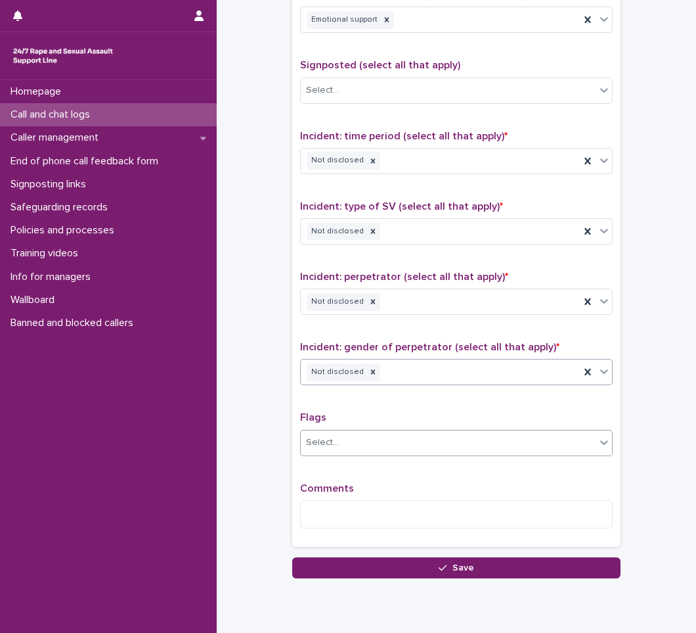
click at [365, 448] on div "Select..." at bounding box center [448, 443] width 295 height 22
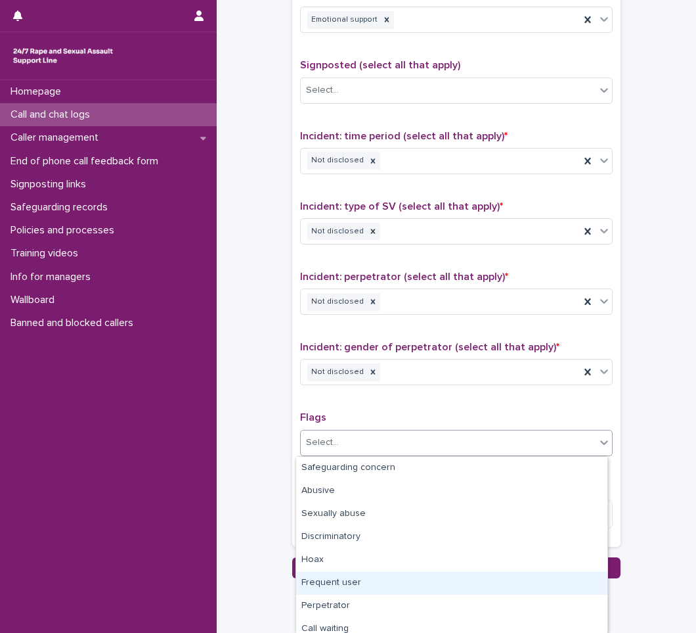
click at [318, 575] on div "Frequent user" at bounding box center [451, 582] width 311 height 23
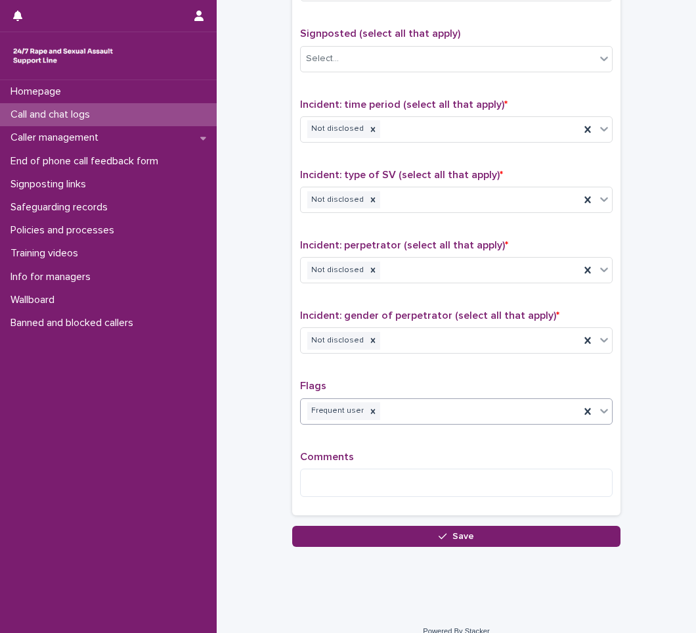
scroll to position [902, 0]
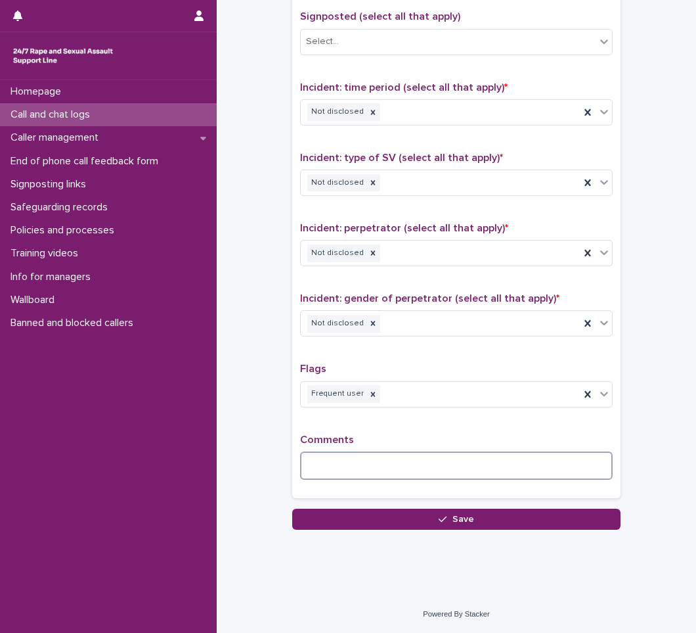
click at [350, 471] on textarea at bounding box center [456, 465] width 313 height 28
type textarea "********"
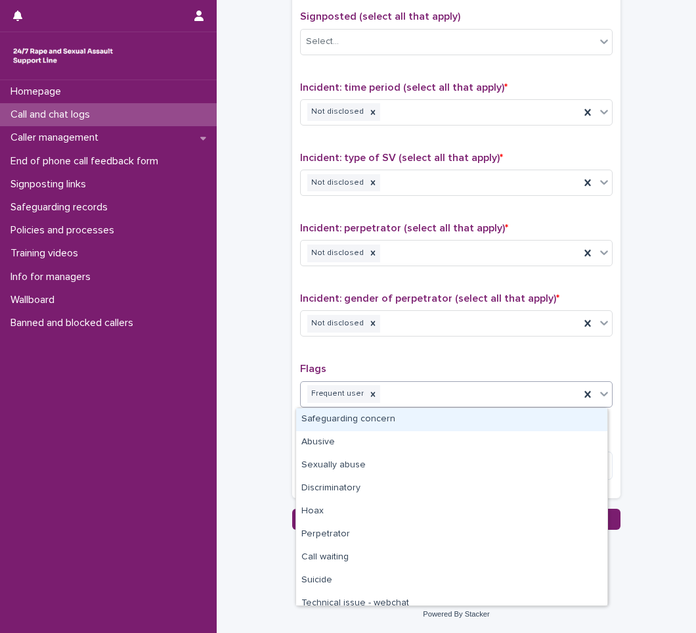
click at [445, 390] on div "Frequent user" at bounding box center [440, 393] width 279 height 23
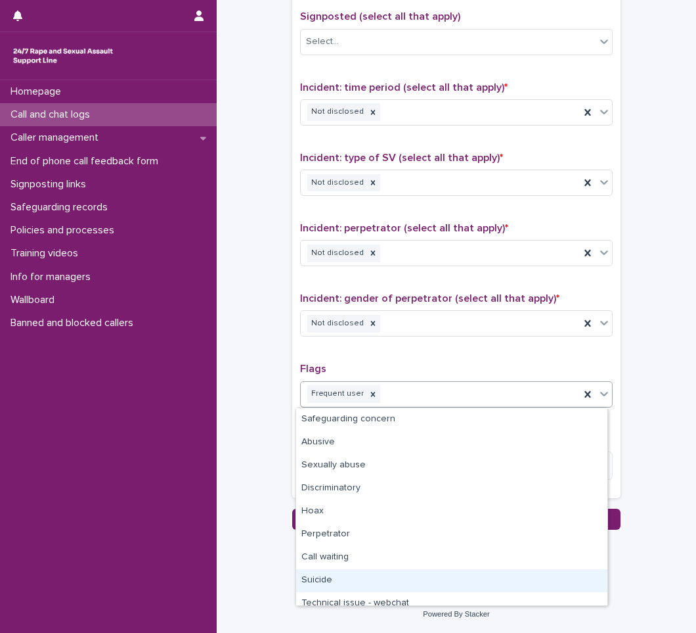
click at [367, 579] on div "Suicide" at bounding box center [451, 580] width 311 height 23
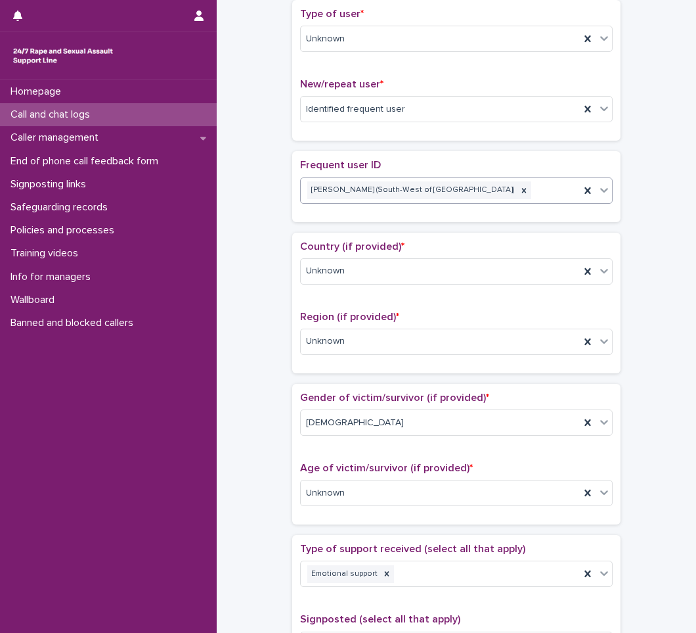
scroll to position [49, 0]
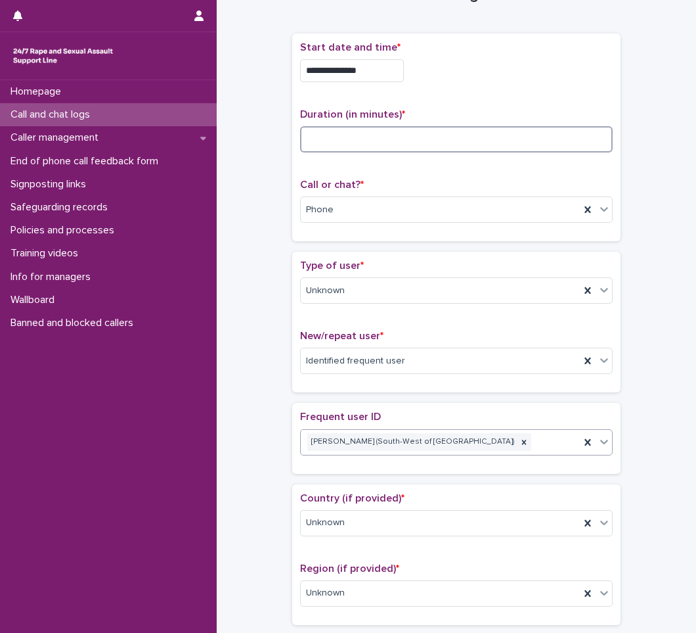
click at [365, 143] on input at bounding box center [456, 139] width 313 height 26
type input "**"
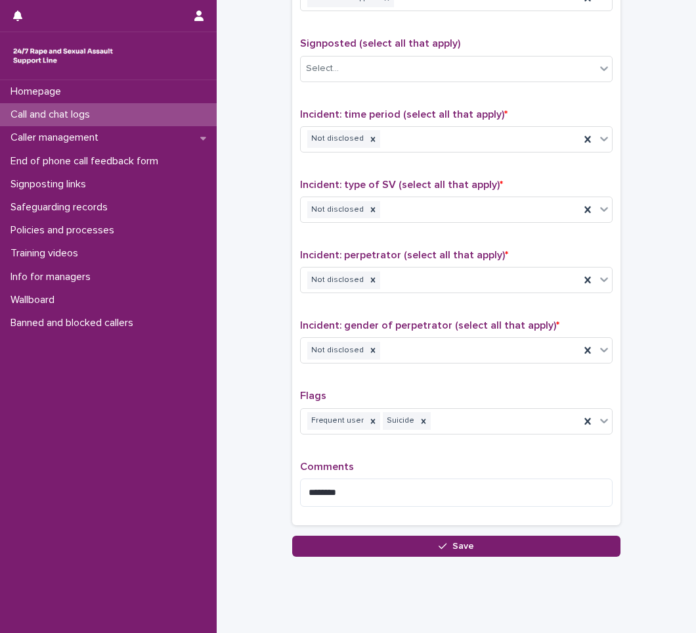
scroll to position [902, 0]
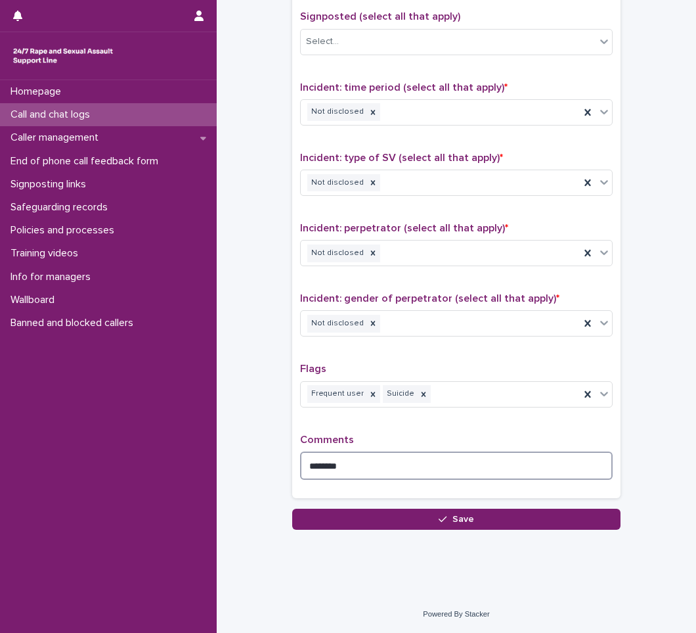
click at [374, 463] on textarea "********" at bounding box center [456, 465] width 313 height 28
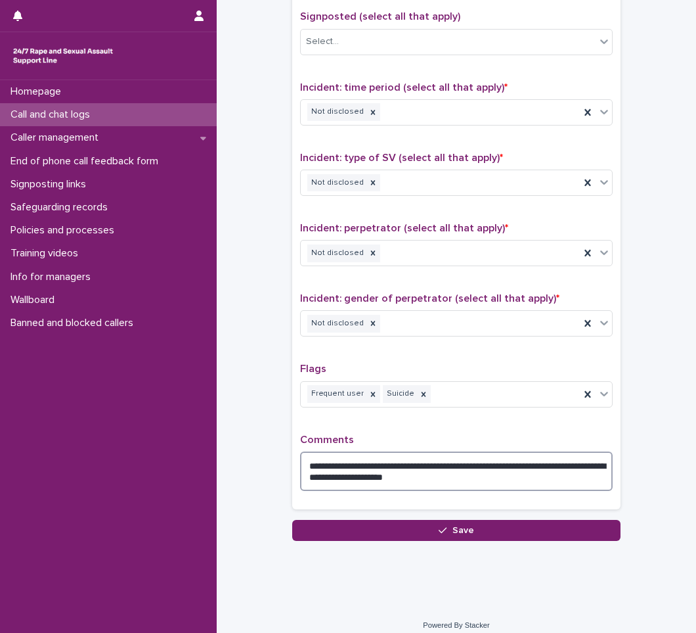
click at [434, 466] on textarea "**********" at bounding box center [456, 470] width 313 height 39
click at [497, 468] on textarea "**********" at bounding box center [456, 470] width 313 height 39
click at [488, 478] on textarea "**********" at bounding box center [456, 470] width 313 height 39
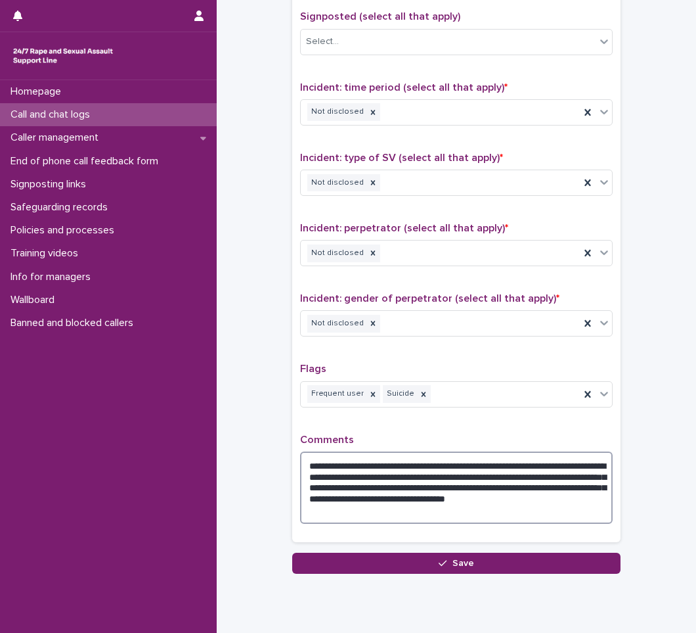
click at [384, 504] on textarea "**********" at bounding box center [456, 487] width 313 height 72
click at [449, 509] on textarea "**********" at bounding box center [456, 487] width 313 height 72
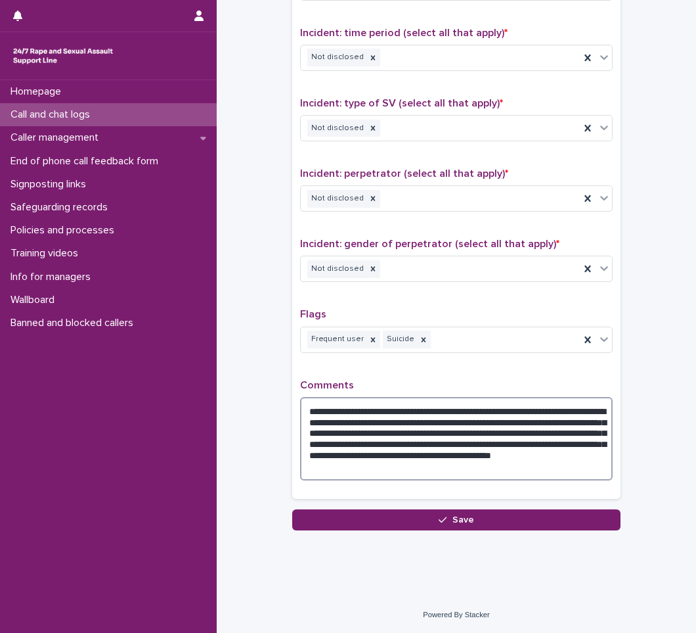
scroll to position [958, 0]
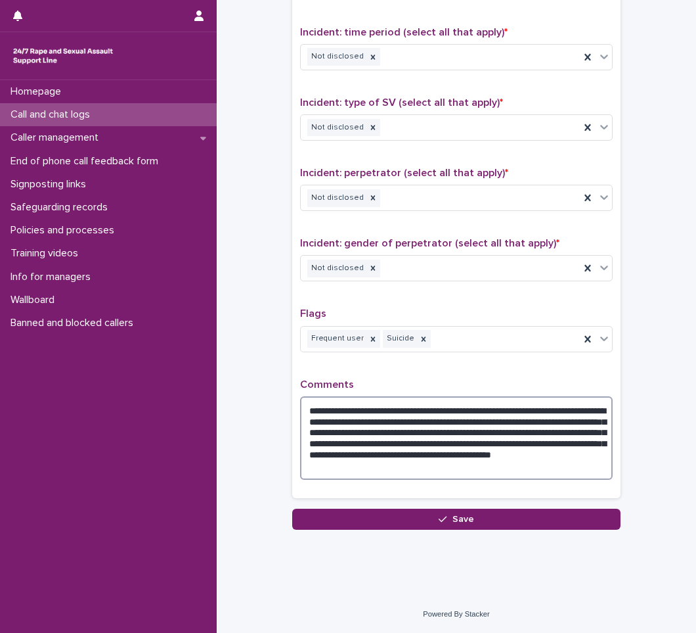
click at [466, 445] on textarea "**********" at bounding box center [456, 437] width 313 height 83
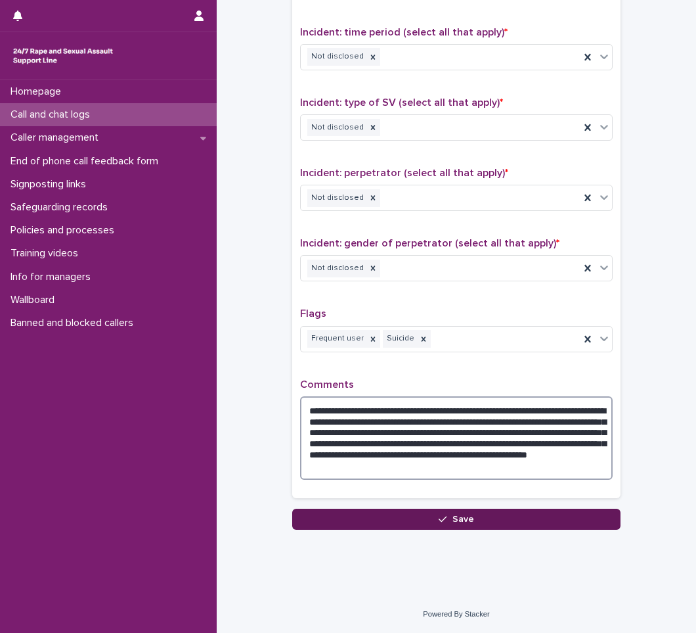
type textarea "**********"
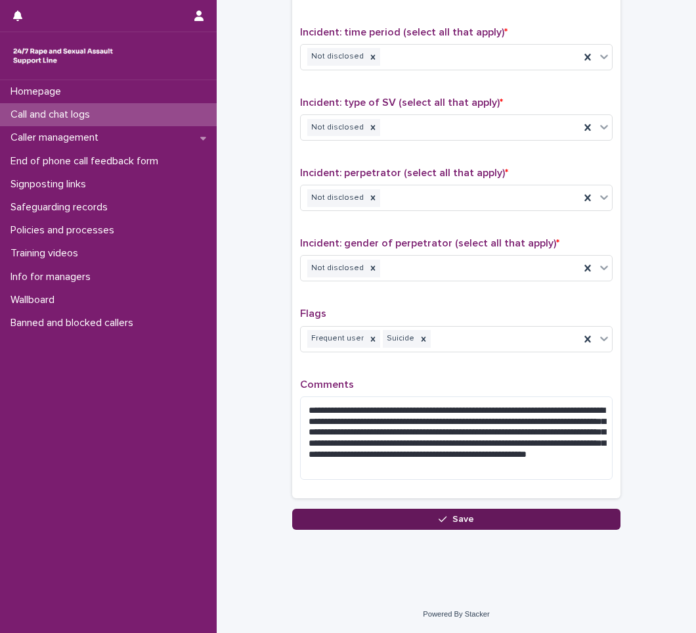
click at [462, 514] on span "Save" at bounding box center [464, 518] width 22 height 9
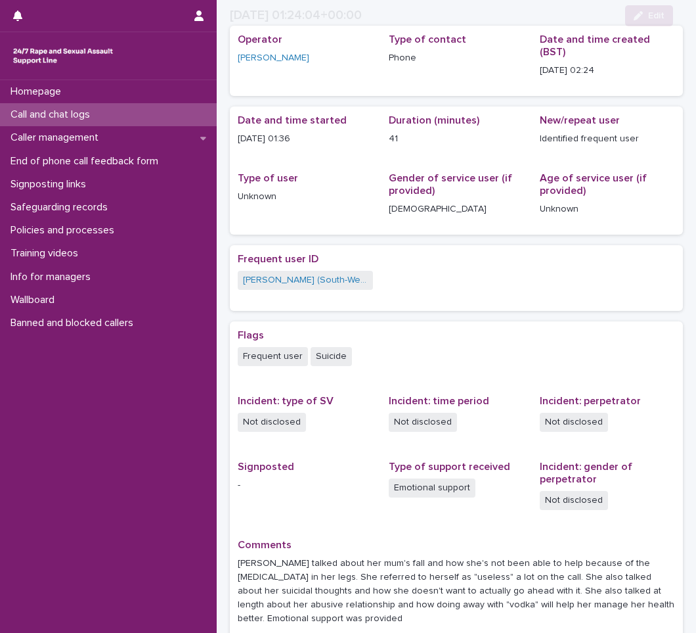
scroll to position [131, 0]
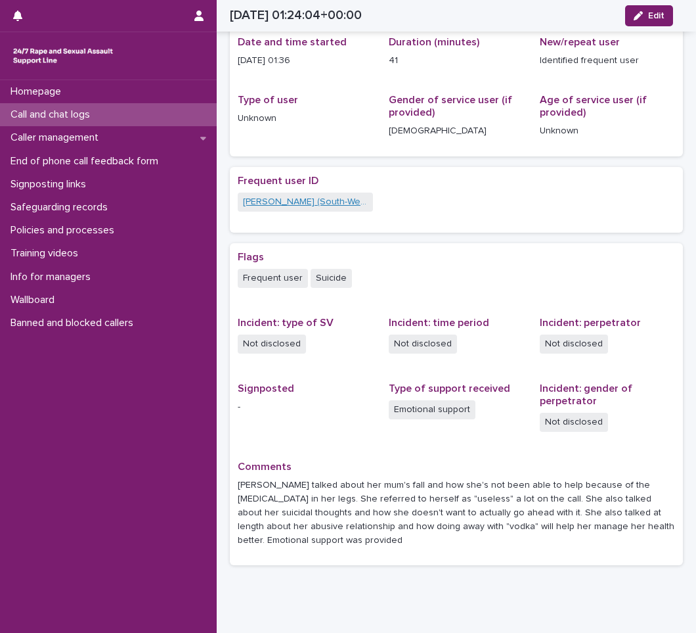
click at [338, 195] on link "[PERSON_NAME] (South-West of [GEOGRAPHIC_DATA])" at bounding box center [305, 202] width 125 height 14
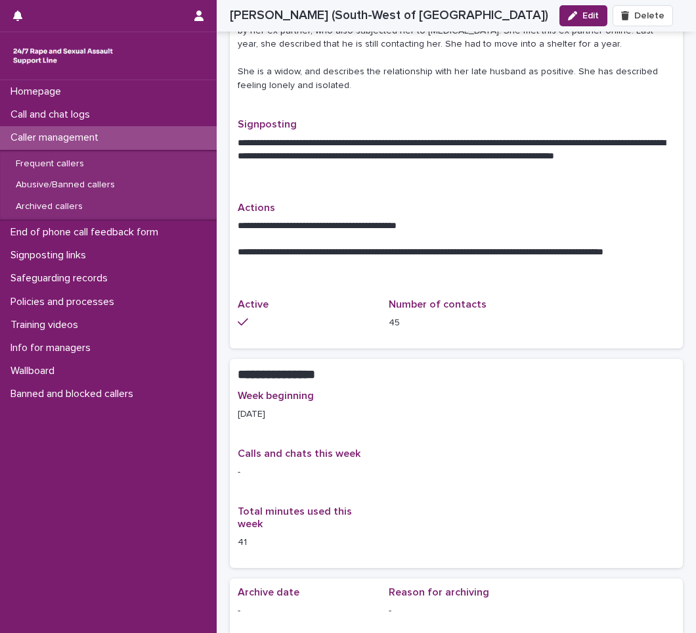
scroll to position [460, 0]
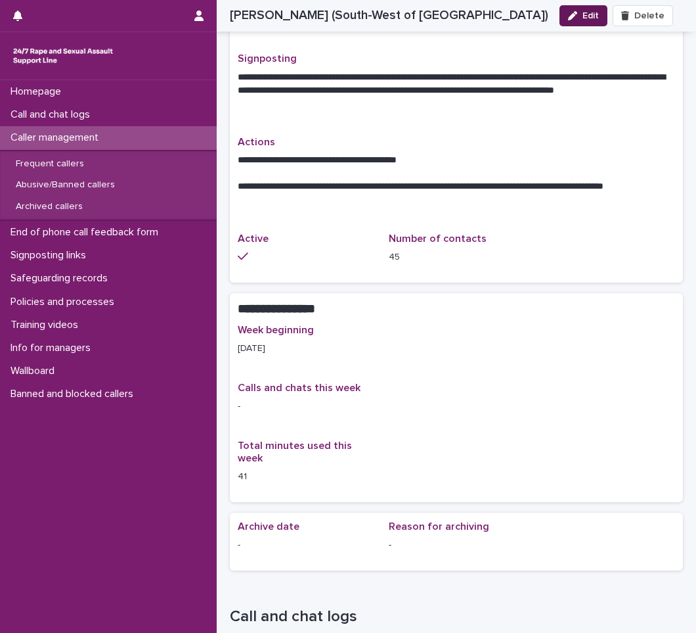
click at [583, 24] on button "Edit" at bounding box center [584, 15] width 48 height 21
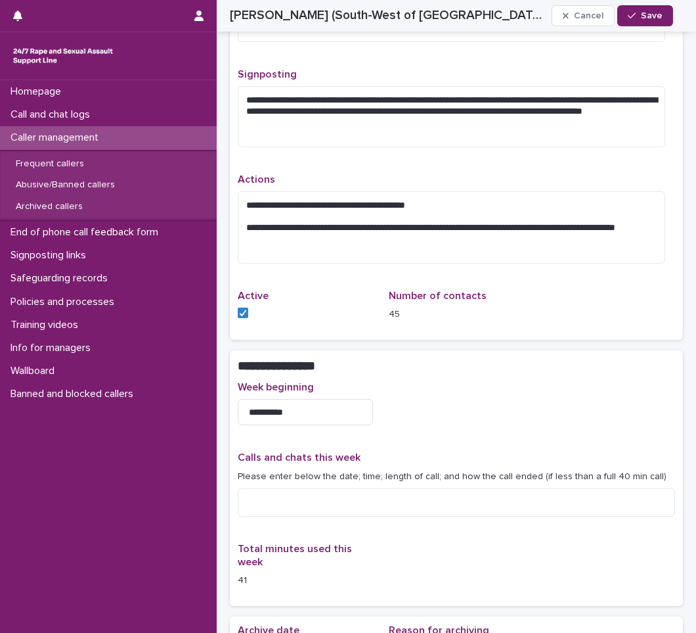
scroll to position [513, 0]
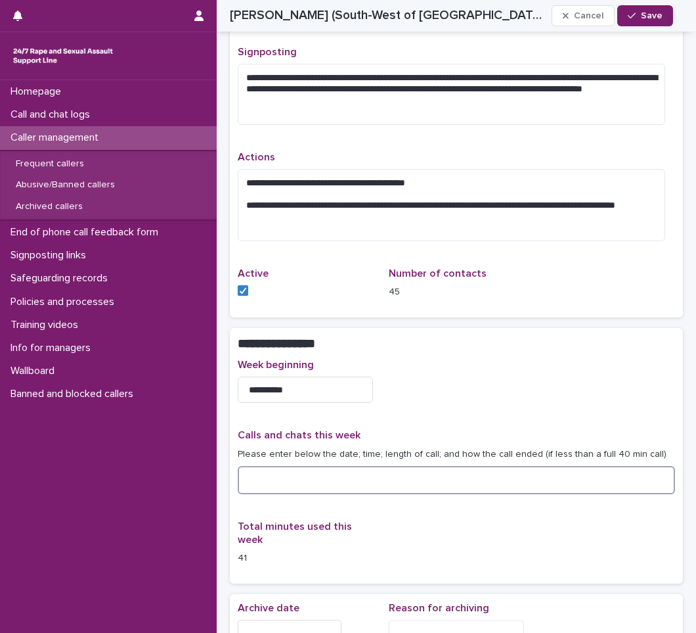
click at [328, 478] on textarea at bounding box center [456, 480] width 437 height 28
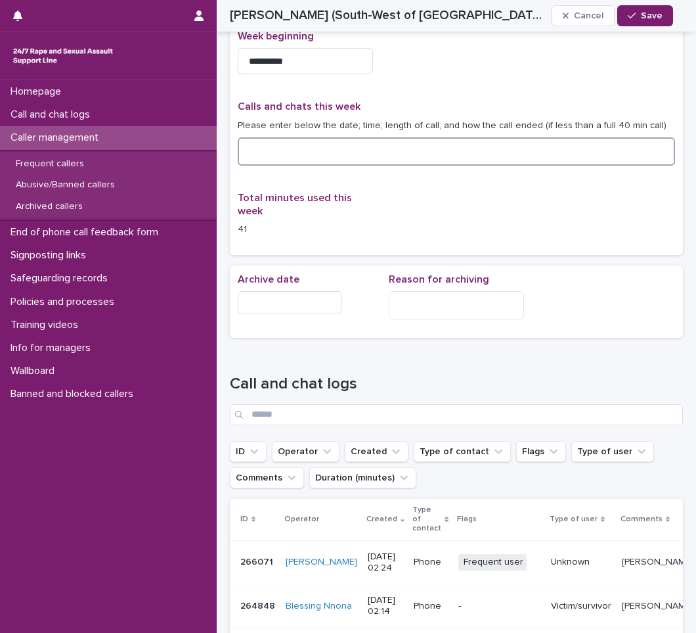
scroll to position [907, 0]
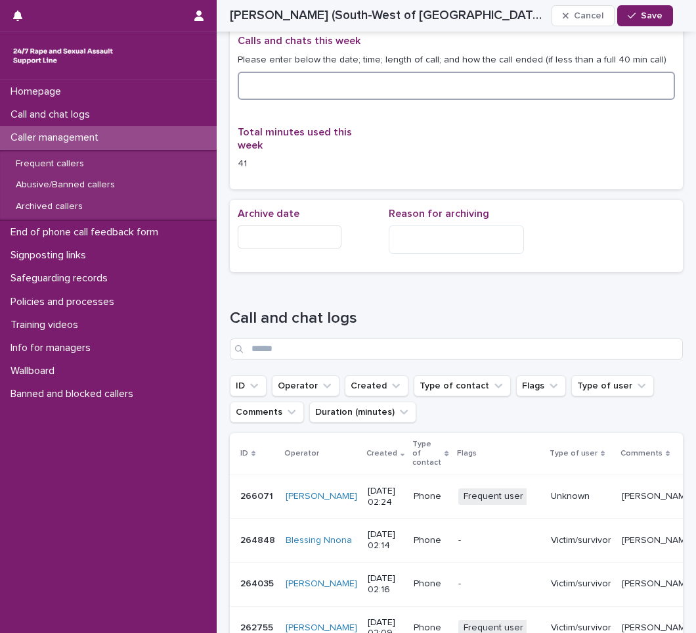
click at [285, 89] on textarea at bounding box center [456, 86] width 437 height 28
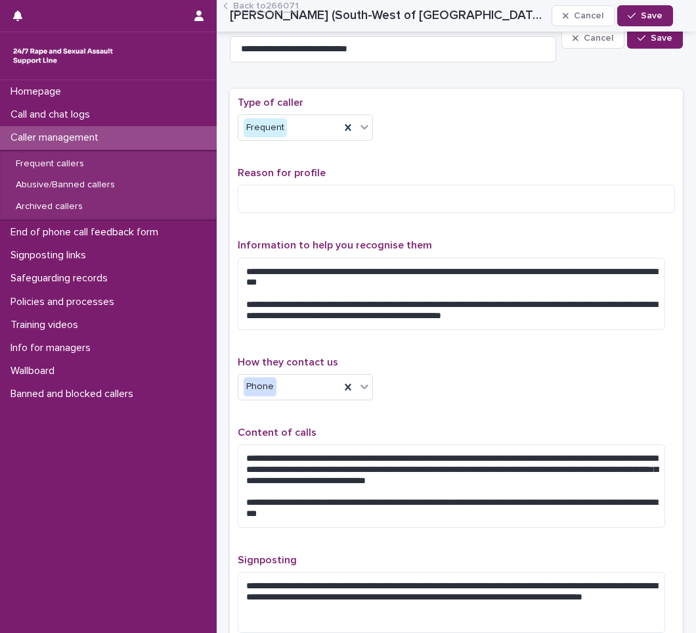
scroll to position [0, 0]
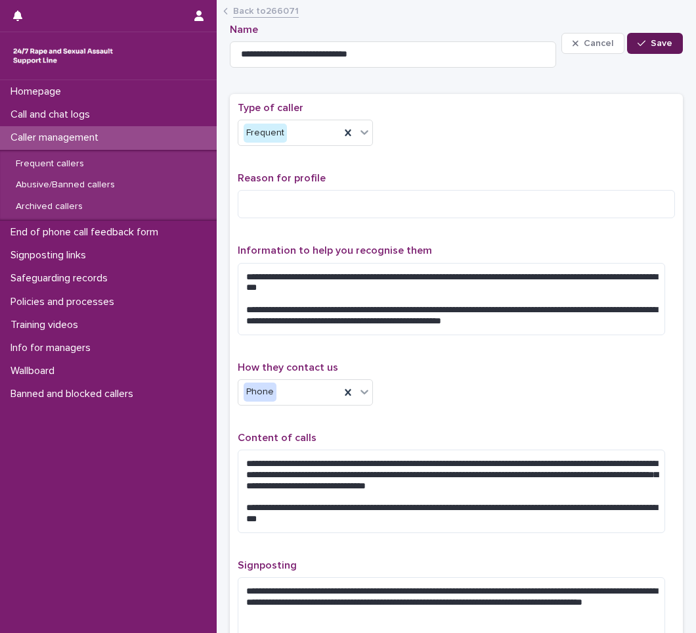
type textarea "**********"
click at [644, 49] on button "Save" at bounding box center [655, 43] width 56 height 21
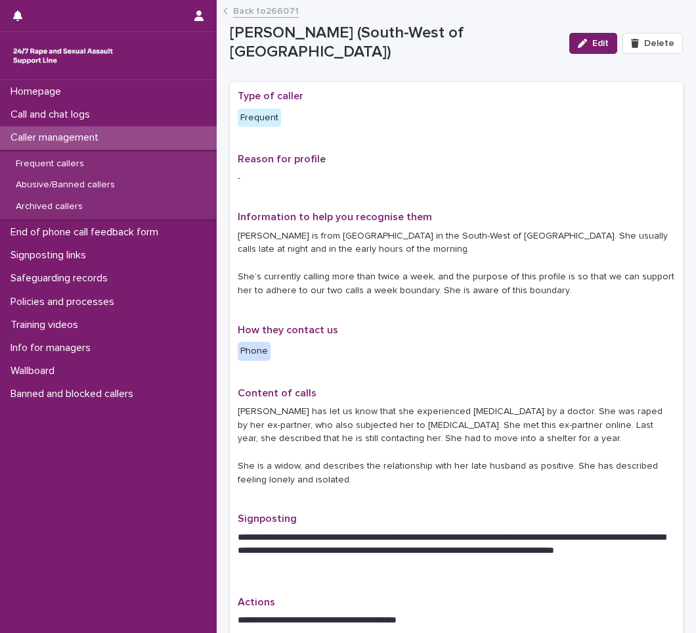
click at [108, 135] on p "Caller management" at bounding box center [57, 137] width 104 height 12
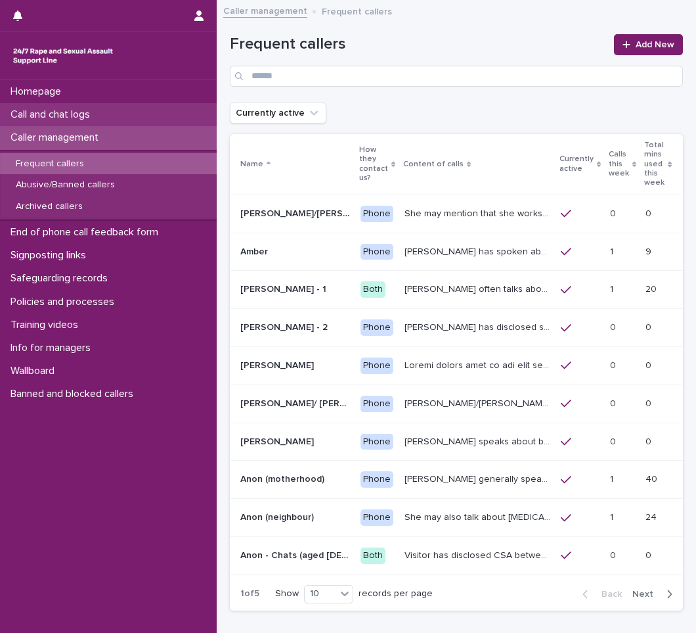
click at [100, 117] on p "Call and chat logs" at bounding box center [52, 114] width 95 height 12
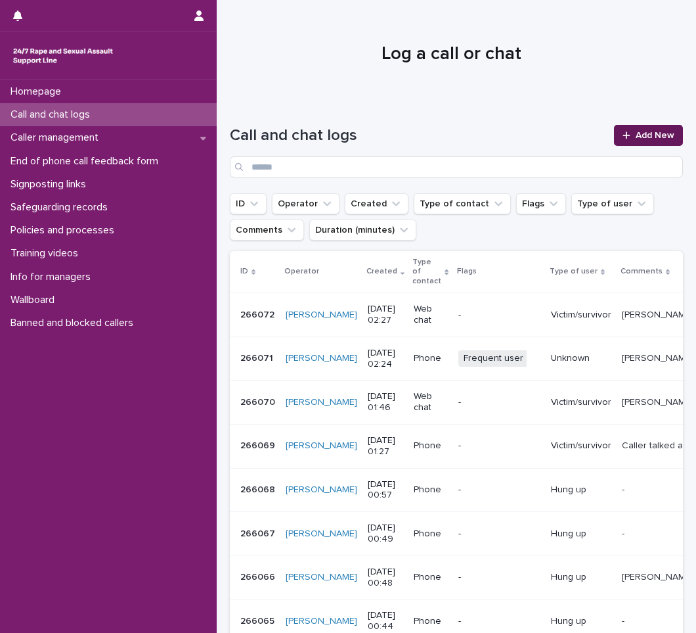
click at [644, 136] on span "Add New" at bounding box center [655, 135] width 39 height 9
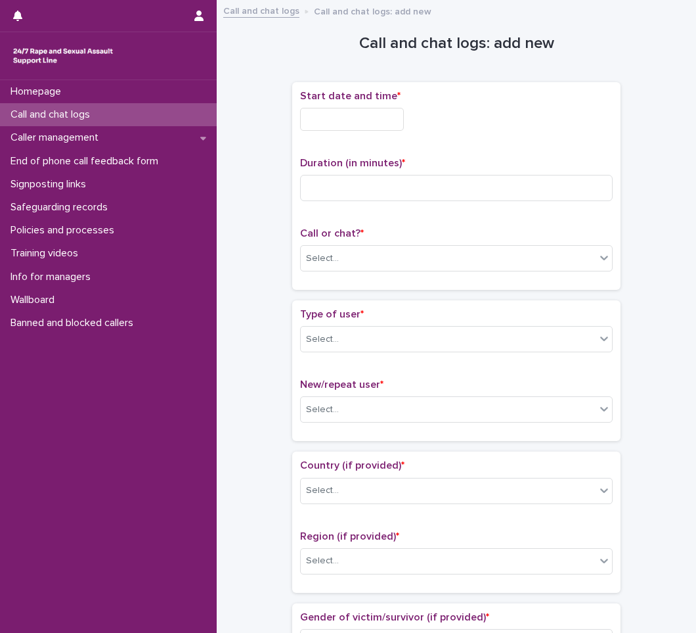
click at [404, 125] on input "text" at bounding box center [352, 119] width 104 height 23
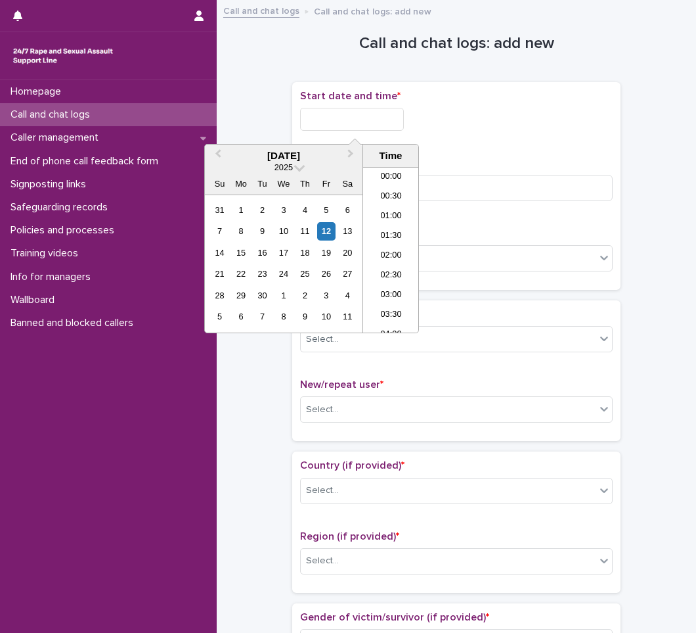
scroll to position [26, 0]
click at [395, 226] on li "02:00" at bounding box center [391, 230] width 56 height 20
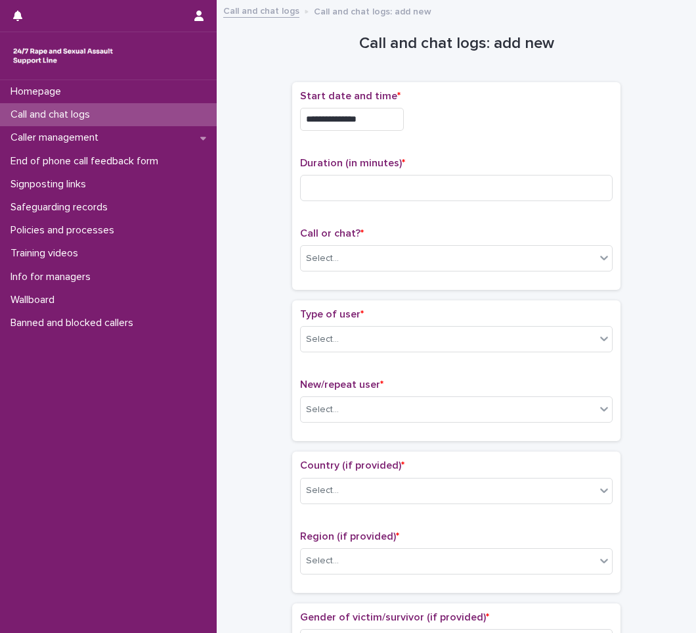
click at [395, 120] on input "**********" at bounding box center [352, 119] width 104 height 23
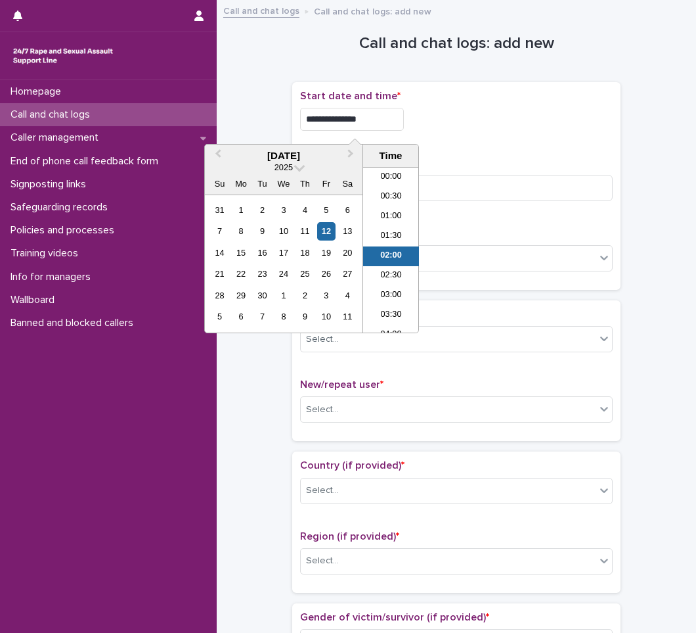
scroll to position [7, 0]
type input "**********"
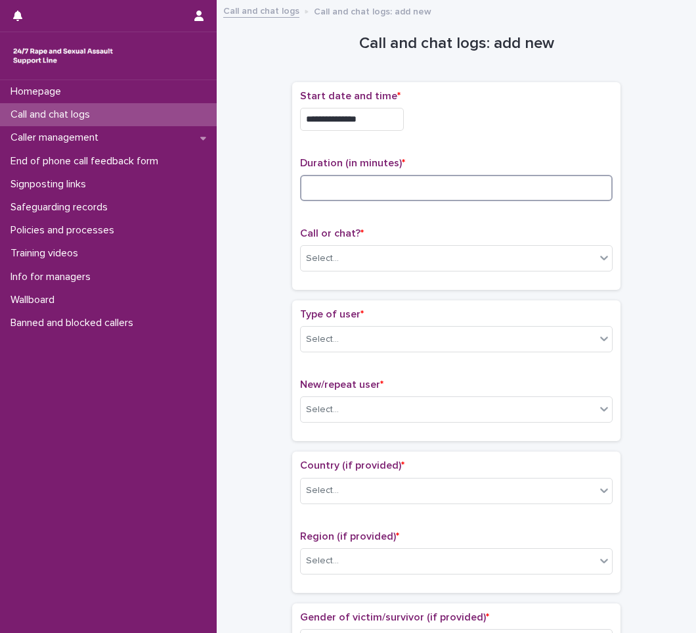
click at [380, 194] on input at bounding box center [456, 188] width 313 height 26
type input "*"
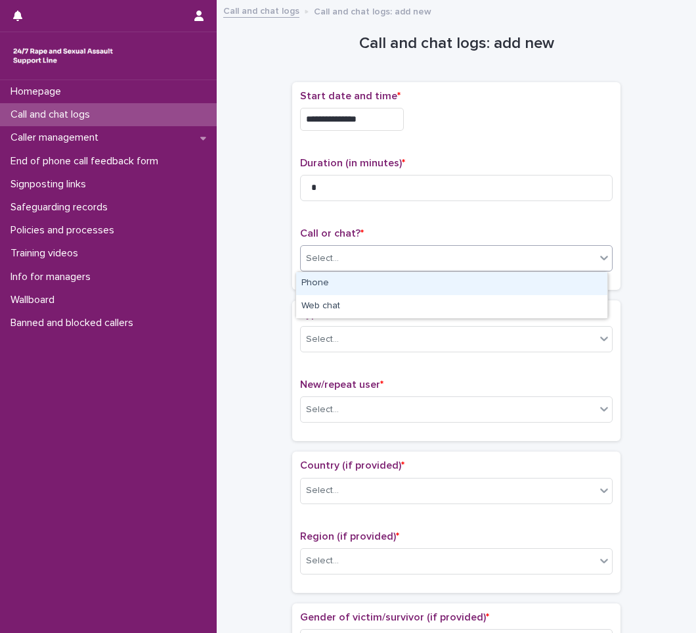
click at [382, 252] on div "Select..." at bounding box center [448, 259] width 295 height 22
click at [380, 283] on div "Phone" at bounding box center [451, 283] width 311 height 23
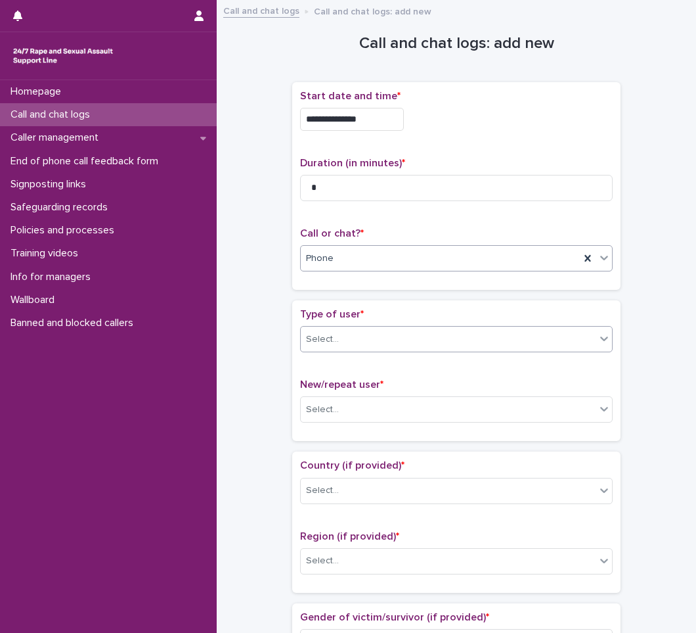
click at [379, 332] on div "Select..." at bounding box center [448, 339] width 295 height 22
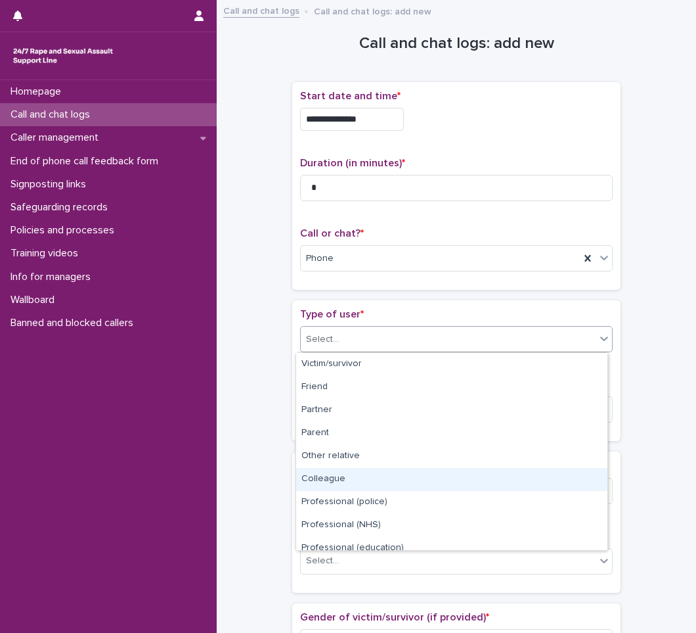
scroll to position [148, 0]
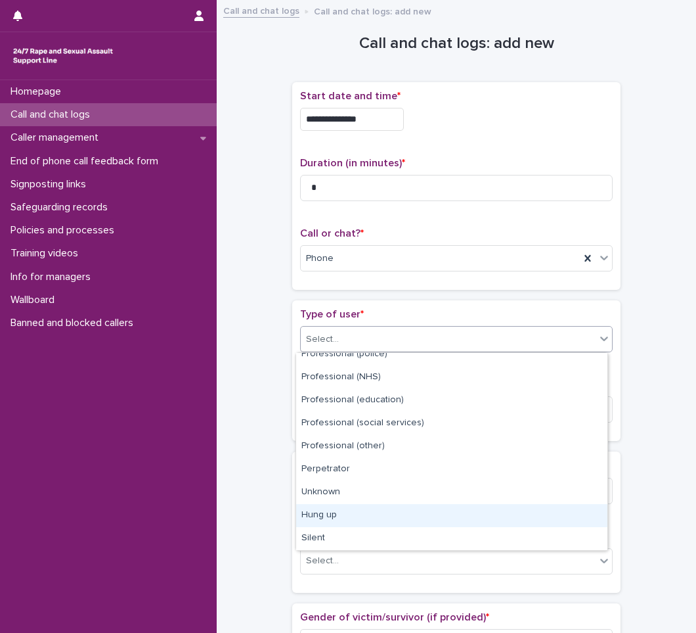
click at [366, 514] on div "Hung up" at bounding box center [451, 515] width 311 height 23
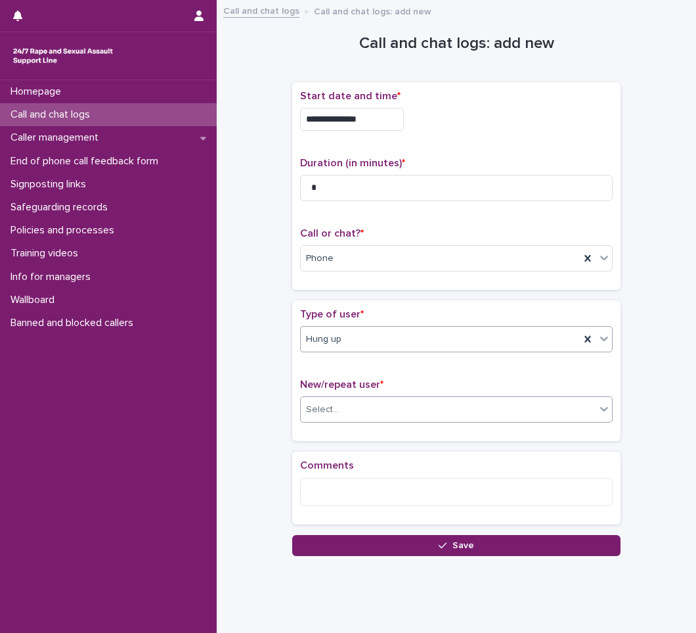
click at [386, 405] on div "Select..." at bounding box center [448, 410] width 295 height 22
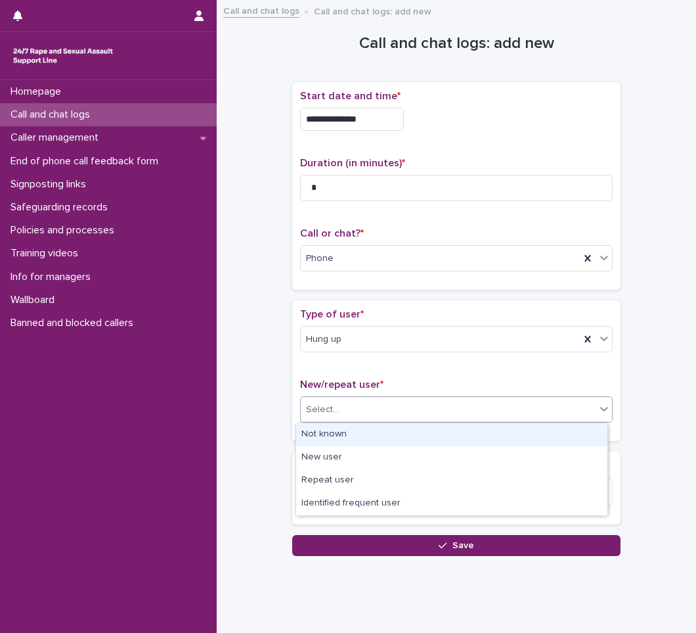
click at [378, 434] on div "Not known" at bounding box center [451, 434] width 311 height 23
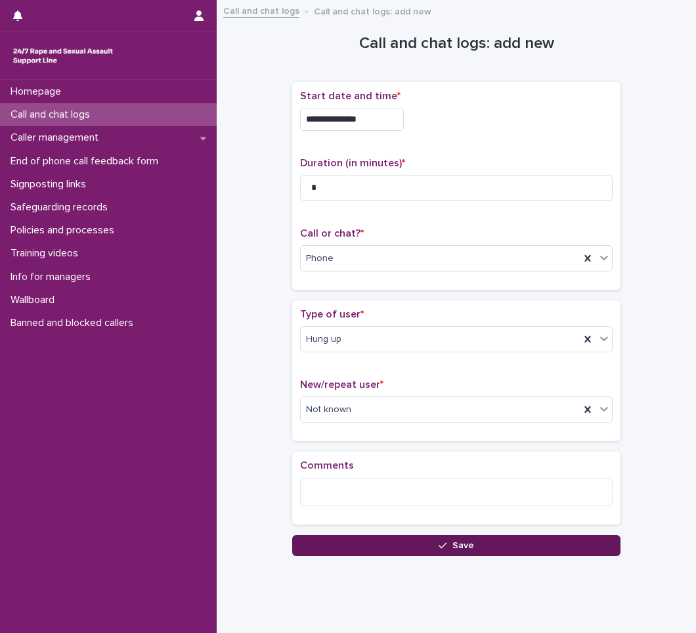
click at [412, 544] on button "Save" at bounding box center [456, 545] width 328 height 21
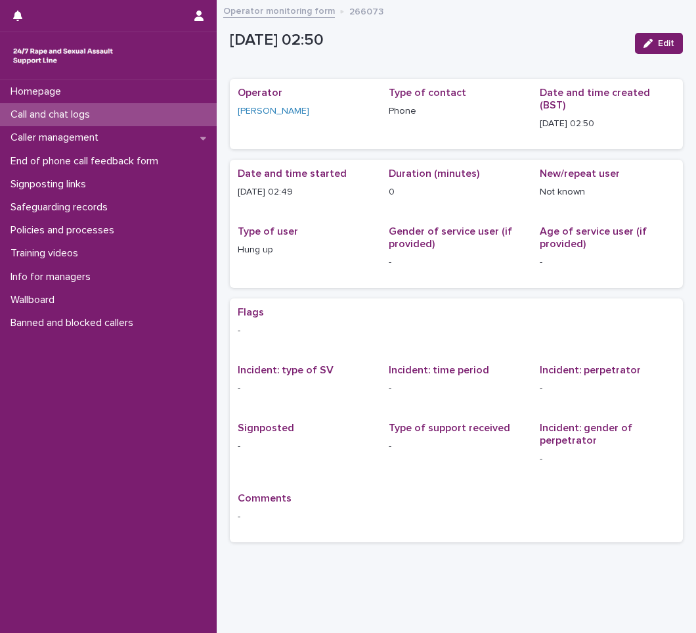
click at [33, 118] on p "Call and chat logs" at bounding box center [52, 114] width 95 height 12
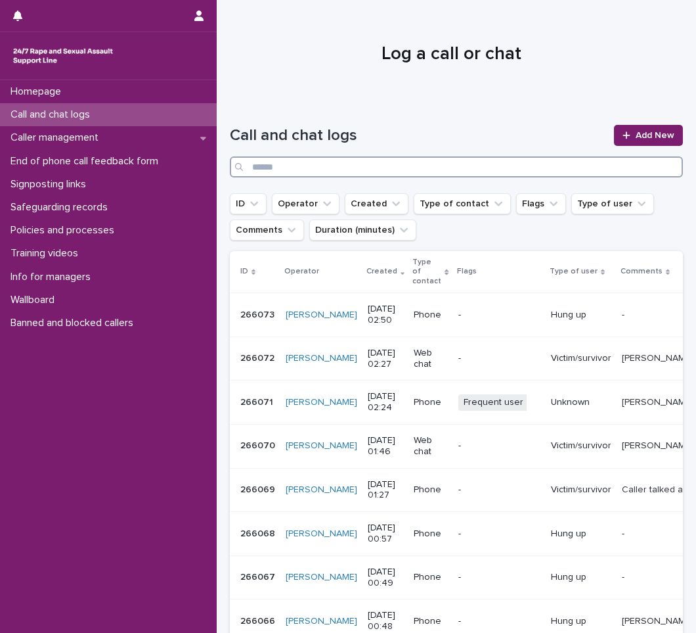
click at [388, 168] on input "Search" at bounding box center [456, 166] width 453 height 21
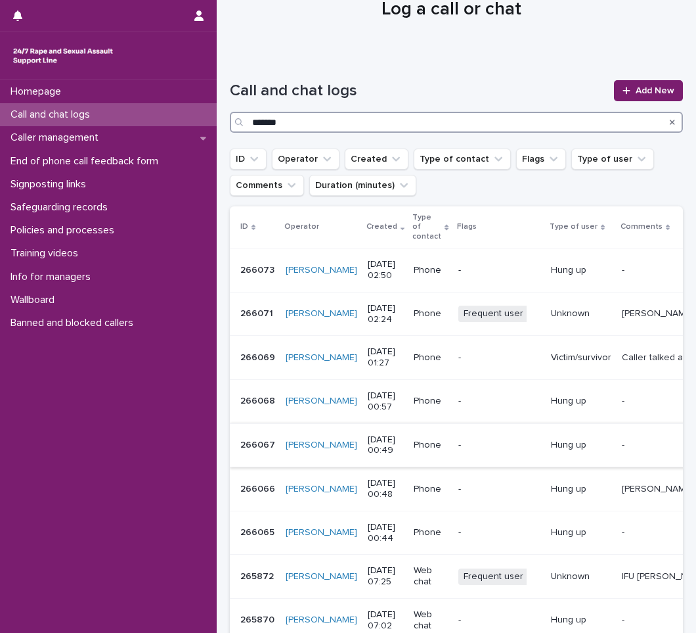
scroll to position [66, 0]
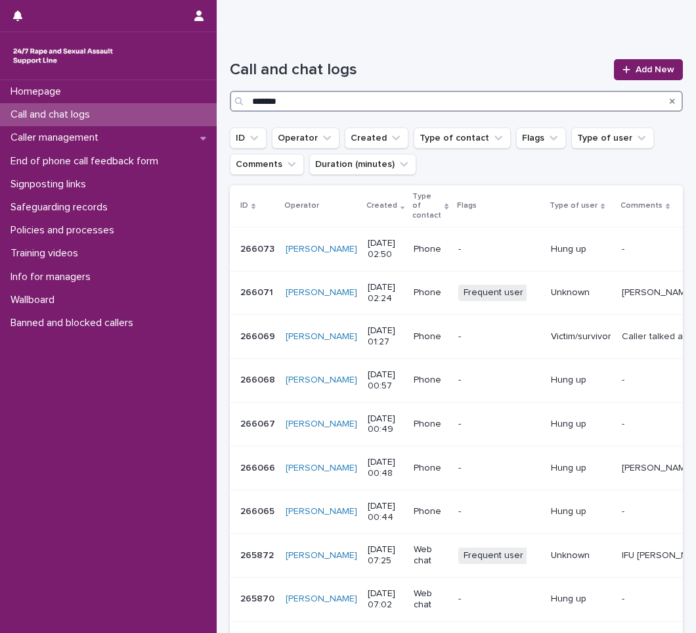
type input "*******"
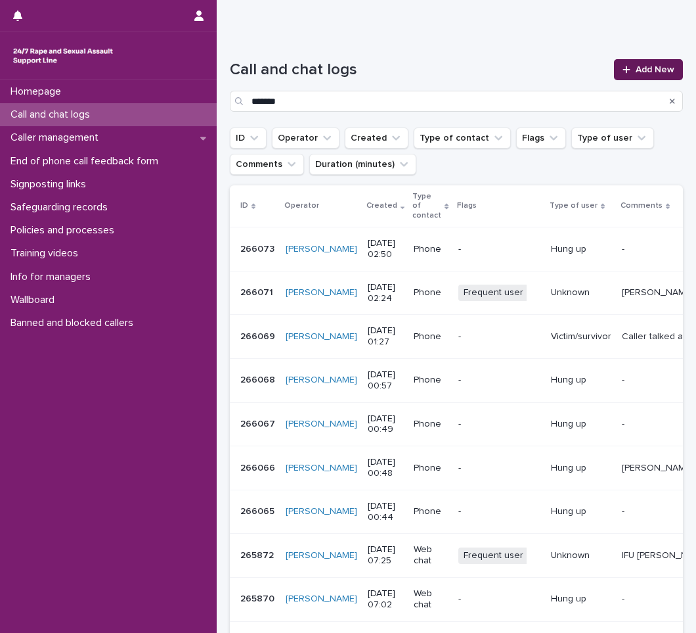
click at [630, 62] on link "Add New" at bounding box center [648, 69] width 69 height 21
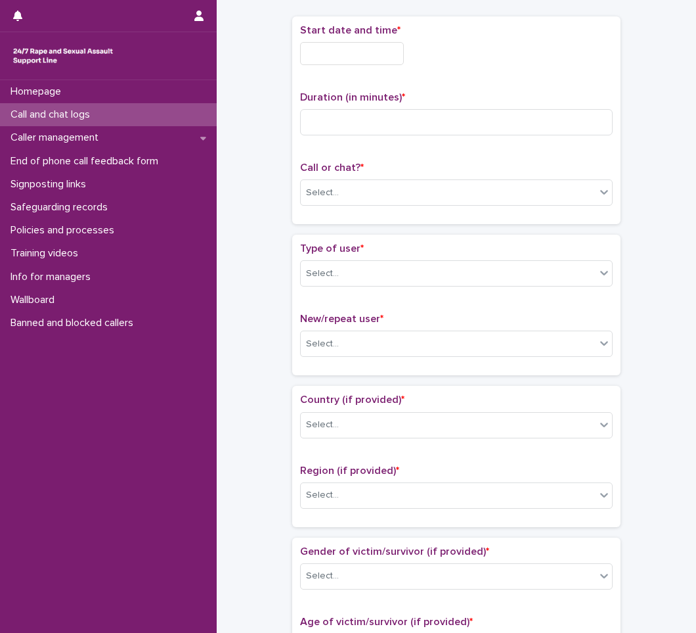
scroll to position [74, 0]
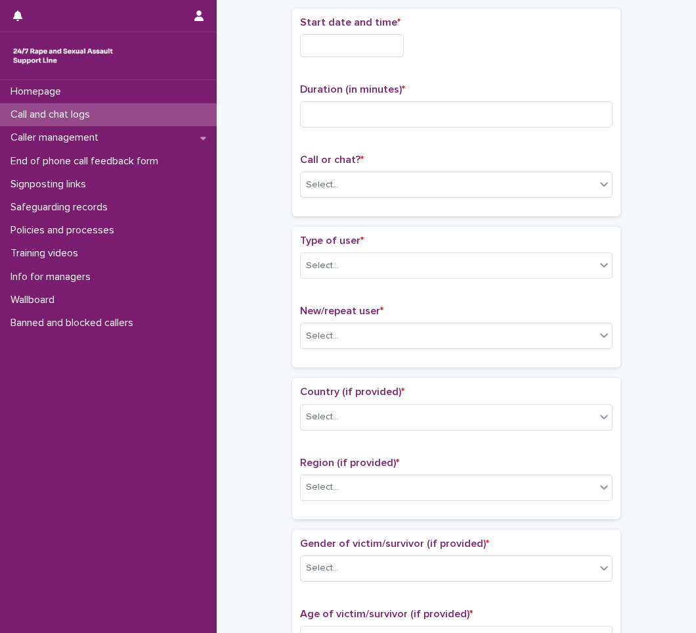
click at [376, 44] on input "text" at bounding box center [352, 45] width 104 height 23
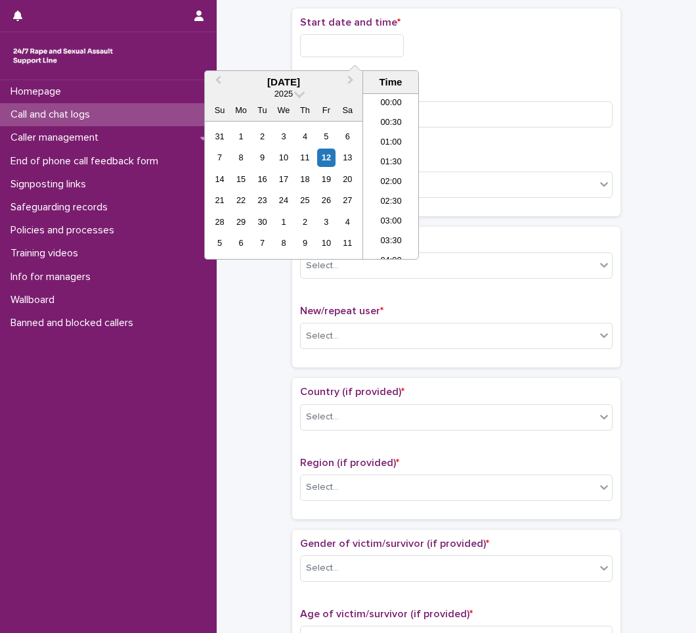
scroll to position [26, 0]
click at [386, 178] on li "02:30" at bounding box center [391, 176] width 56 height 20
click at [397, 53] on input "**********" at bounding box center [352, 45] width 104 height 23
type input "**********"
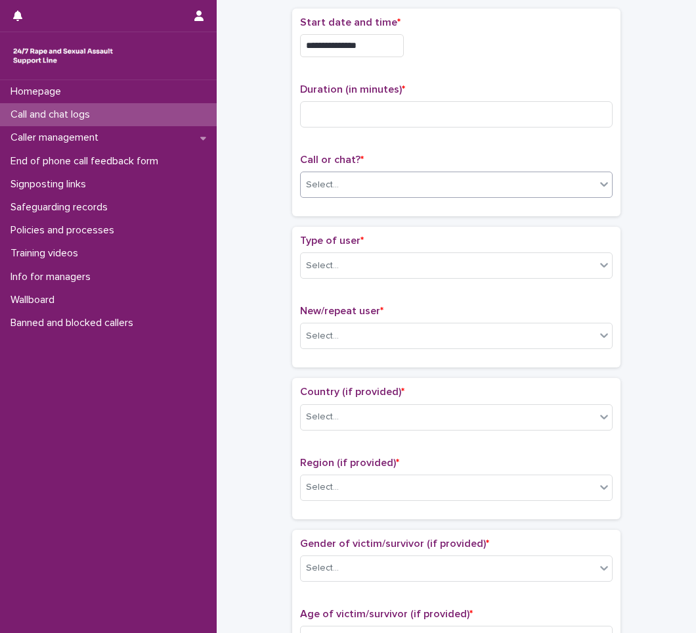
click at [355, 186] on div "Select..." at bounding box center [448, 185] width 295 height 22
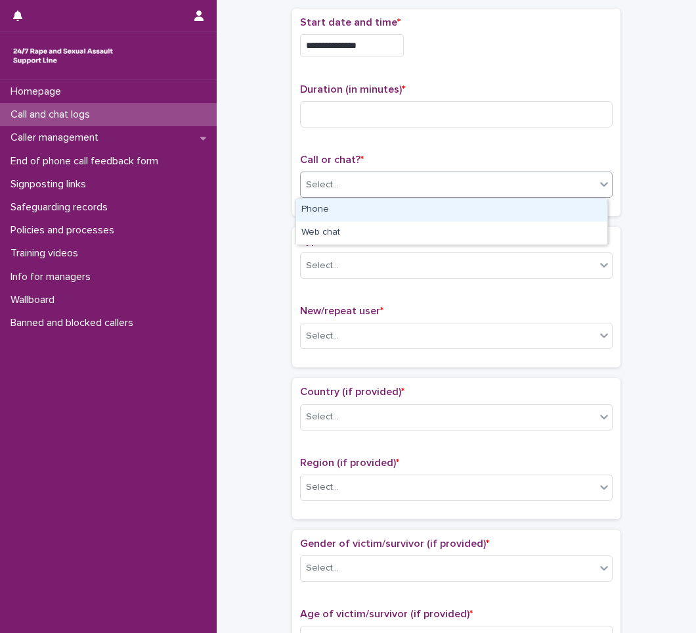
click at [345, 213] on div "Phone" at bounding box center [451, 209] width 311 height 23
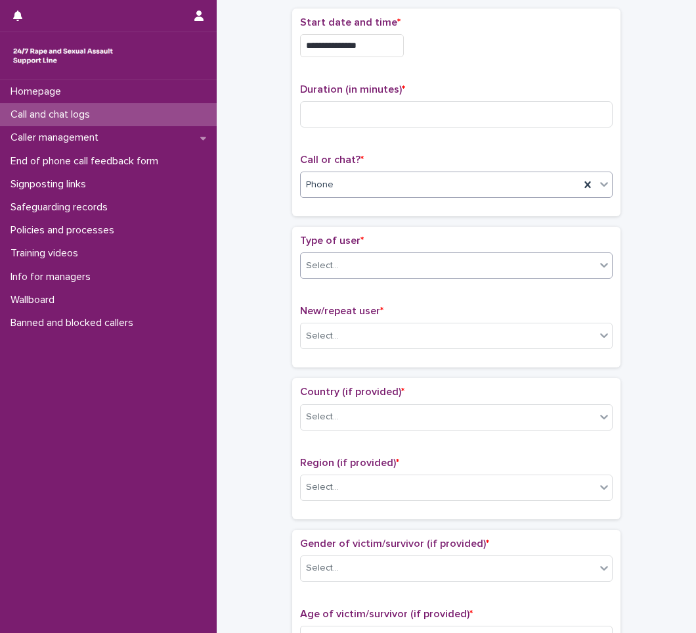
click at [326, 261] on div "Select..." at bounding box center [322, 266] width 33 height 14
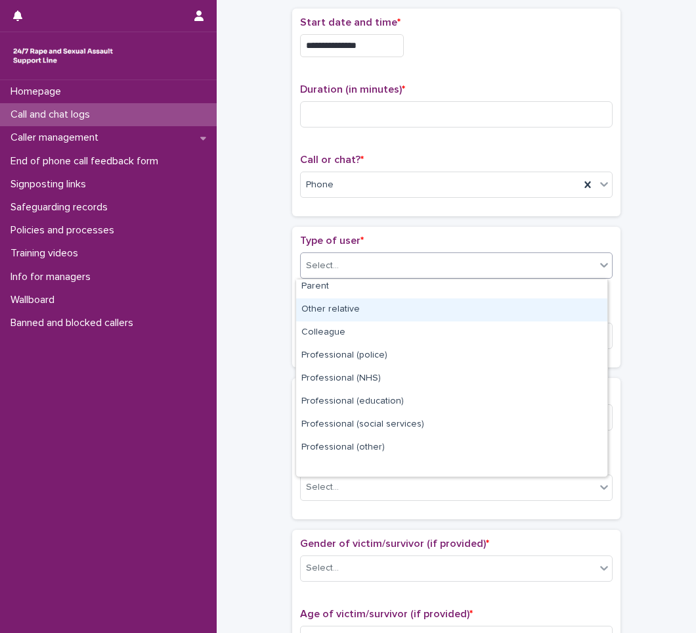
scroll to position [148, 0]
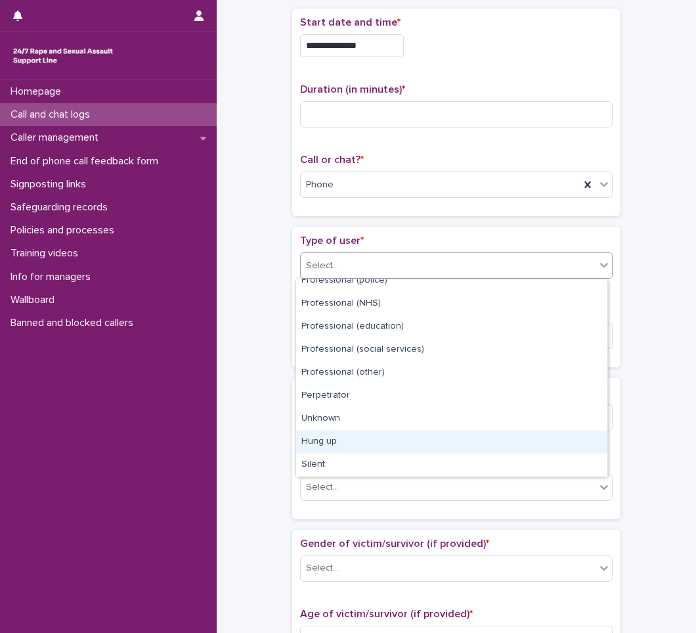
click at [336, 441] on div "Hung up" at bounding box center [451, 441] width 311 height 23
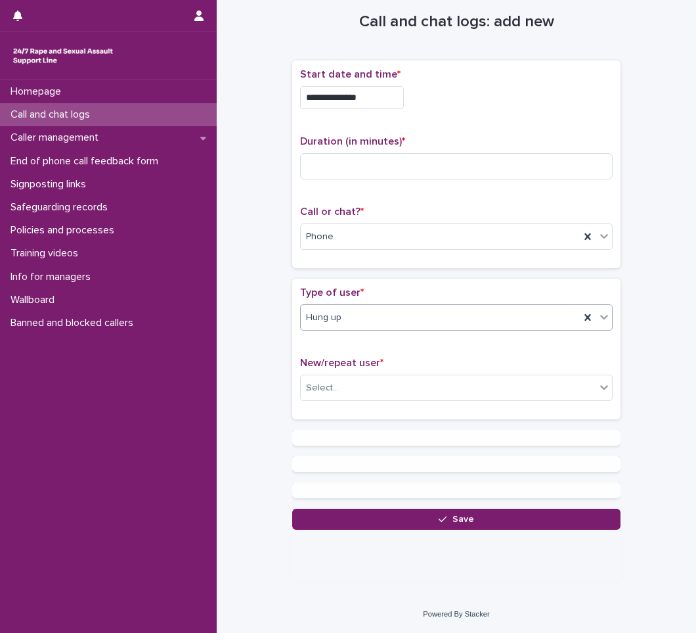
scroll to position [0, 0]
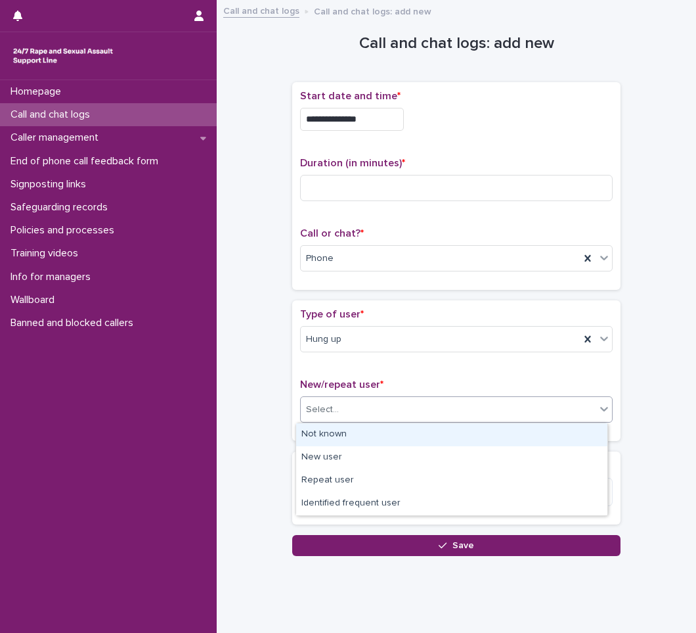
click at [338, 412] on div "Select..." at bounding box center [448, 410] width 295 height 22
click at [334, 437] on div "Not known" at bounding box center [451, 434] width 311 height 23
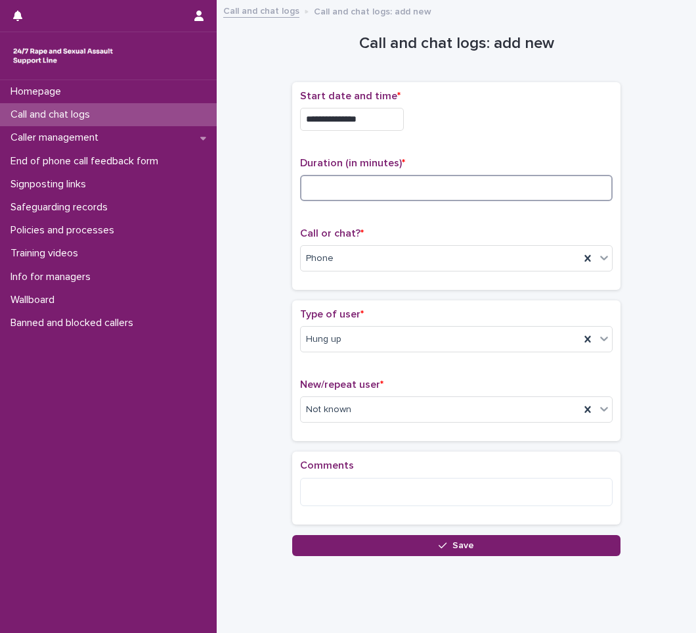
click at [364, 199] on input at bounding box center [456, 188] width 313 height 26
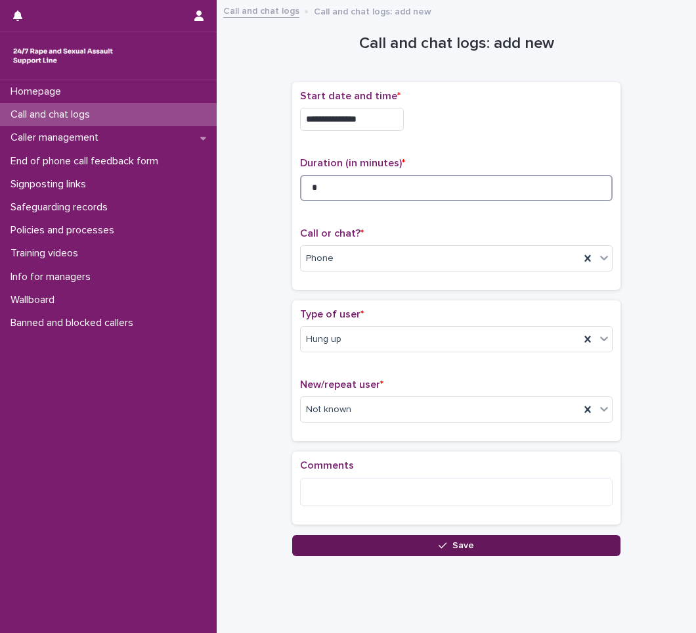
type input "*"
click at [429, 548] on button "Save" at bounding box center [456, 545] width 328 height 21
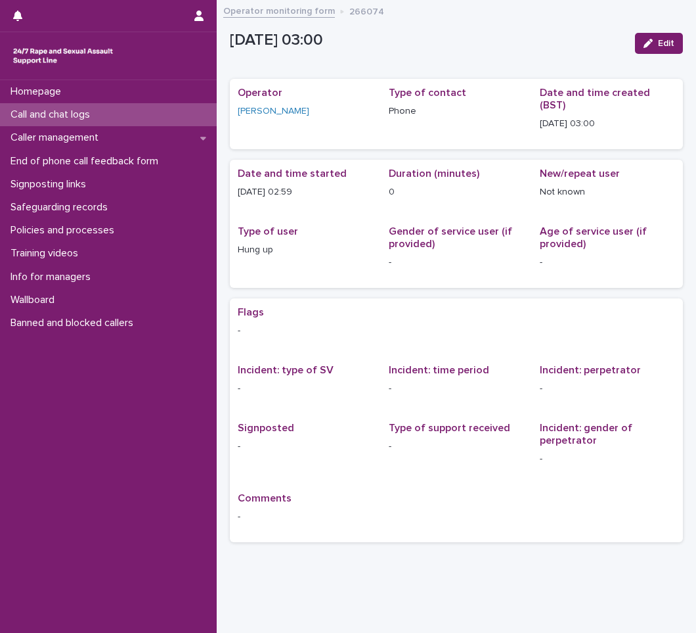
click at [100, 113] on p "Call and chat logs" at bounding box center [52, 114] width 95 height 12
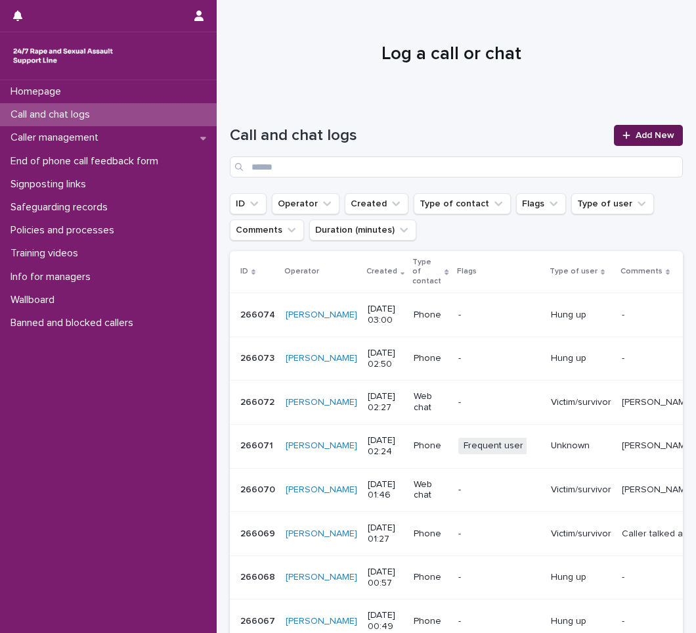
click at [618, 130] on link "Add New" at bounding box center [648, 135] width 69 height 21
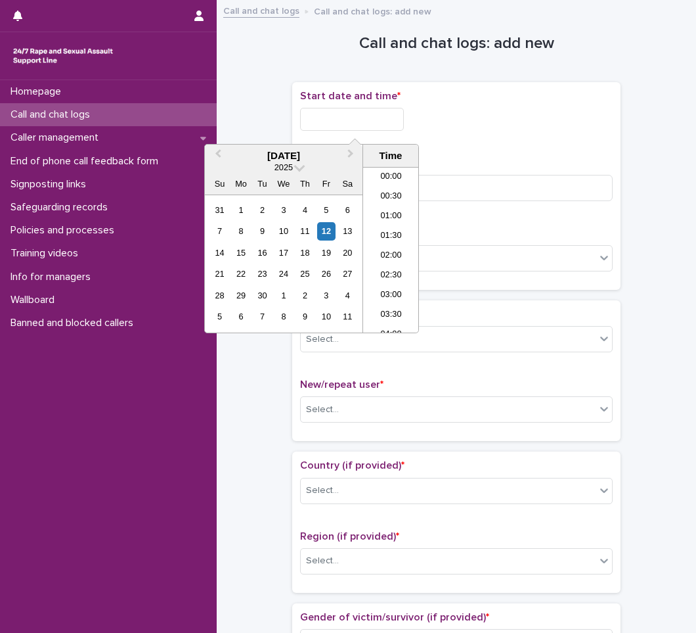
click at [313, 116] on input "text" at bounding box center [352, 119] width 104 height 23
click at [390, 250] on li "03:00" at bounding box center [391, 250] width 56 height 20
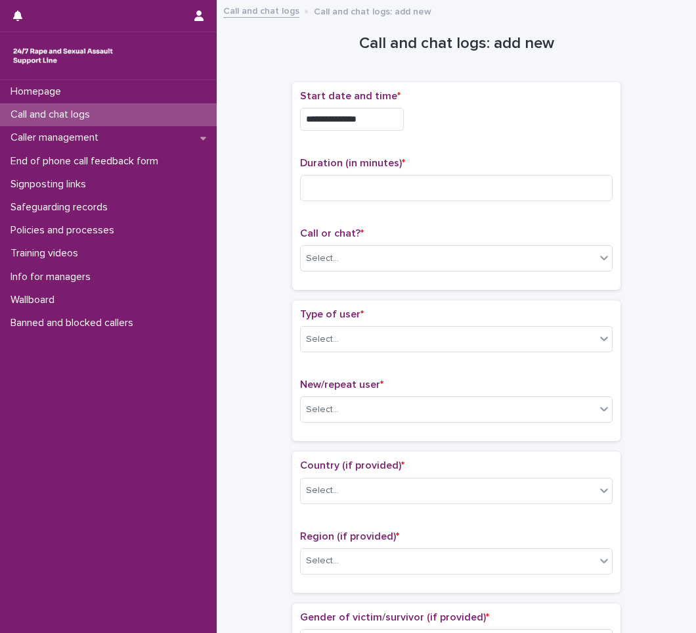
click at [383, 115] on input "**********" at bounding box center [352, 119] width 104 height 23
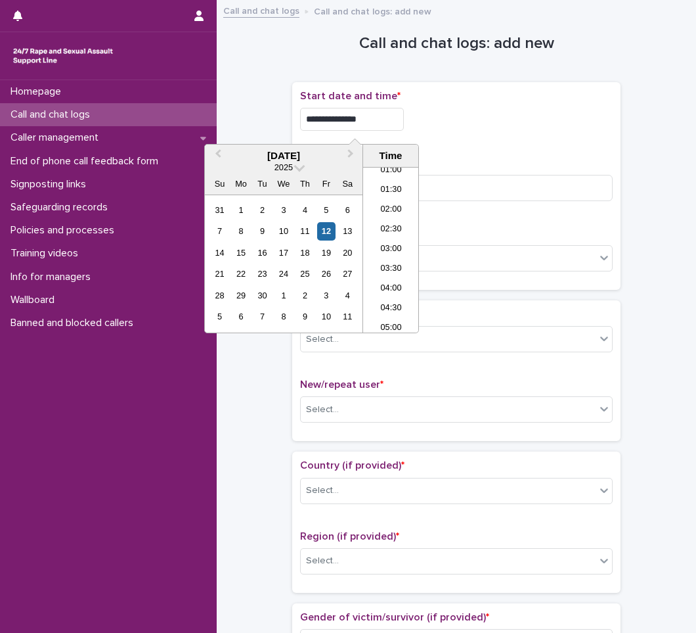
type input "**********"
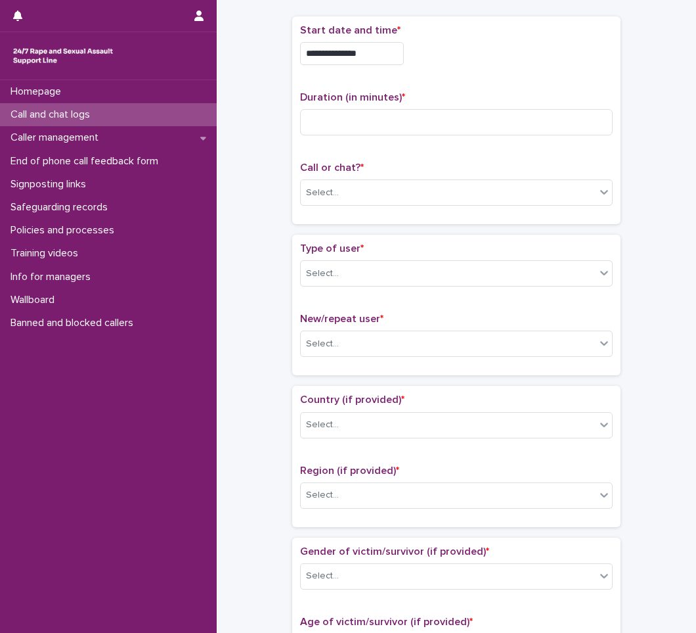
scroll to position [0, 0]
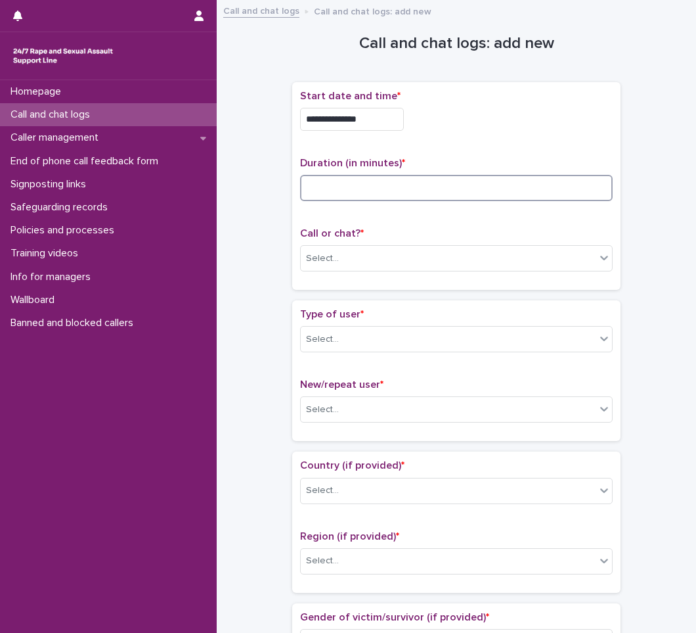
click at [396, 189] on input at bounding box center [456, 188] width 313 height 26
type input "*"
click at [382, 253] on div "Select..." at bounding box center [448, 259] width 295 height 22
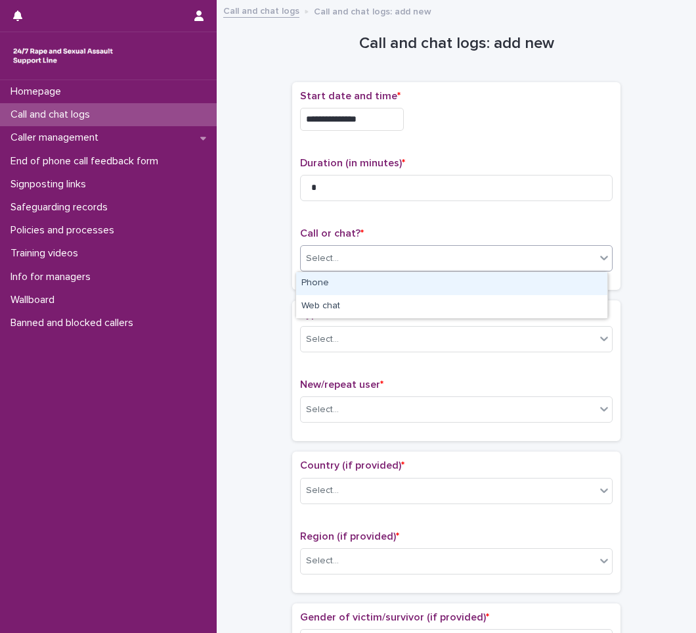
click at [380, 286] on div "Phone" at bounding box center [451, 283] width 311 height 23
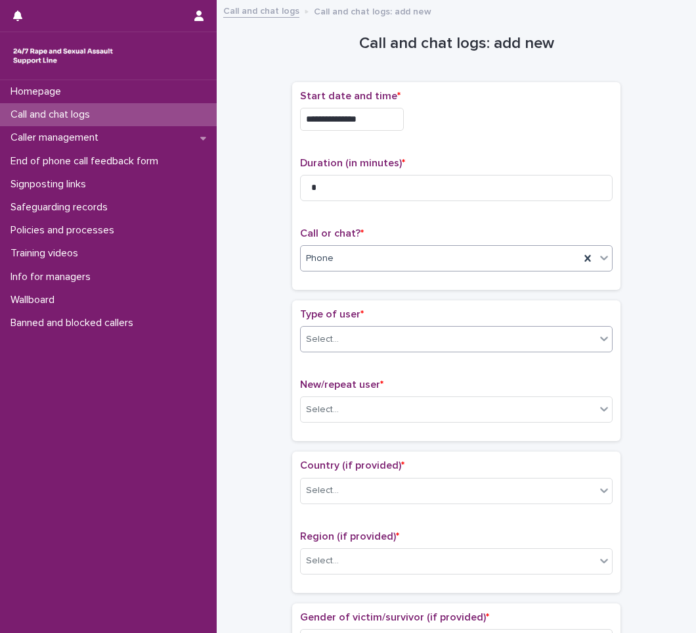
click at [368, 327] on div "Select..." at bounding box center [456, 339] width 313 height 26
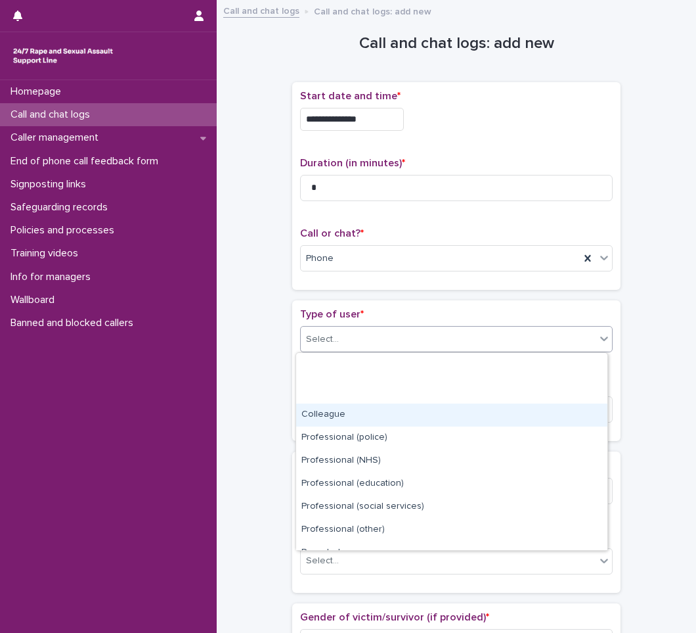
scroll to position [148, 0]
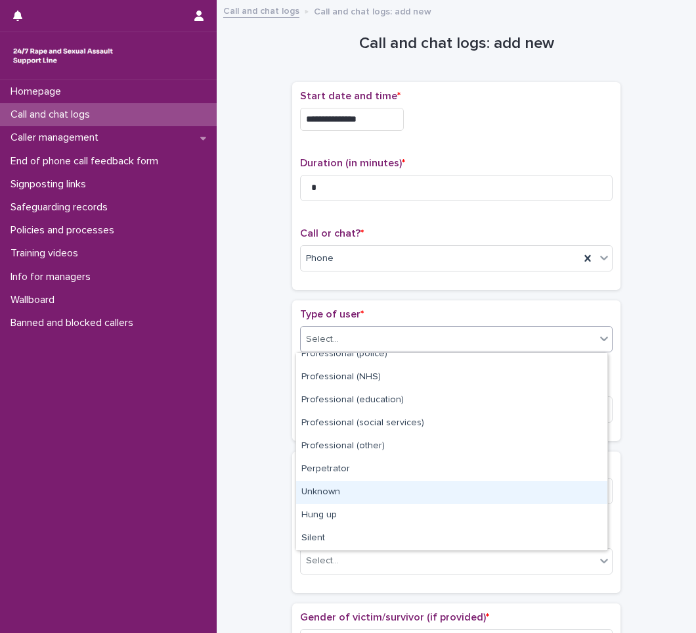
click at [345, 487] on div "Unknown" at bounding box center [451, 492] width 311 height 23
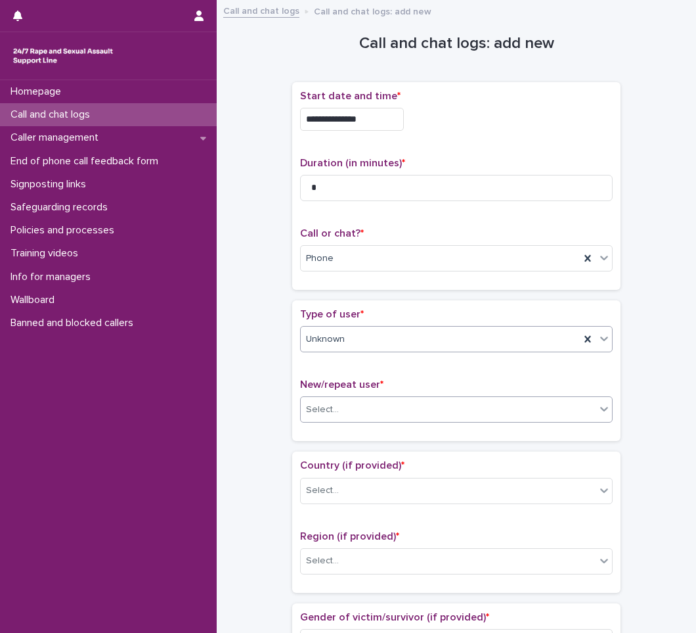
click at [380, 403] on div "Select..." at bounding box center [448, 410] width 295 height 22
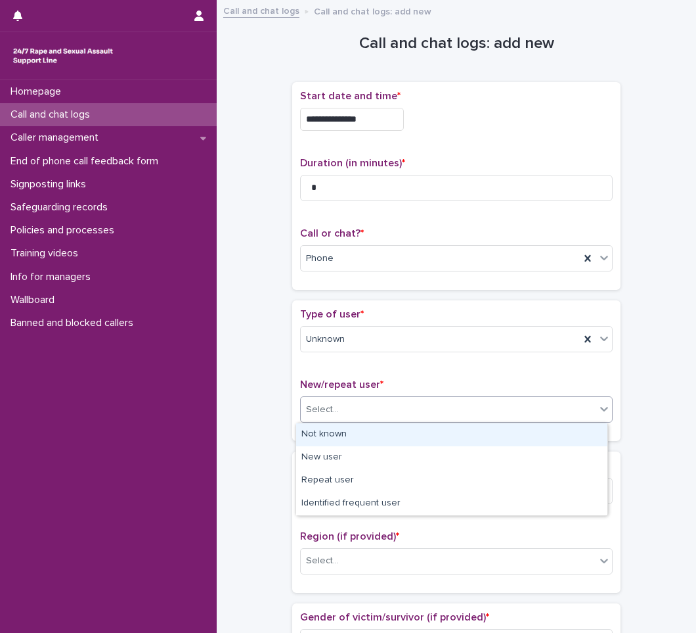
click at [363, 433] on div "Not known" at bounding box center [451, 434] width 311 height 23
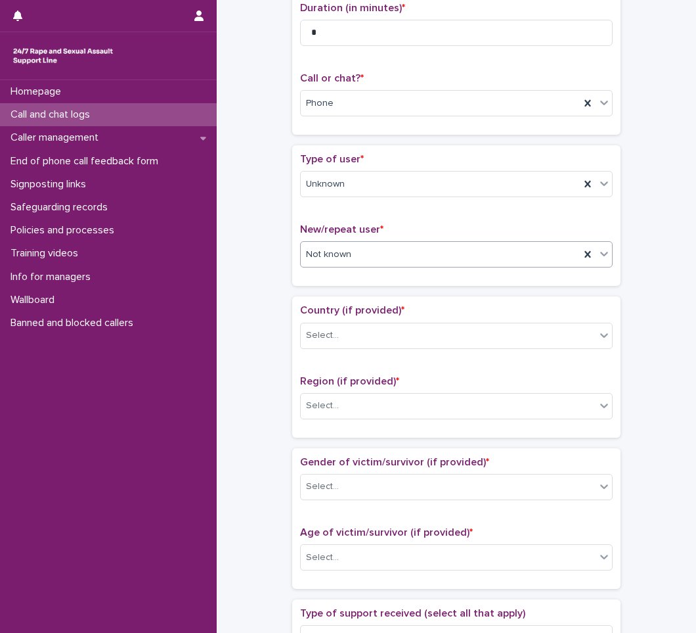
scroll to position [197, 0]
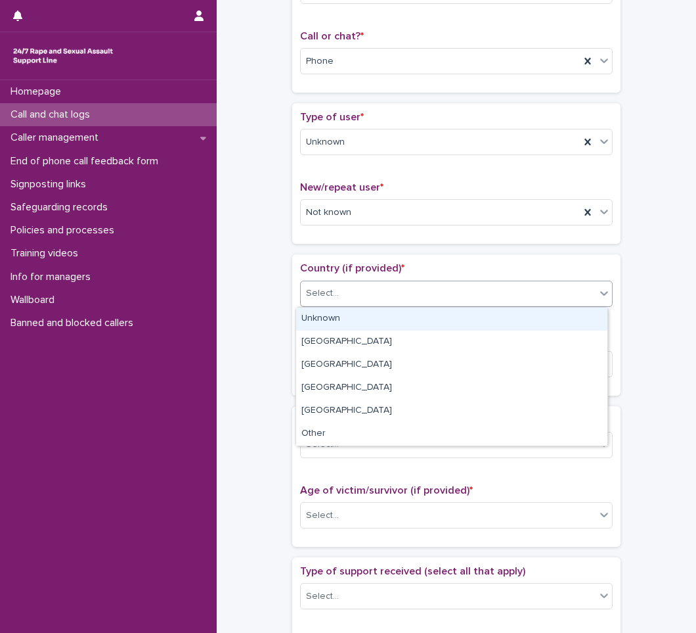
click at [382, 299] on div "Select..." at bounding box center [448, 293] width 295 height 22
click at [369, 323] on div "Unknown" at bounding box center [451, 318] width 311 height 23
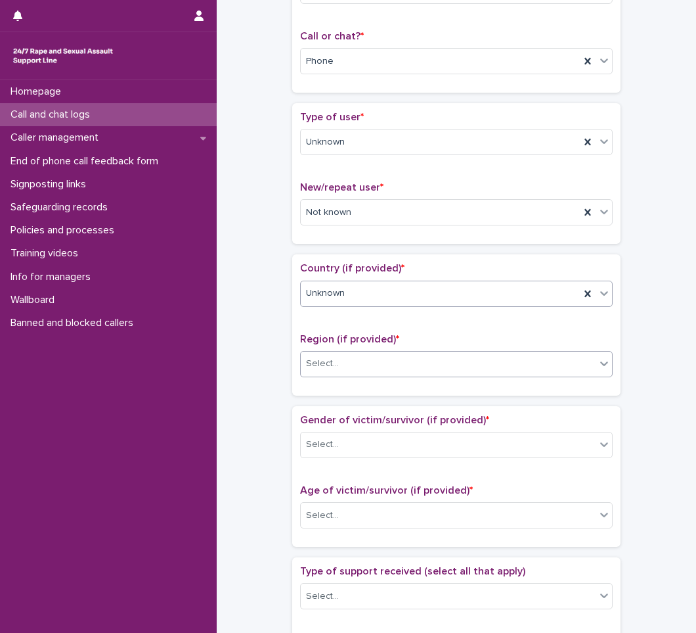
click at [356, 371] on div "Select..." at bounding box center [448, 364] width 295 height 22
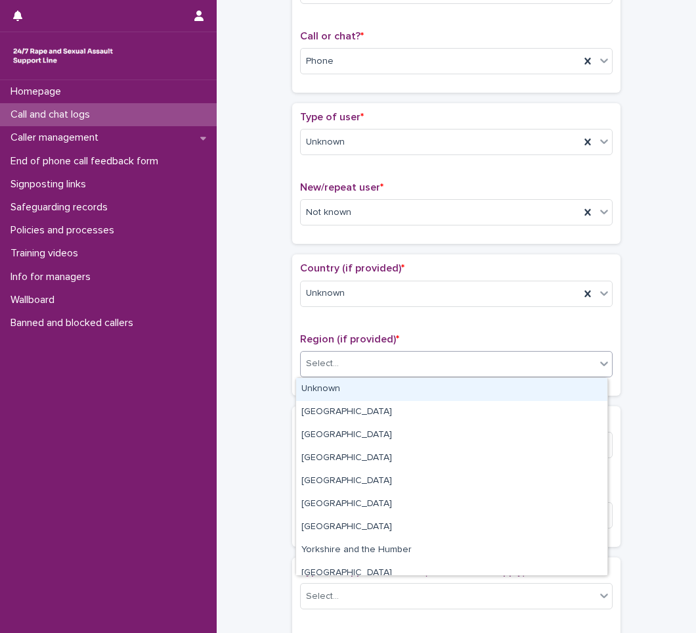
click at [342, 395] on div "Unknown" at bounding box center [451, 389] width 311 height 23
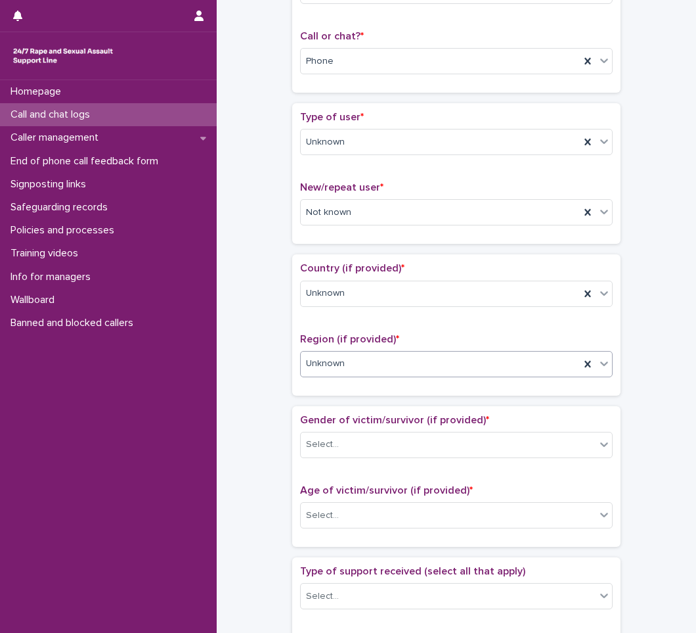
scroll to position [328, 0]
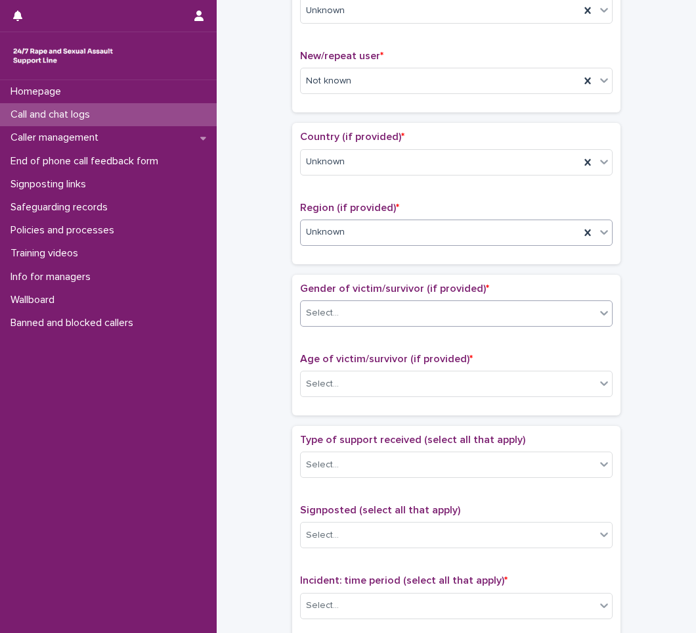
click at [362, 321] on div "Select..." at bounding box center [448, 313] width 295 height 22
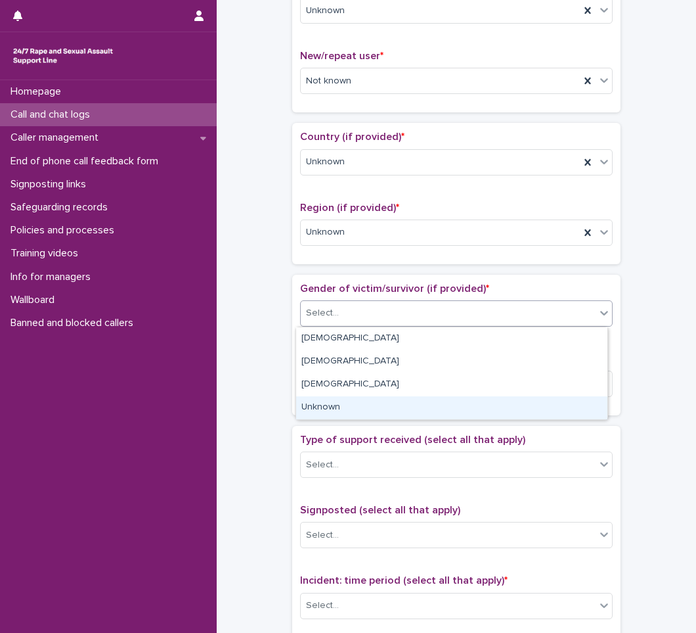
click at [336, 413] on div "Unknown" at bounding box center [451, 407] width 311 height 23
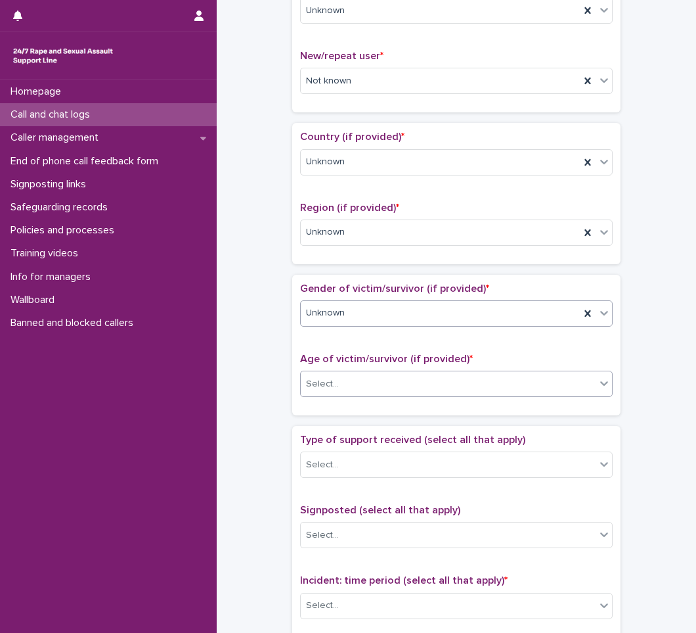
click at [355, 377] on div "Select..." at bounding box center [448, 384] width 295 height 22
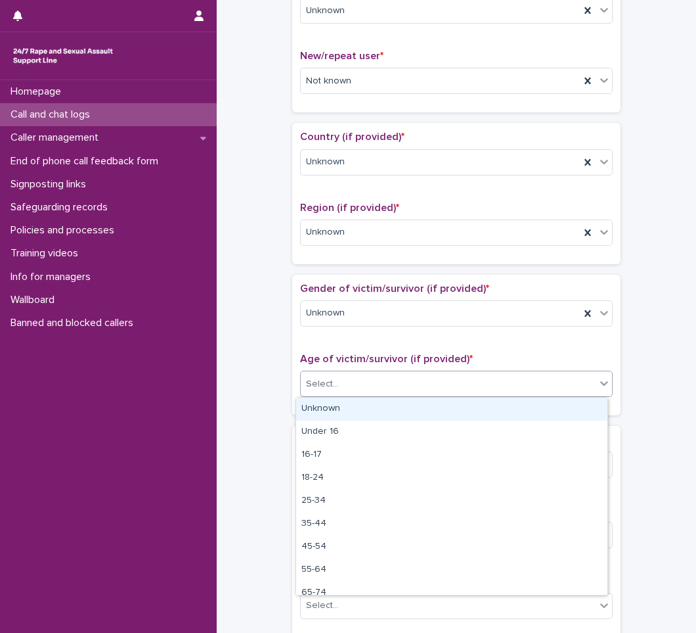
click at [350, 403] on div "Unknown" at bounding box center [451, 408] width 311 height 23
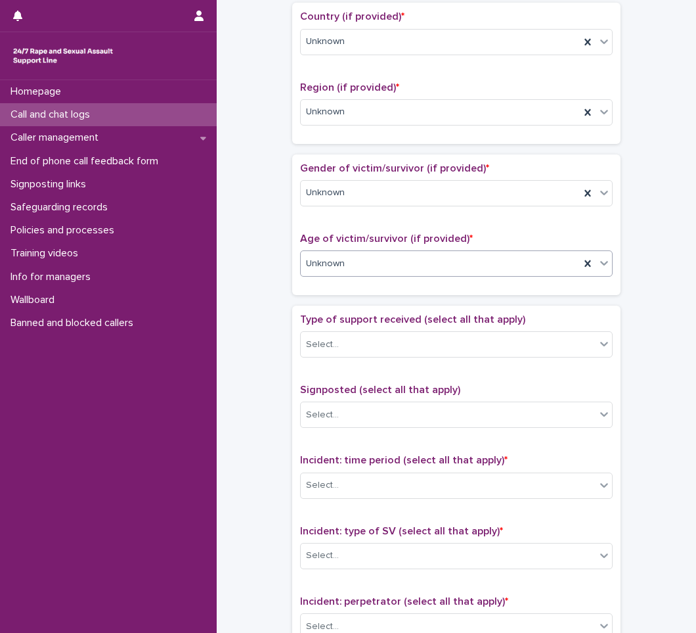
scroll to position [460, 0]
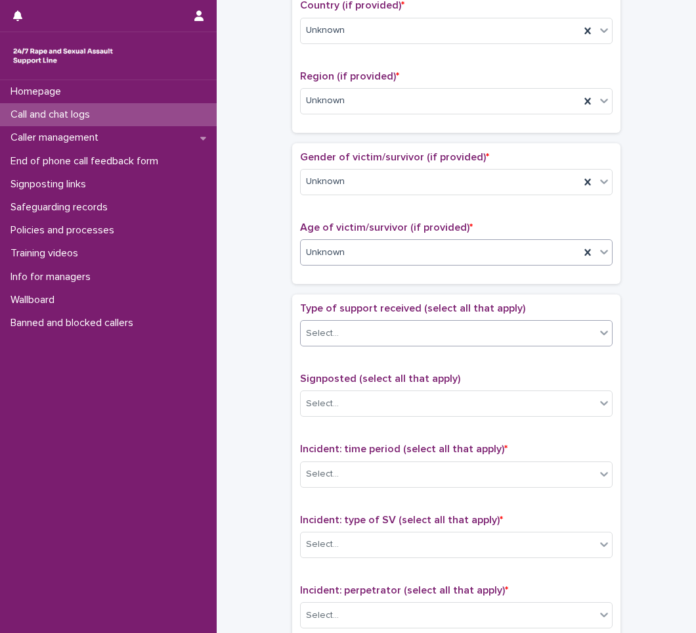
click at [364, 337] on div "Select..." at bounding box center [448, 334] width 295 height 22
click at [279, 430] on div "**********" at bounding box center [456, 219] width 453 height 1343
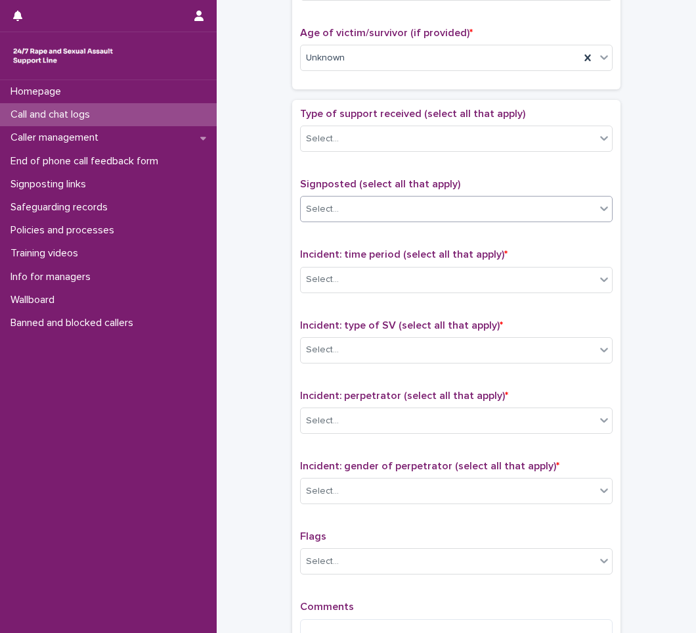
scroll to position [657, 0]
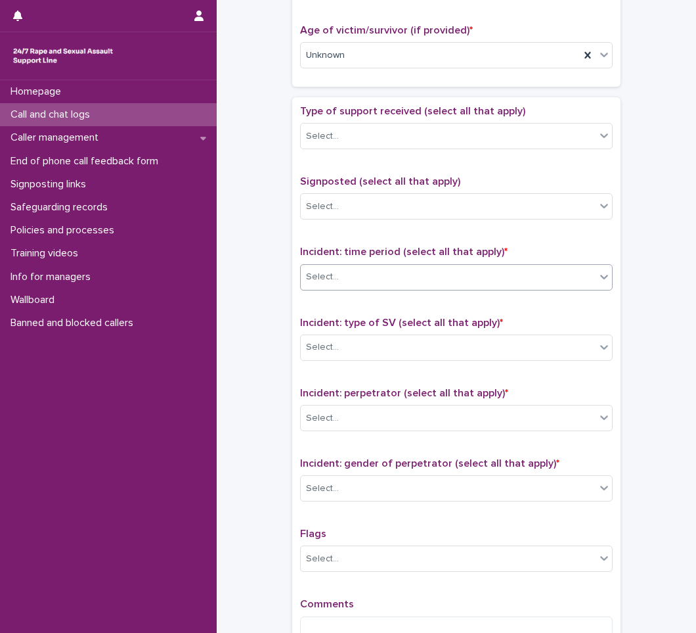
click at [365, 278] on div "Select..." at bounding box center [448, 277] width 295 height 22
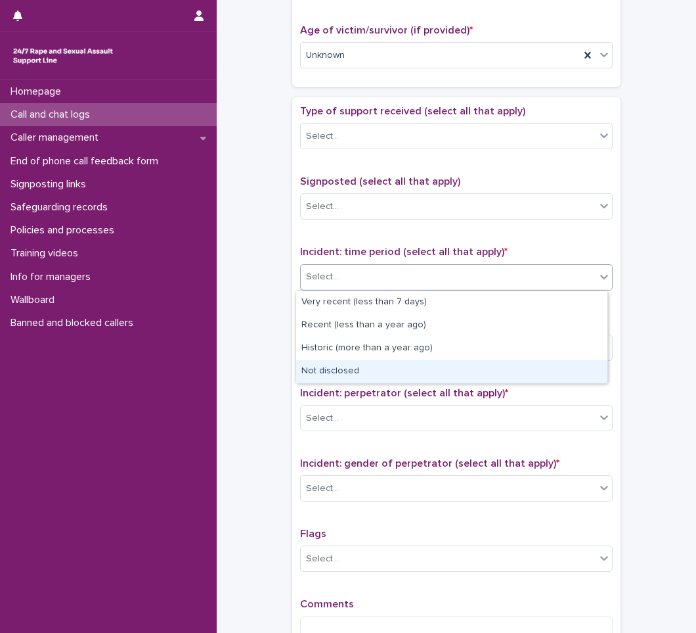
click at [326, 374] on div "Not disclosed" at bounding box center [451, 371] width 311 height 23
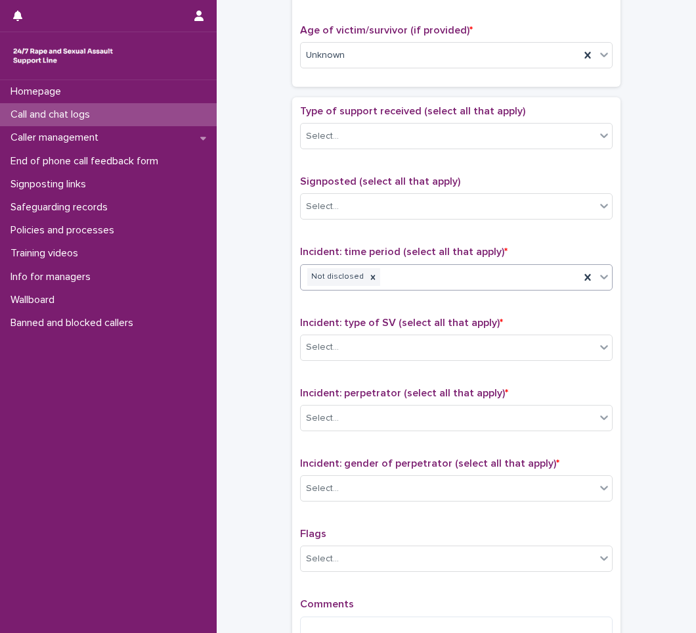
click at [329, 368] on div "Incident: type of SV (select all that apply) * Select..." at bounding box center [456, 344] width 313 height 55
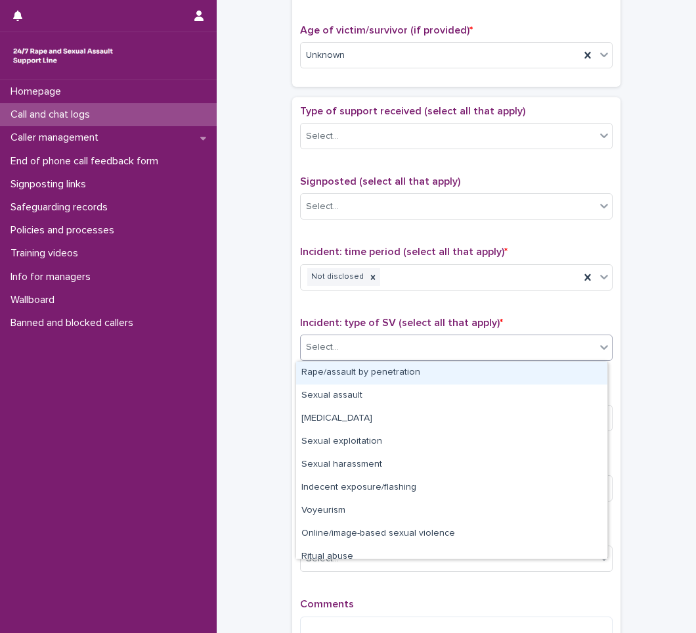
click at [337, 350] on div "Select..." at bounding box center [448, 347] width 295 height 22
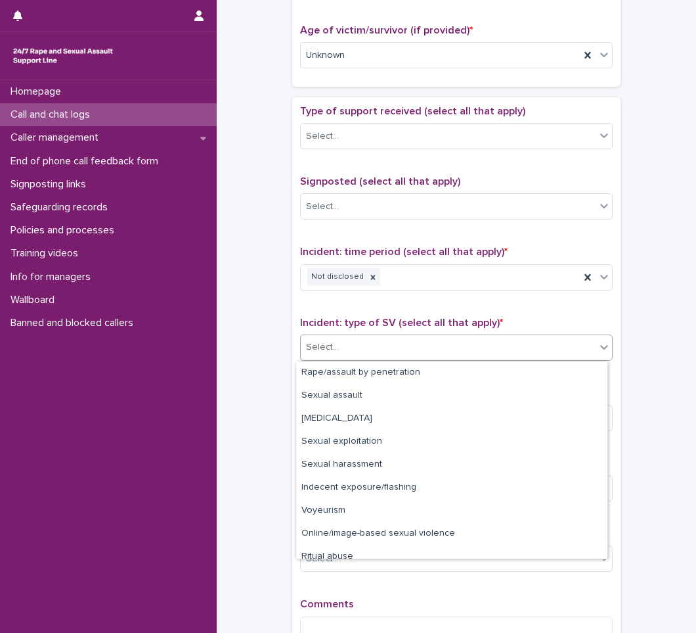
scroll to position [33, 0]
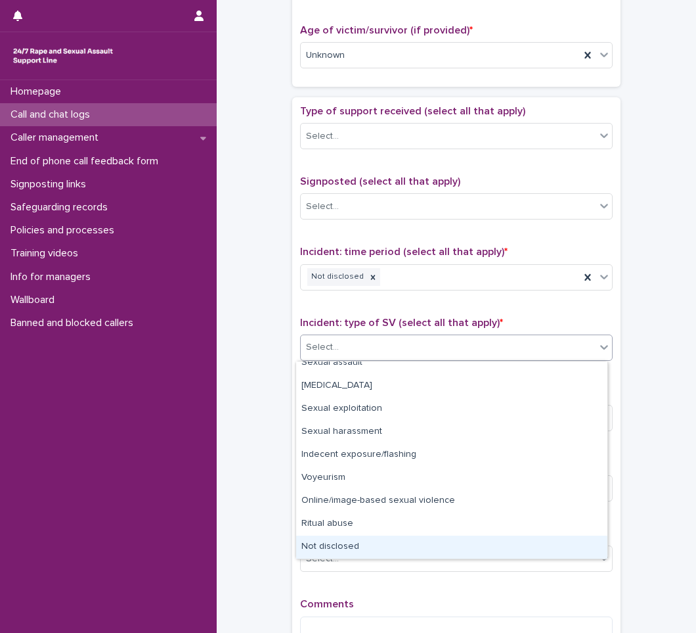
click at [342, 549] on div "Not disclosed" at bounding box center [451, 546] width 311 height 23
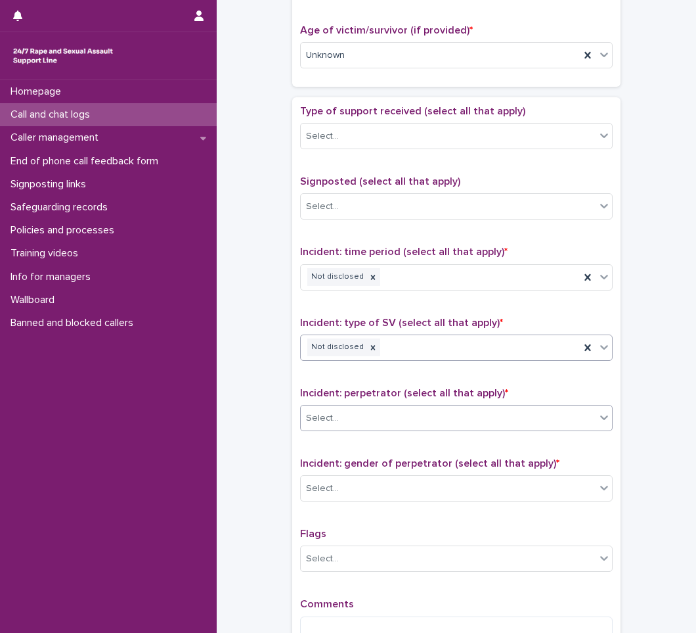
click at [357, 409] on div "Select..." at bounding box center [448, 418] width 295 height 22
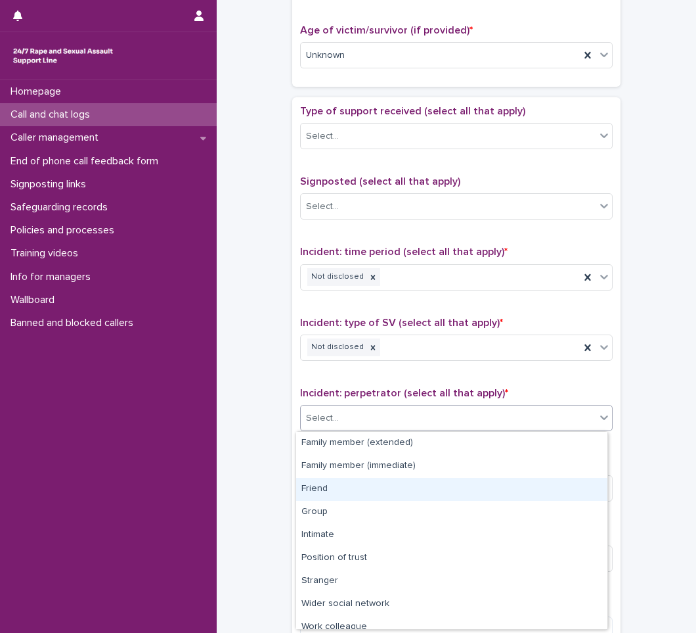
scroll to position [56, 0]
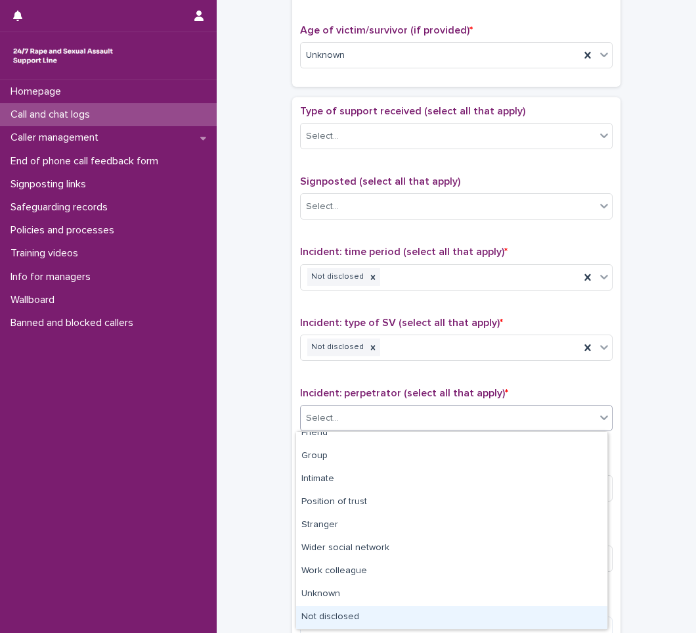
click at [332, 610] on div "Not disclosed" at bounding box center [451, 617] width 311 height 23
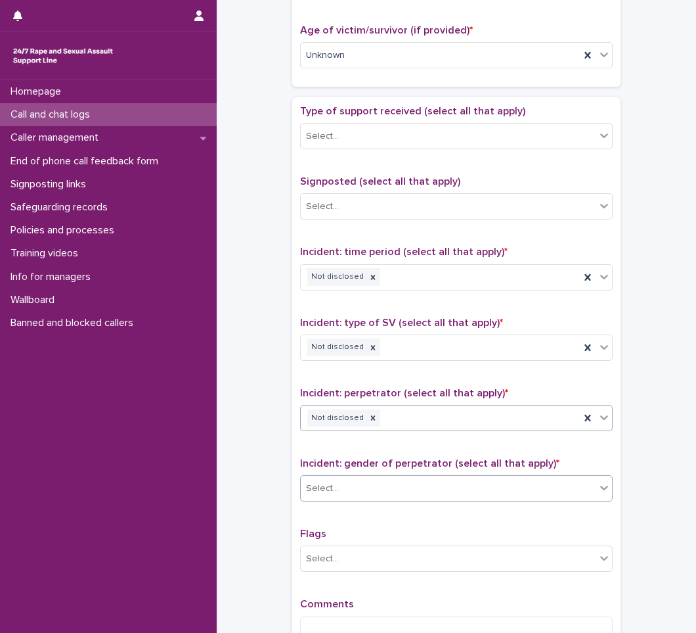
click at [371, 480] on div "Select..." at bounding box center [448, 489] width 295 height 22
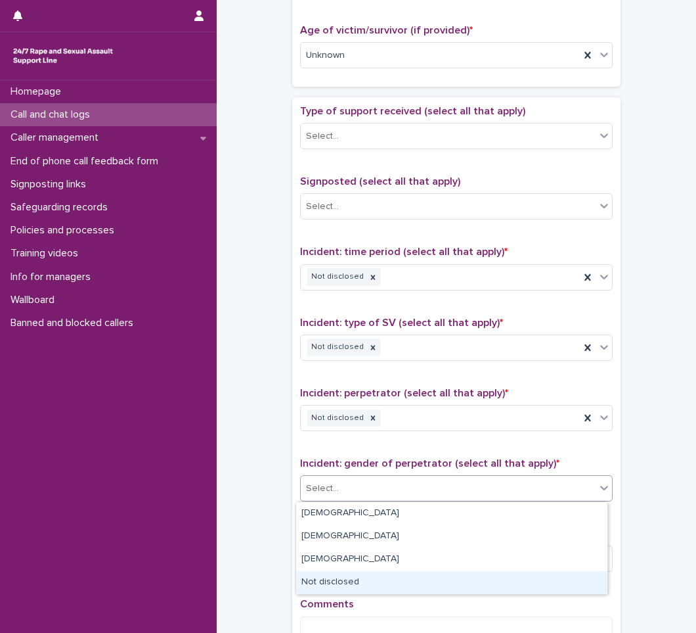
click at [338, 585] on div "Not disclosed" at bounding box center [451, 582] width 311 height 23
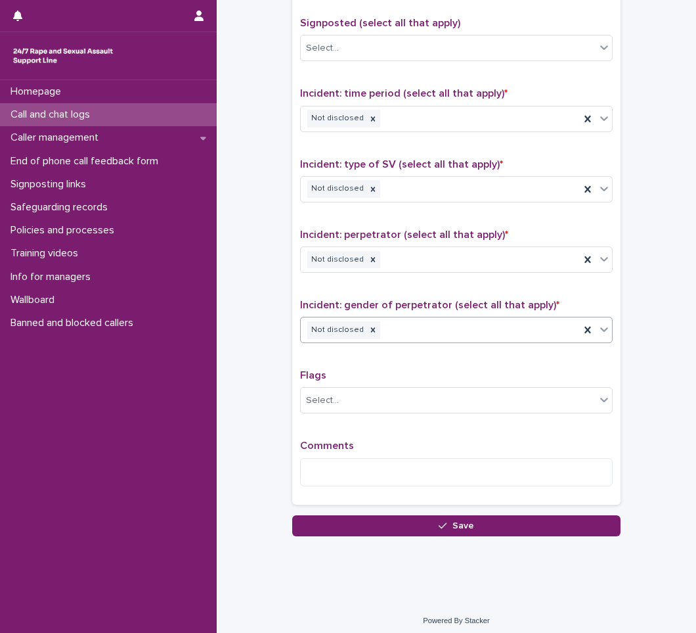
scroll to position [821, 0]
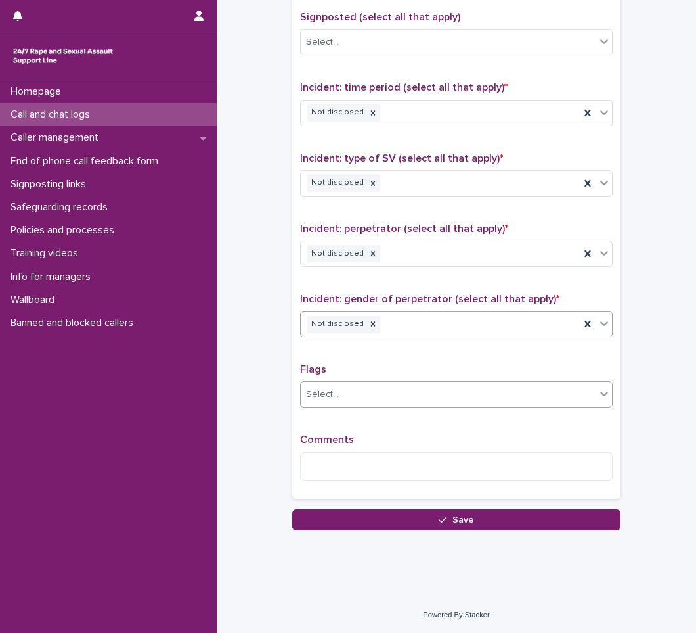
click at [371, 386] on div "Select..." at bounding box center [448, 395] width 295 height 22
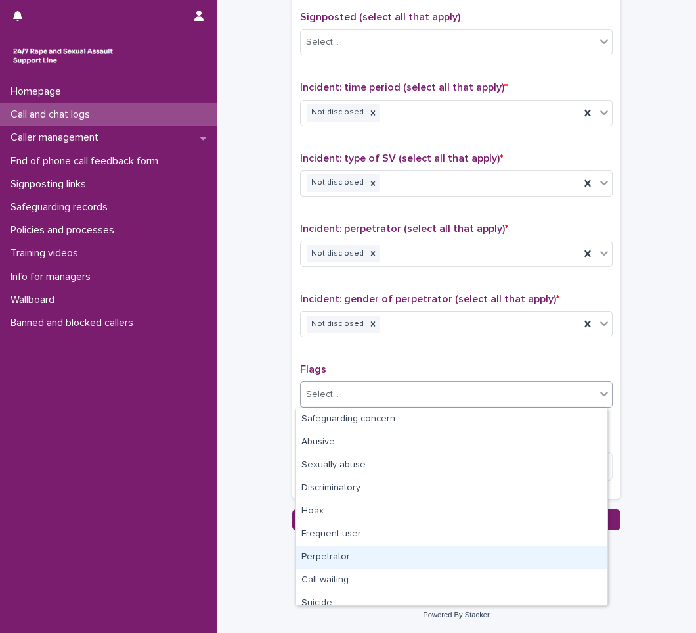
scroll to position [79, 0]
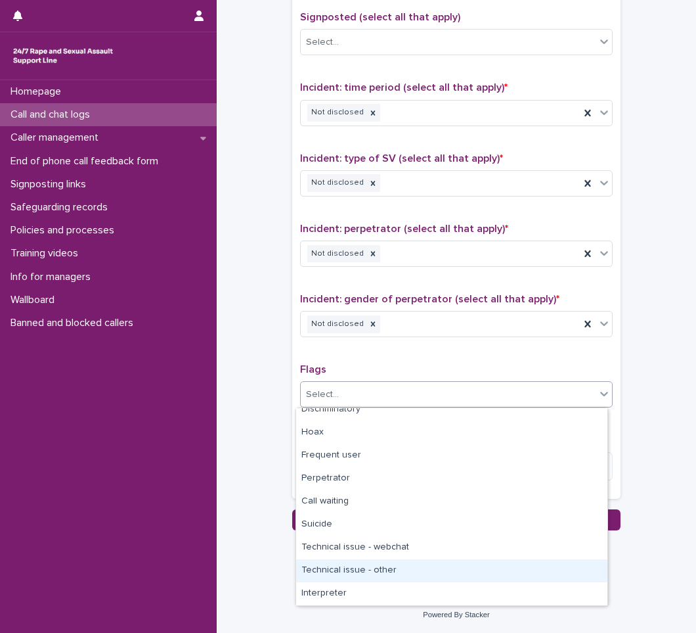
click at [324, 562] on div "Technical issue - other" at bounding box center [451, 570] width 311 height 23
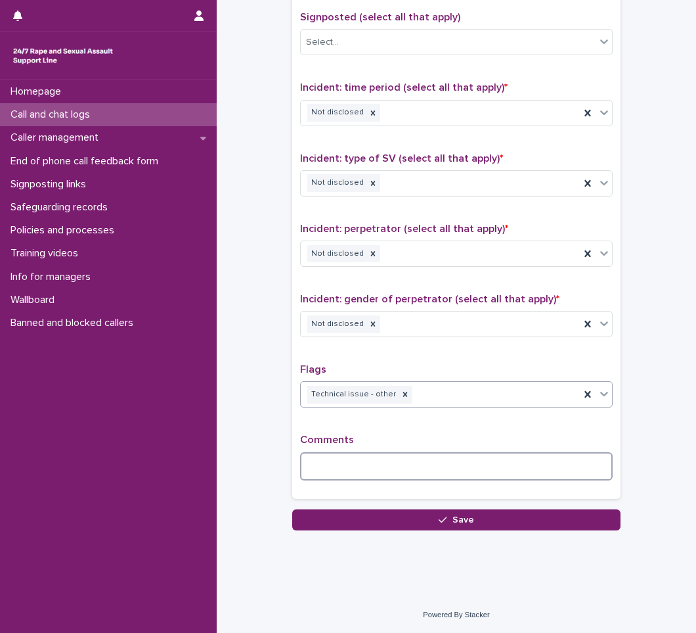
click at [365, 463] on textarea at bounding box center [456, 466] width 313 height 28
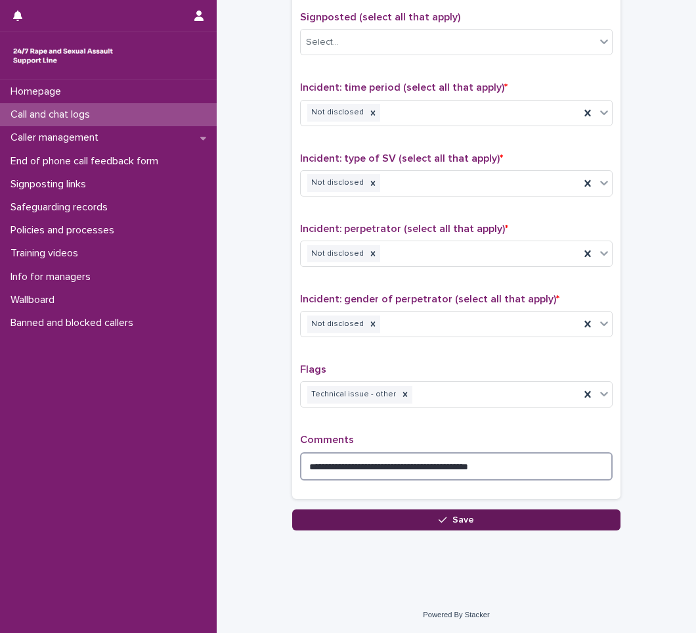
type textarea "**********"
click at [455, 529] on button "Save" at bounding box center [456, 519] width 328 height 21
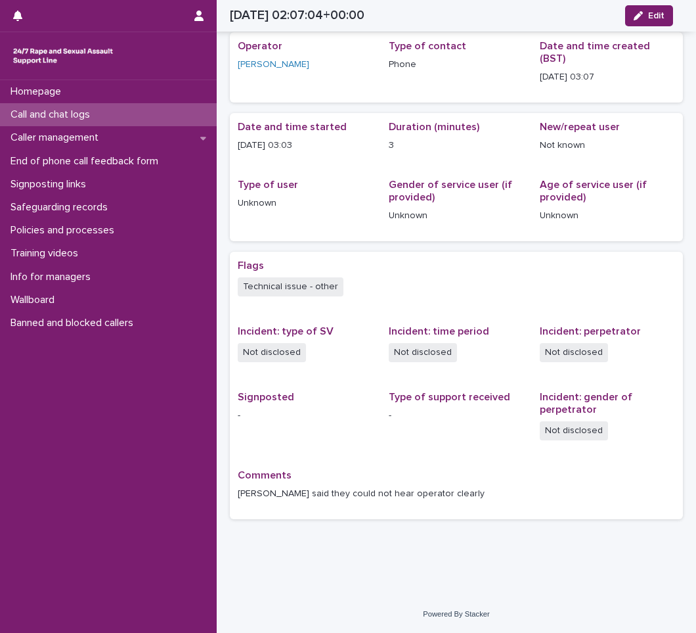
scroll to position [34, 0]
